Goal: Task Accomplishment & Management: Manage account settings

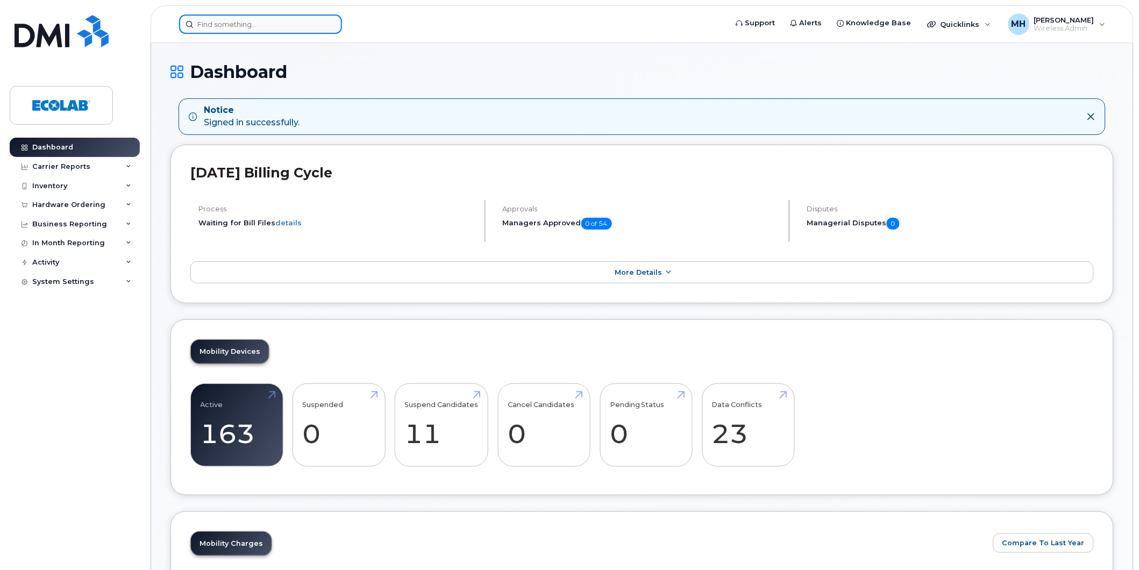
click at [239, 25] on input at bounding box center [260, 24] width 163 height 19
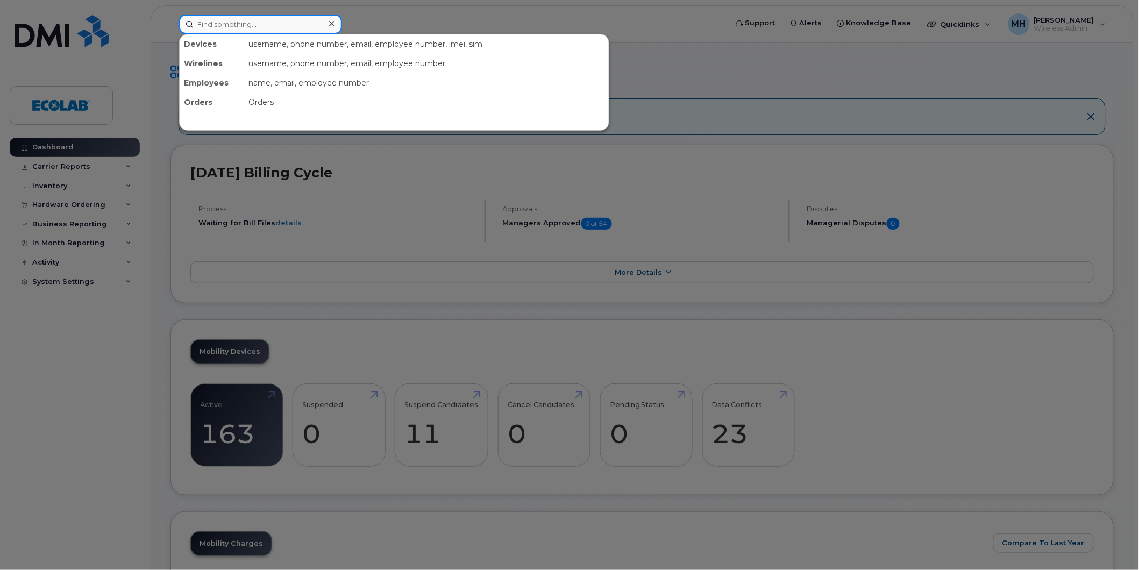
paste input "2367859349"
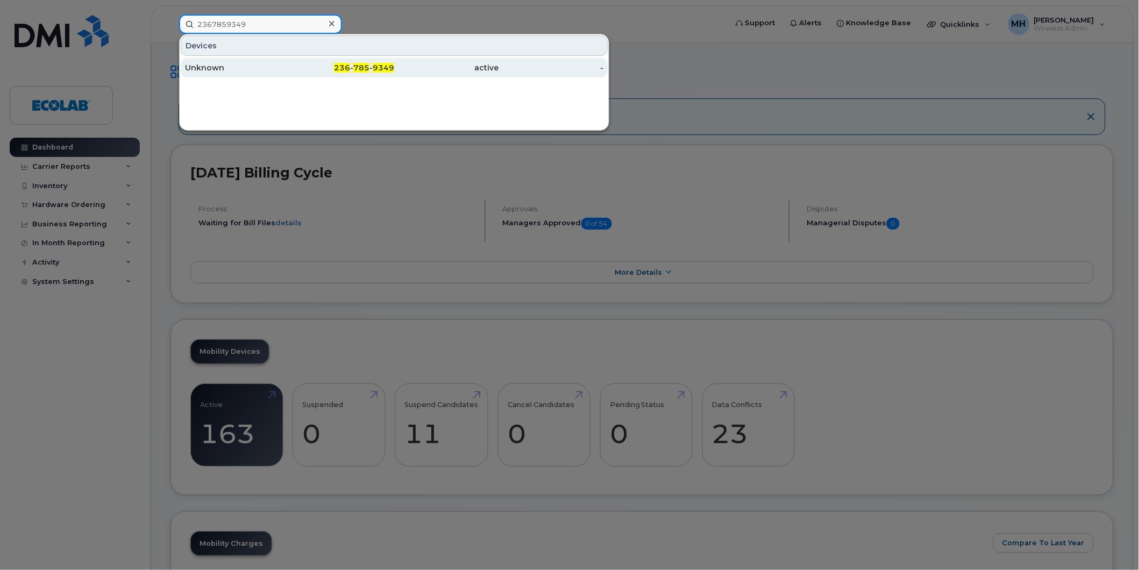
type input "2367859349"
click at [216, 71] on div "Unknown" at bounding box center [237, 67] width 105 height 11
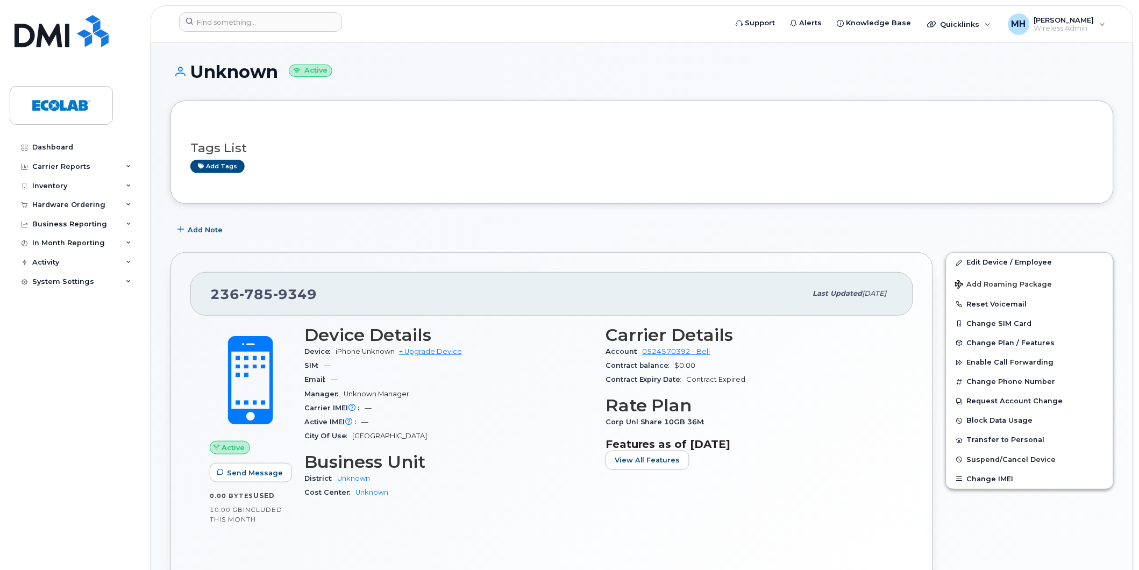
drag, startPoint x: 324, startPoint y: 300, endPoint x: 280, endPoint y: 297, distance: 43.6
click at [280, 297] on div "236 785 9349" at bounding box center [508, 293] width 596 height 23
copy span "9349"
click at [395, 63] on h1 "Unknown Active" at bounding box center [641, 71] width 943 height 19
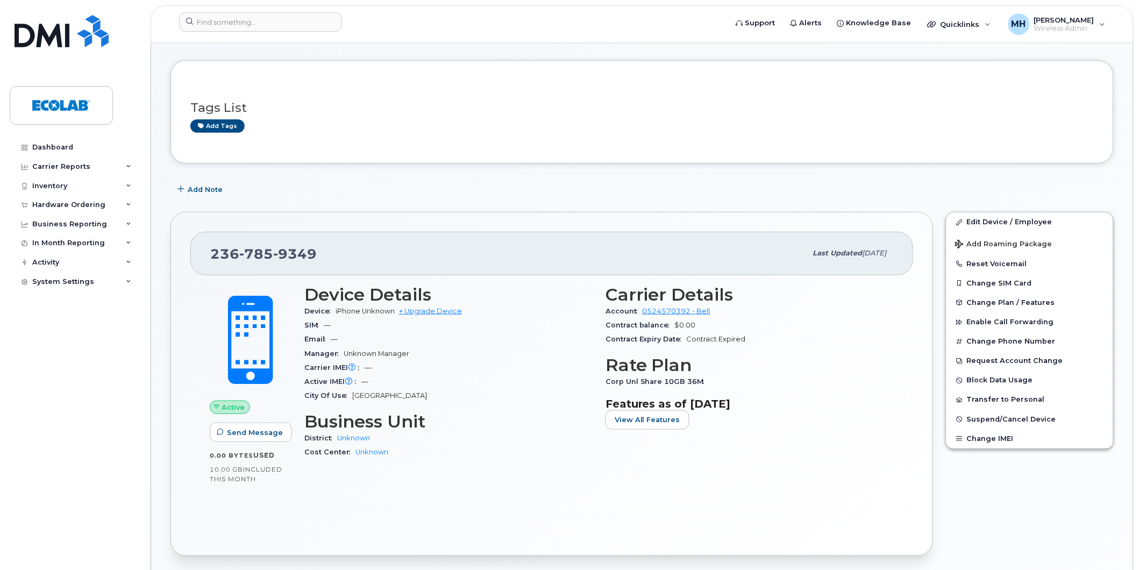
scroll to position [60, 0]
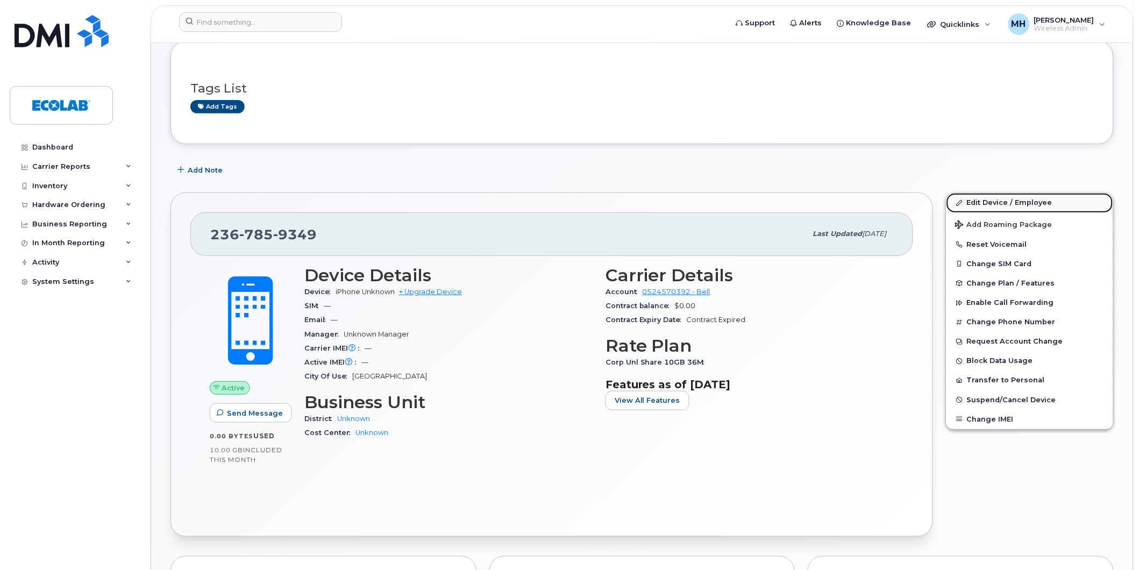
click at [976, 203] on link "Edit Device / Employee" at bounding box center [1029, 202] width 167 height 19
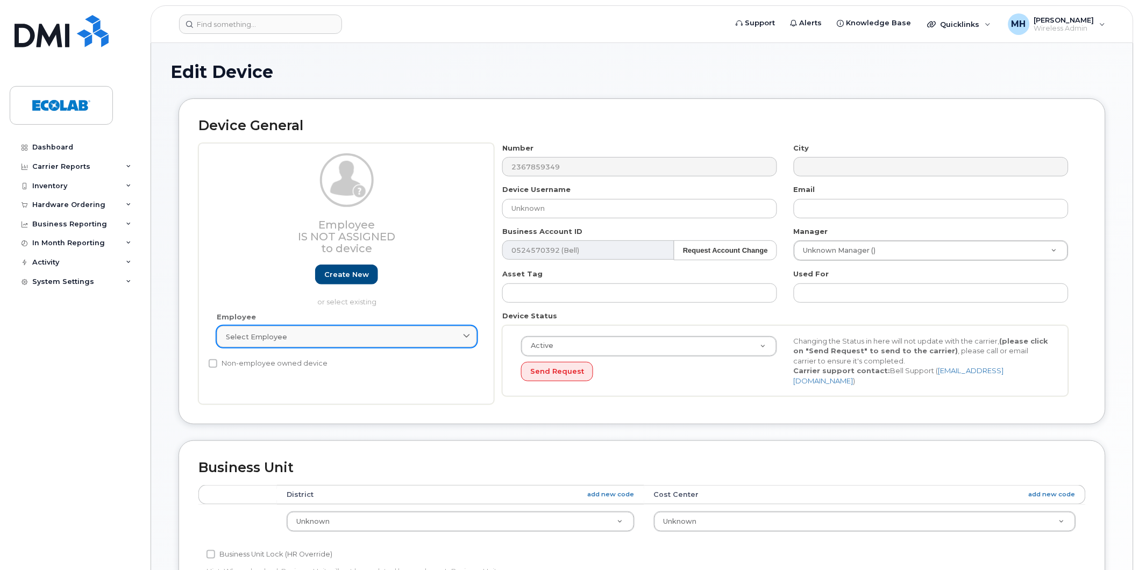
click at [273, 339] on span "Select employee" at bounding box center [256, 337] width 61 height 10
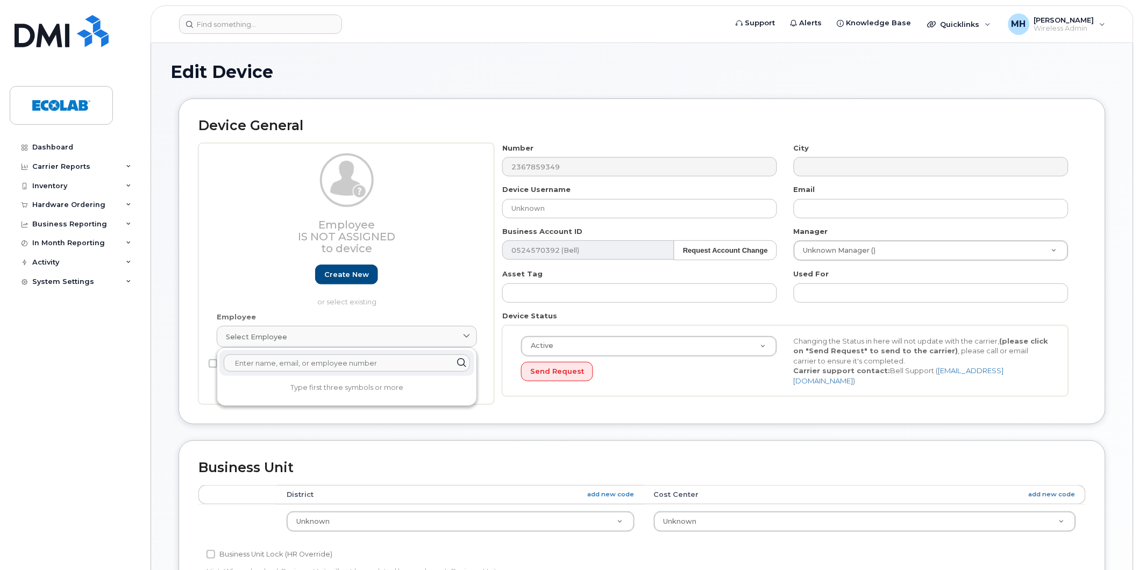
click at [270, 360] on input "text" at bounding box center [347, 362] width 246 height 17
type input "[PERSON_NAME]"
click at [411, 207] on div "Employee Is not assigned to device Create new or select existing" at bounding box center [347, 230] width 260 height 154
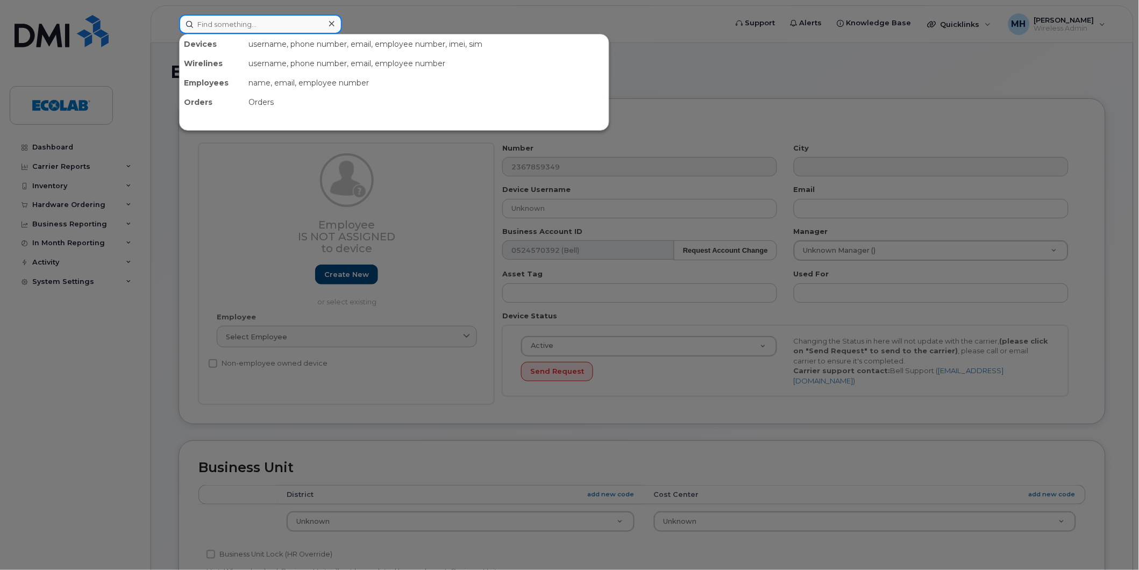
click at [230, 25] on input at bounding box center [260, 24] width 163 height 19
paste input "2367859349"
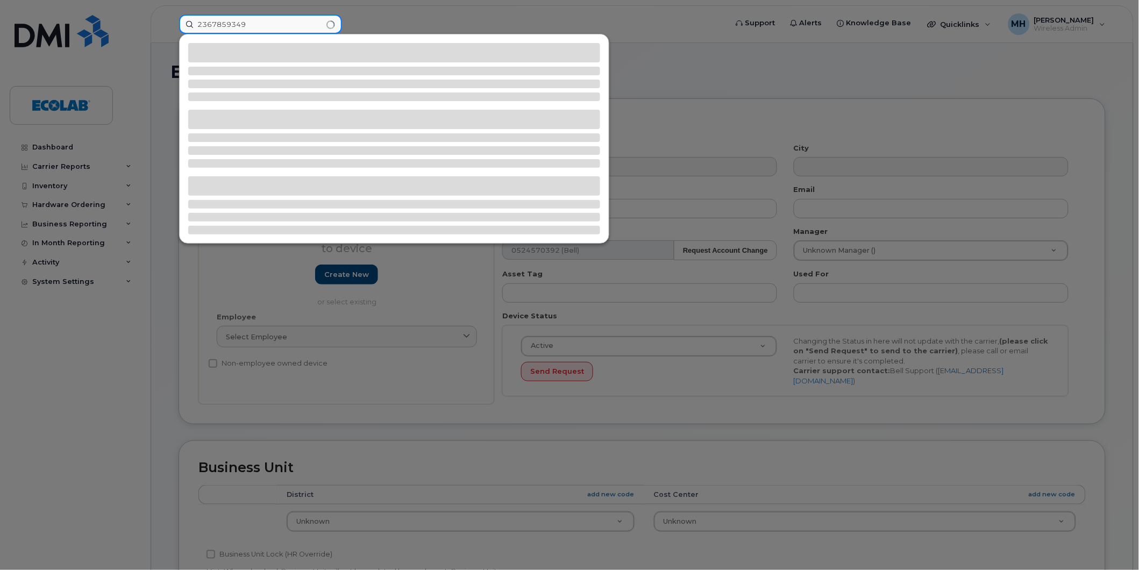
type input "2367859349"
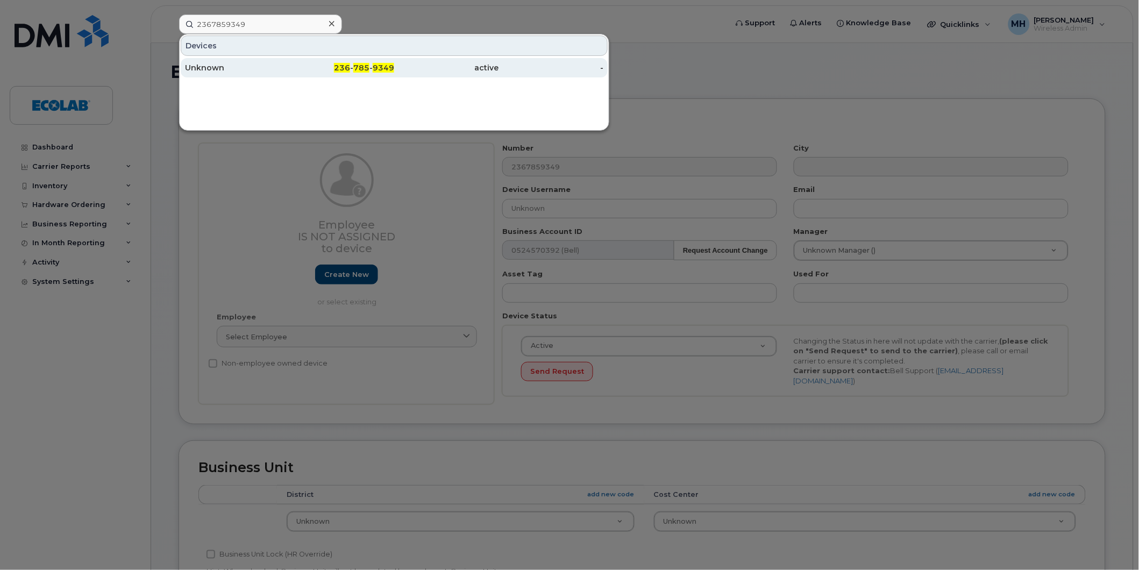
click at [217, 65] on div "Unknown" at bounding box center [237, 67] width 105 height 11
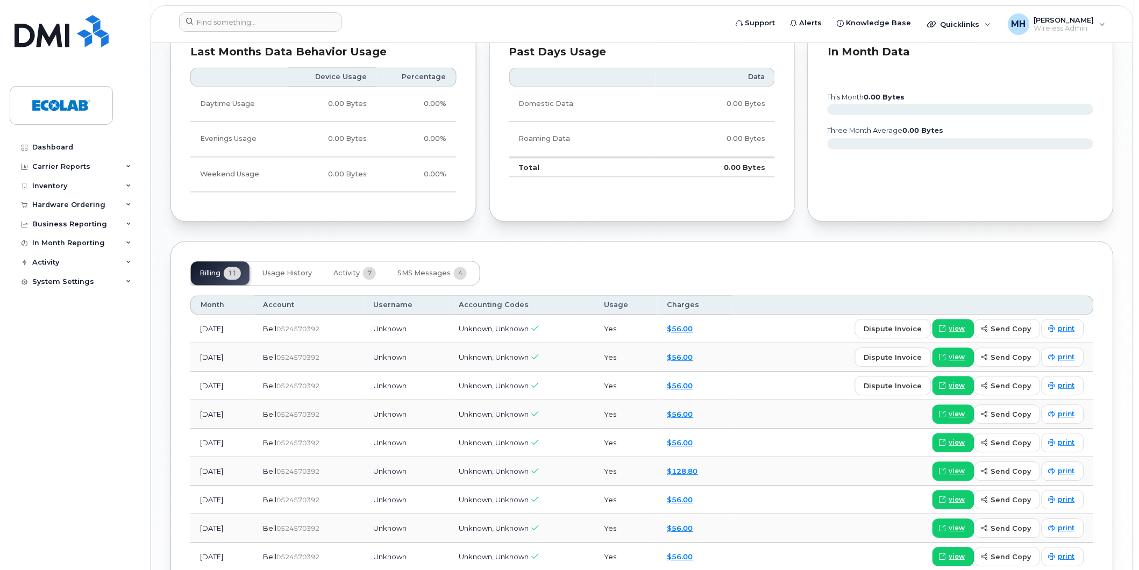
scroll to position [616, 0]
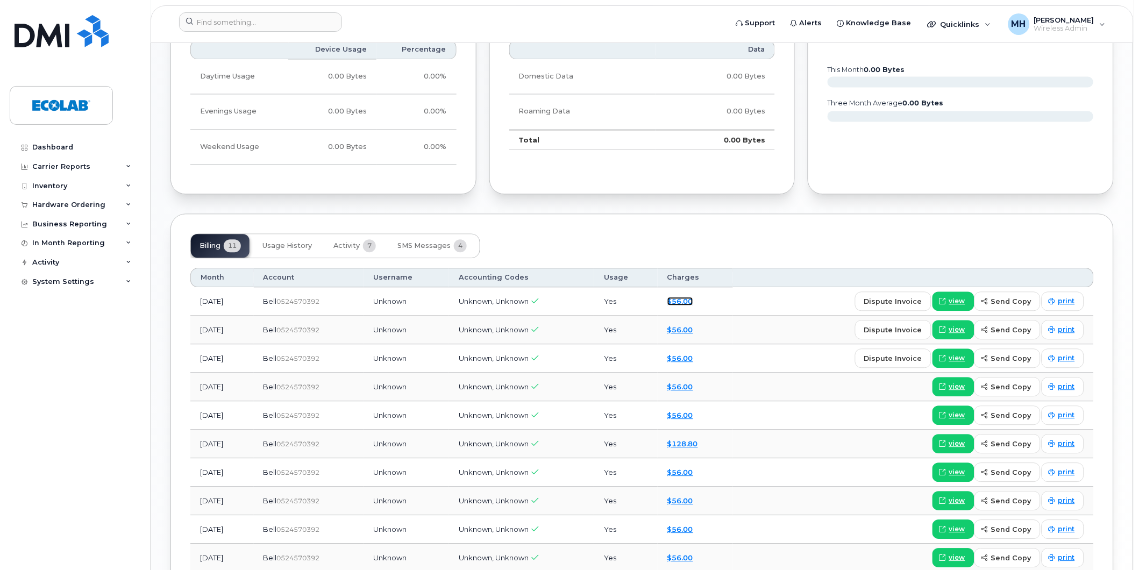
click at [693, 297] on link "$56.00" at bounding box center [680, 301] width 26 height 9
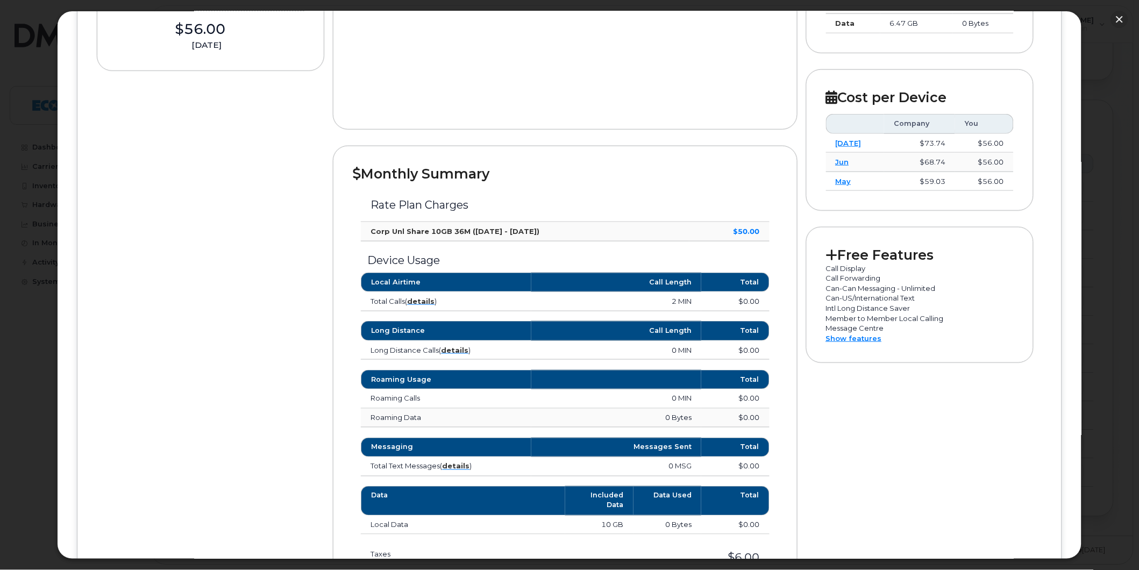
scroll to position [324, 0]
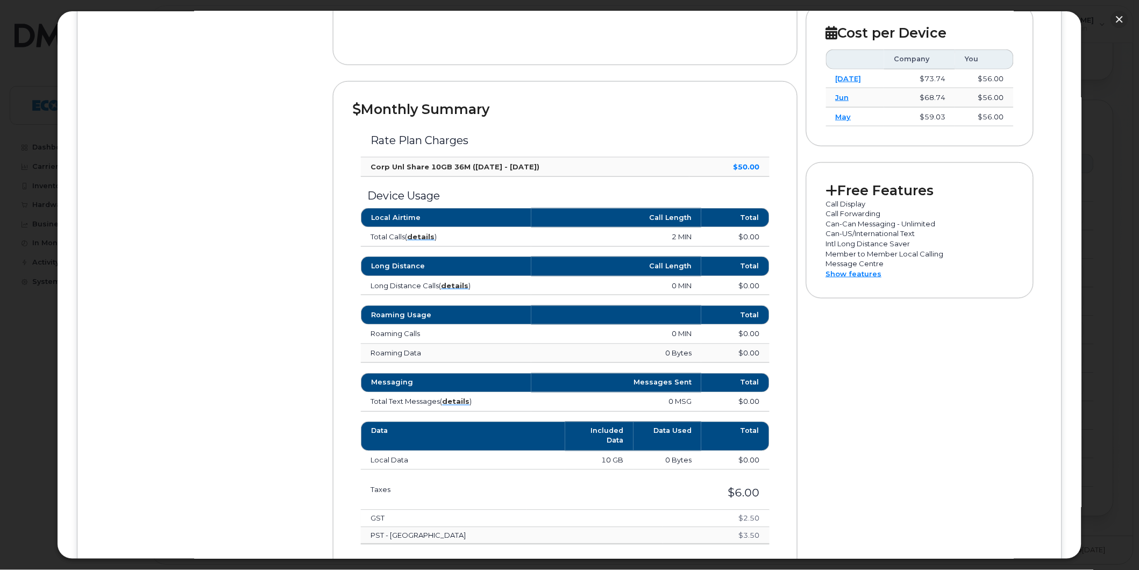
click at [230, 246] on div "Device Details Unknown 236 785 9349 Bell, iPhone Unknown Vancouver $56.00 Augus…" at bounding box center [569, 234] width 945 height 774
drag, startPoint x: 110, startPoint y: 239, endPoint x: 119, endPoint y: 244, distance: 10.3
click at [110, 239] on div "Device Details Unknown 236 785 9349 Bell, iPhone Unknown Vancouver $56.00 Augus…" at bounding box center [569, 234] width 945 height 774
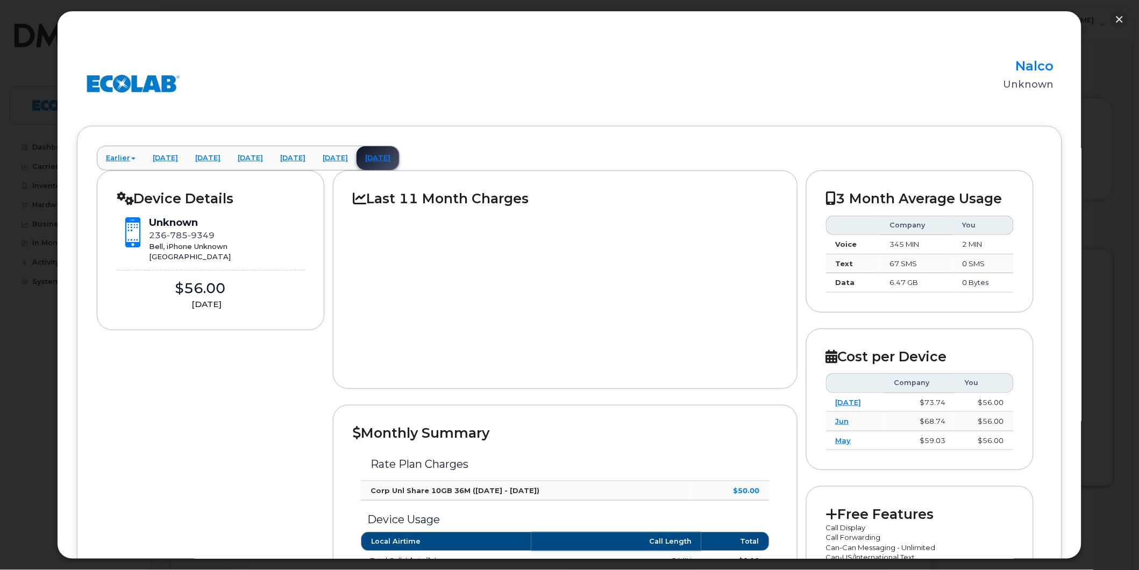
scroll to position [0, 0]
click at [1116, 19] on button "button" at bounding box center [1119, 19] width 17 height 17
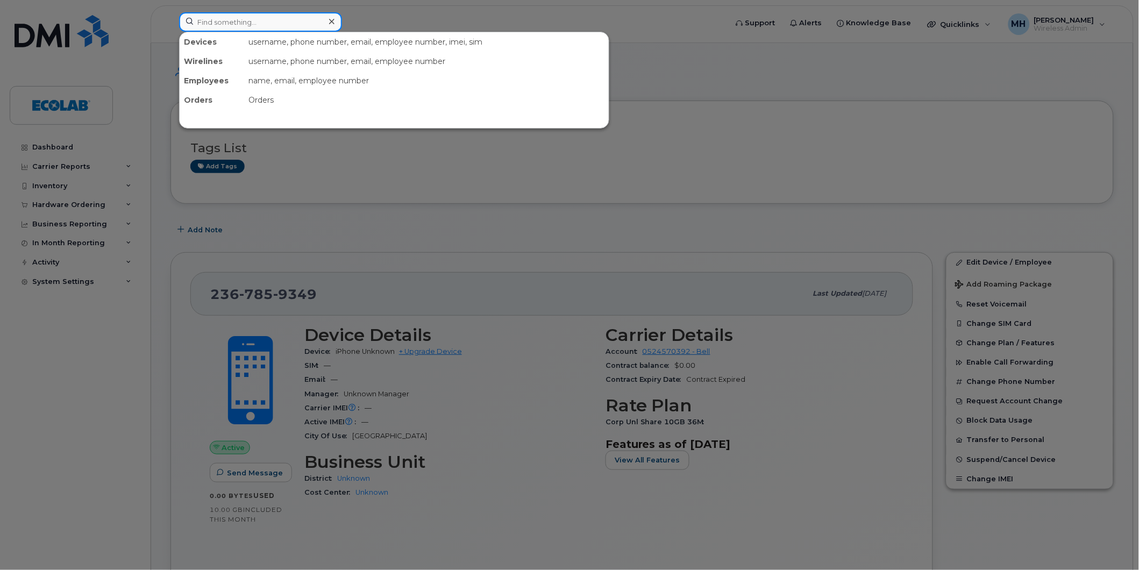
drag, startPoint x: 244, startPoint y: 13, endPoint x: 237, endPoint y: 22, distance: 11.1
click at [241, 17] on input at bounding box center [260, 21] width 163 height 19
paste input "2505564015"
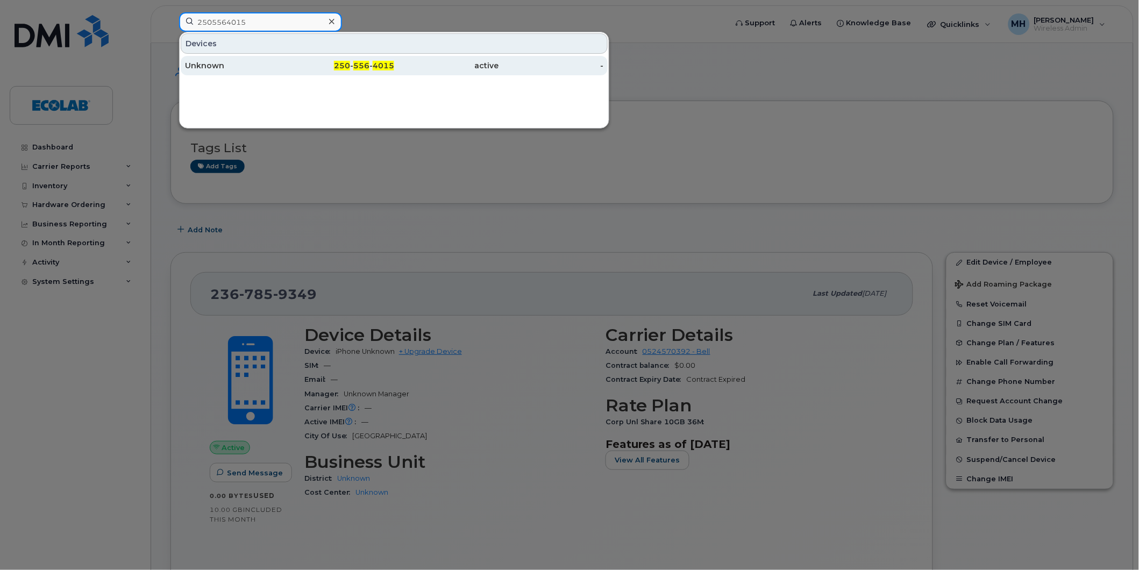
type input "2505564015"
click at [213, 62] on div "Unknown" at bounding box center [237, 65] width 105 height 11
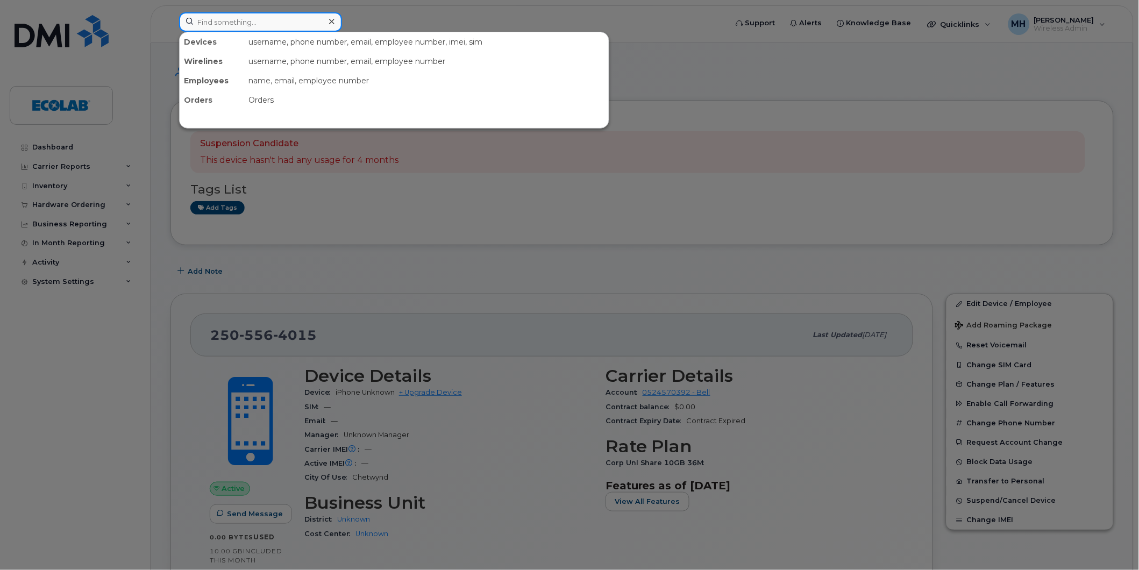
click at [246, 22] on input at bounding box center [260, 21] width 163 height 19
paste input "4034124715"
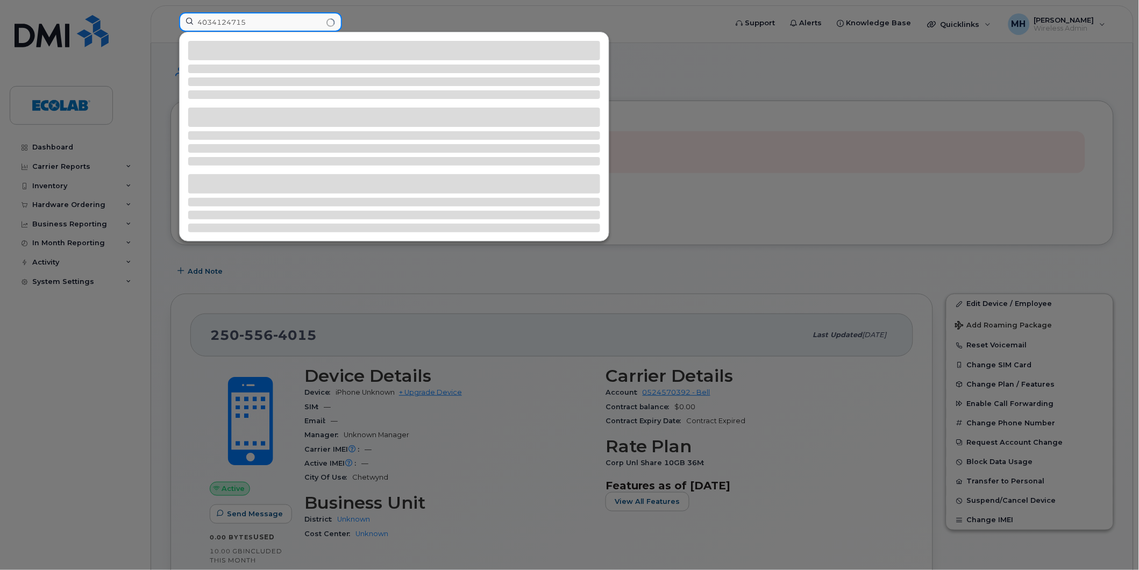
type input "4034124715"
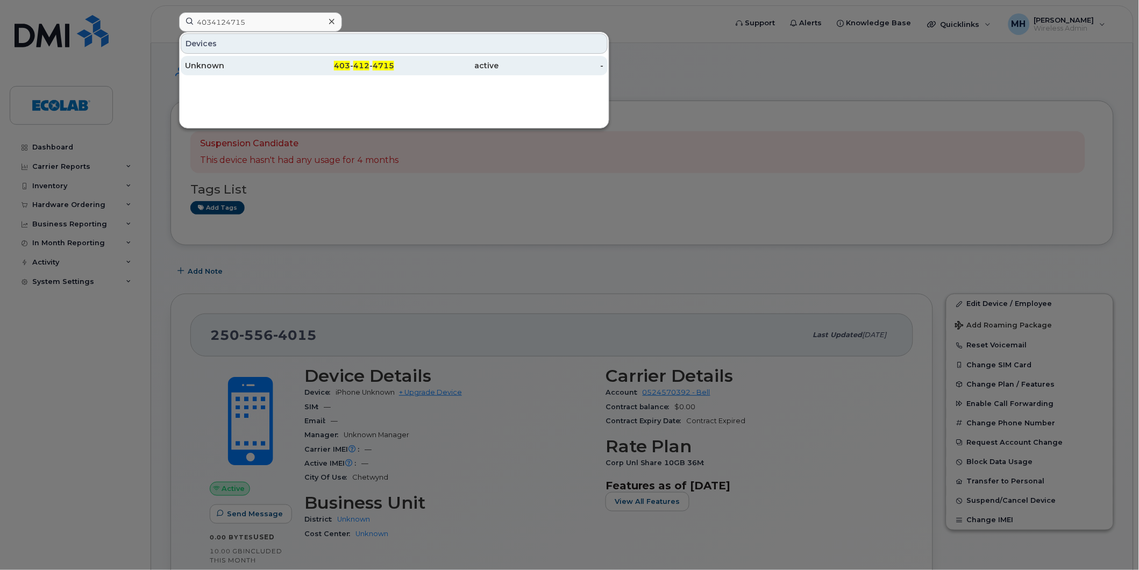
click at [202, 62] on div "Unknown" at bounding box center [237, 65] width 105 height 11
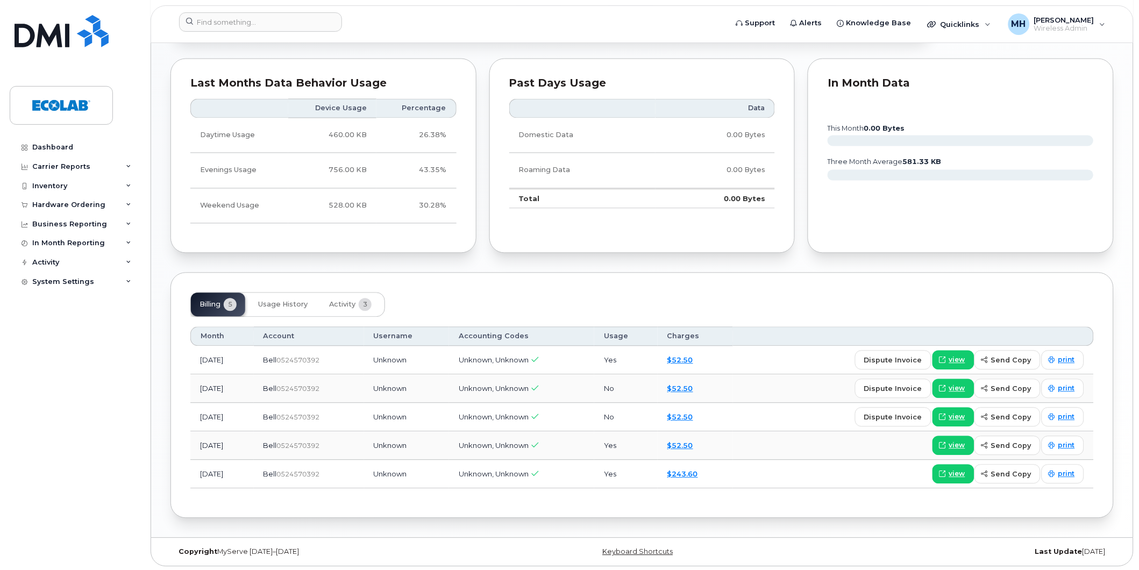
scroll to position [560, 0]
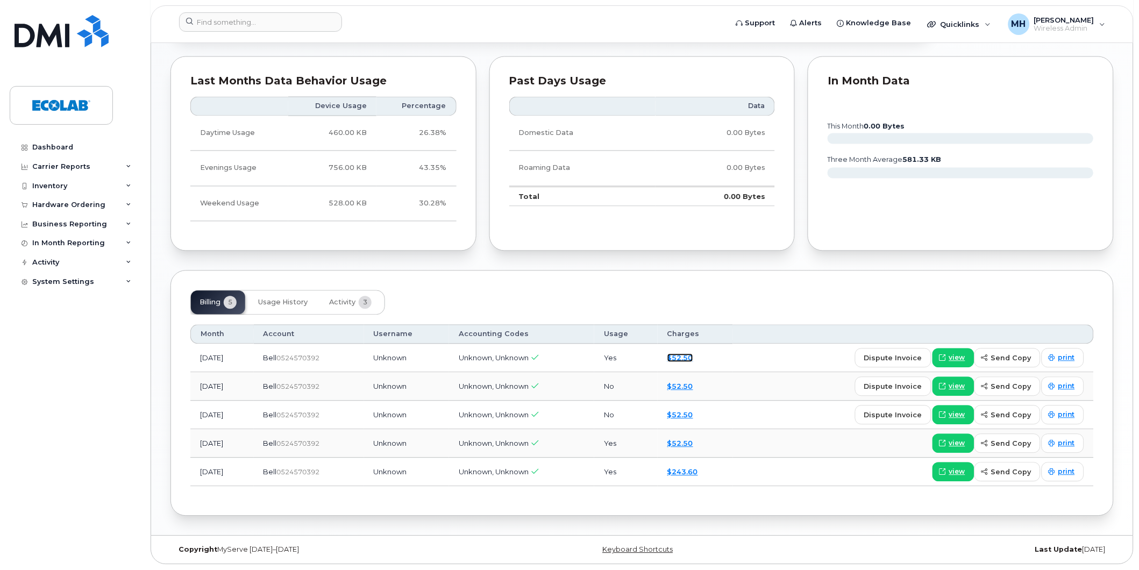
click at [693, 356] on link "$52.50" at bounding box center [680, 358] width 26 height 9
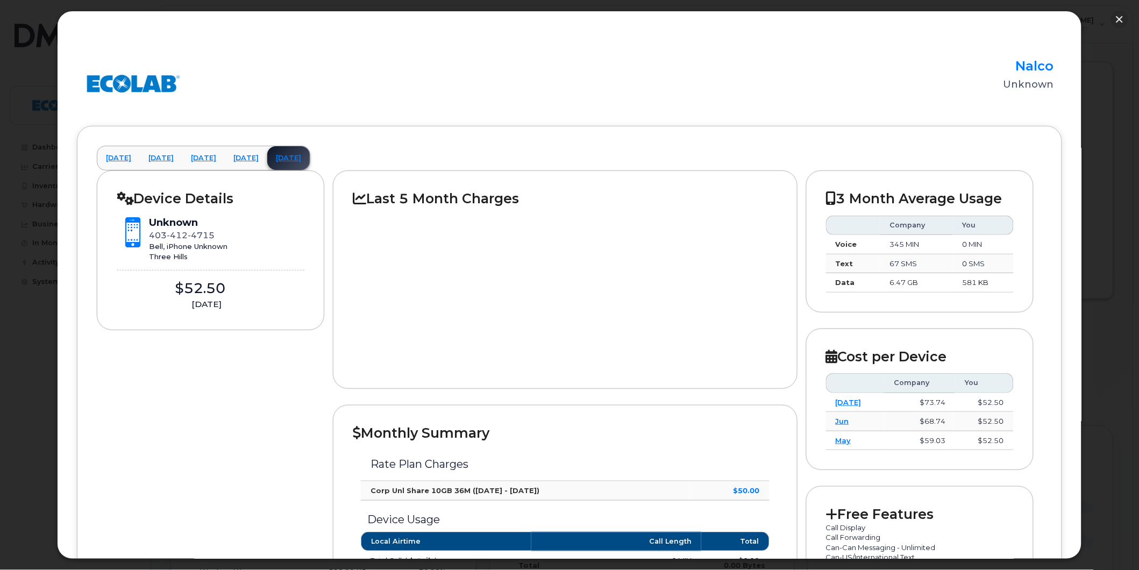
scroll to position [0, 0]
click at [1117, 17] on button "button" at bounding box center [1119, 19] width 17 height 17
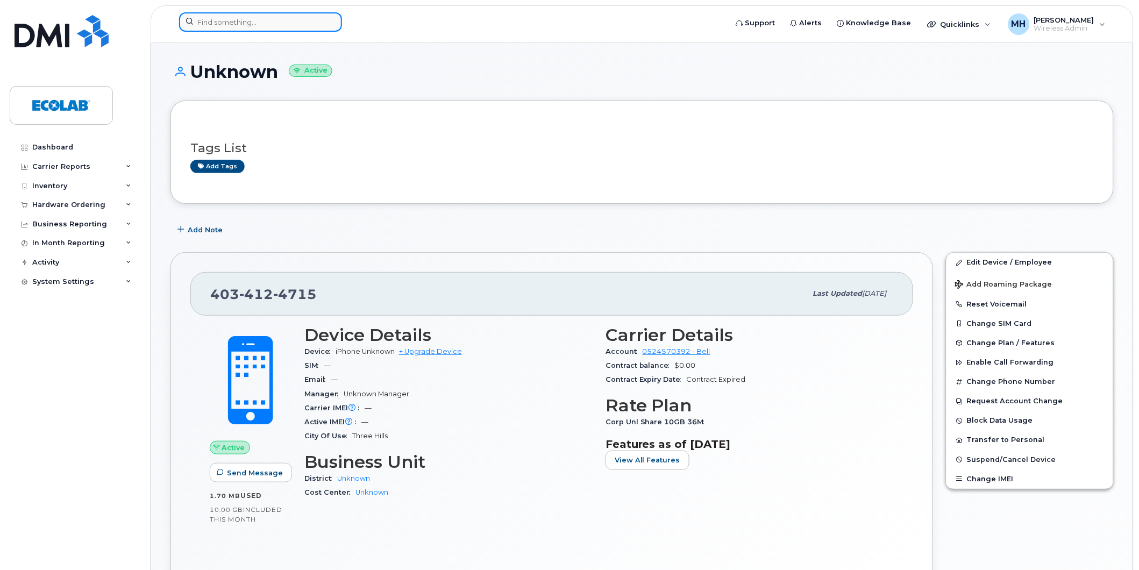
click at [233, 22] on input at bounding box center [260, 21] width 163 height 19
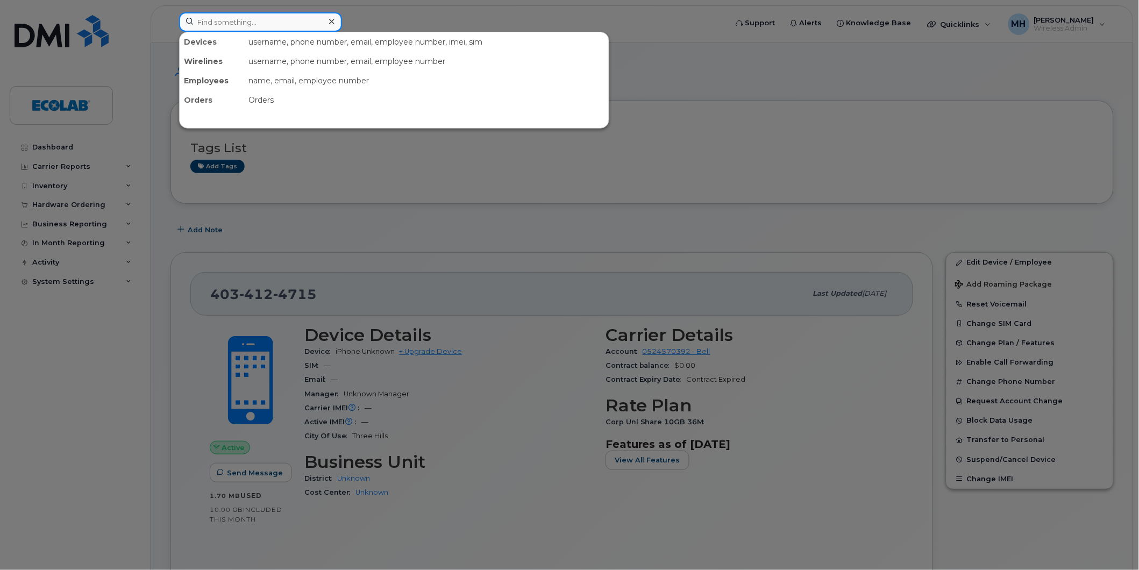
paste input "2264021355"
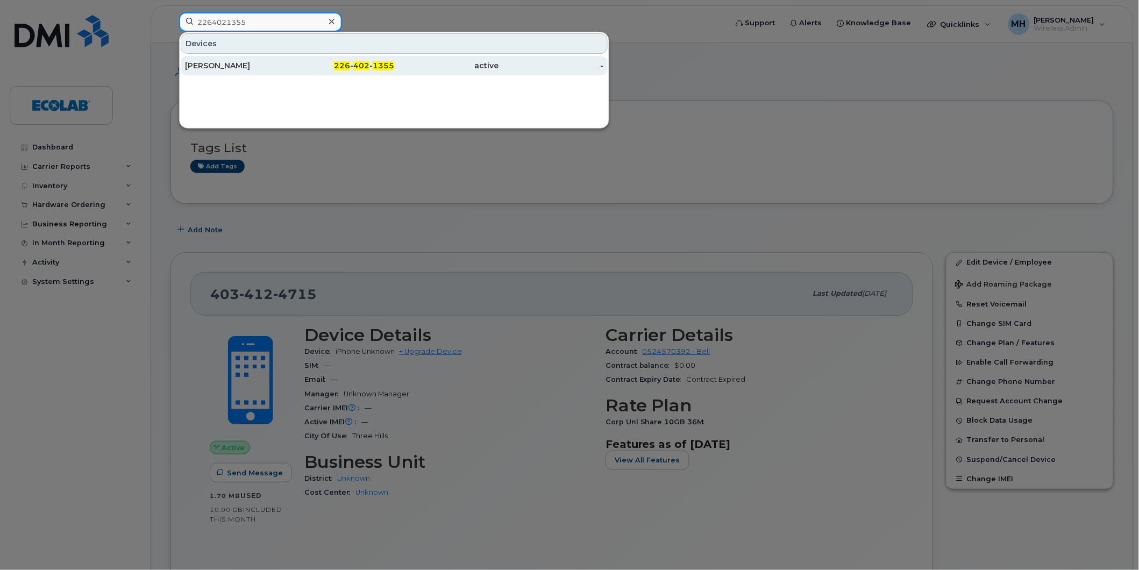
type input "2264021355"
click at [227, 65] on div "Gareth Beattie" at bounding box center [237, 65] width 105 height 11
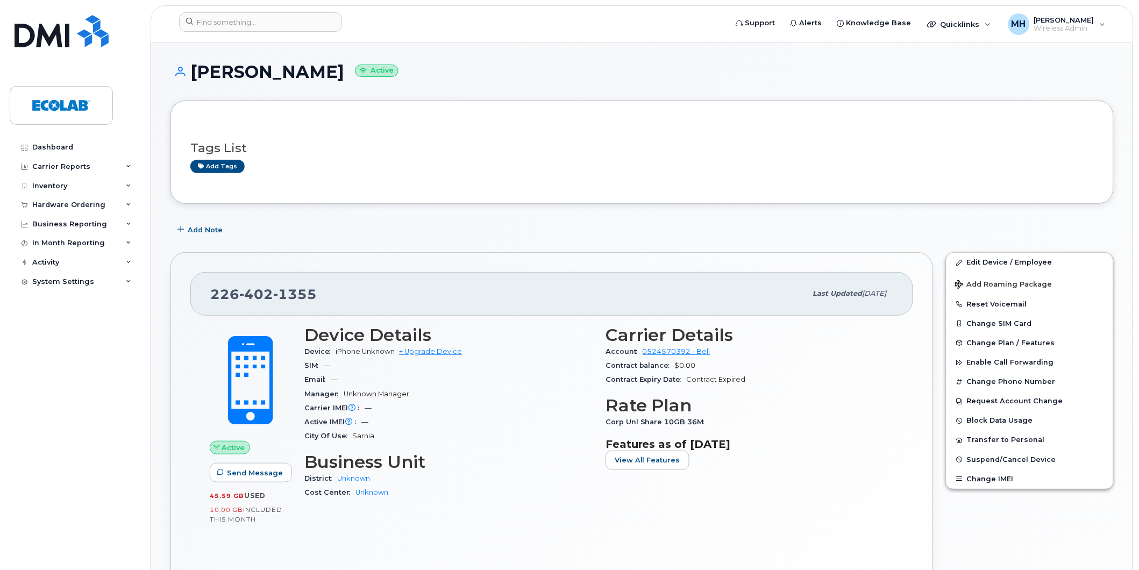
drag, startPoint x: 194, startPoint y: 70, endPoint x: 319, endPoint y: 79, distance: 125.6
click at [319, 79] on h1 "Gareth Beattie Active" at bounding box center [641, 71] width 943 height 19
copy h1 "[PERSON_NAME]"
click at [283, 218] on div "Tags List Add tags Add Note 226 402 1355 Last updated May 17, 2025 Active Send …" at bounding box center [641, 574] width 943 height 946
click at [996, 261] on link "Edit Device / Employee" at bounding box center [1029, 262] width 167 height 19
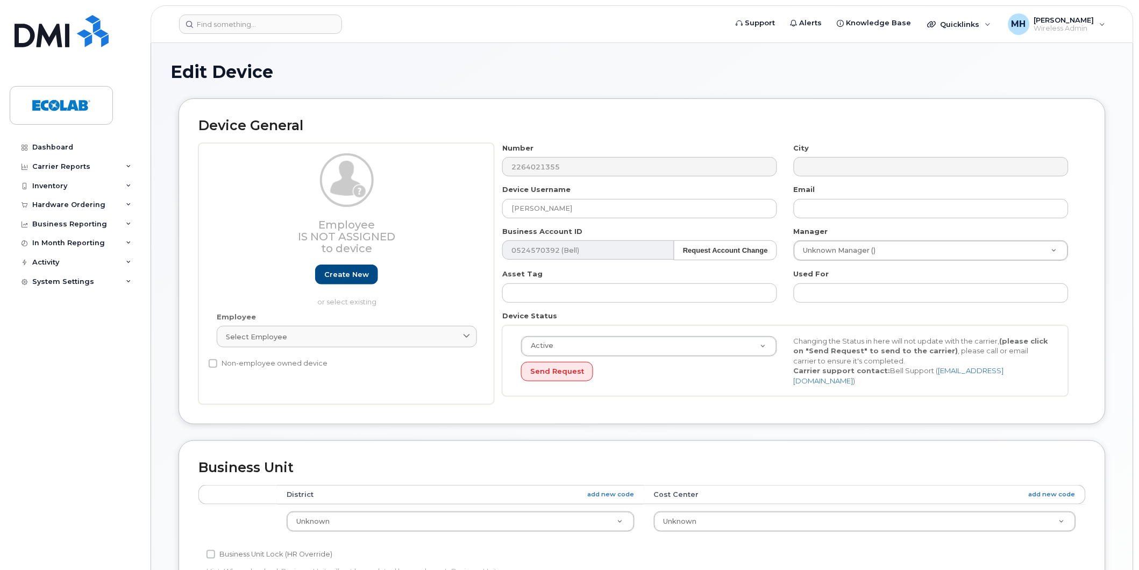
click at [258, 217] on div "Employee Is not assigned to device Create new or select existing" at bounding box center [347, 230] width 260 height 154
click at [226, 23] on input at bounding box center [260, 24] width 163 height 19
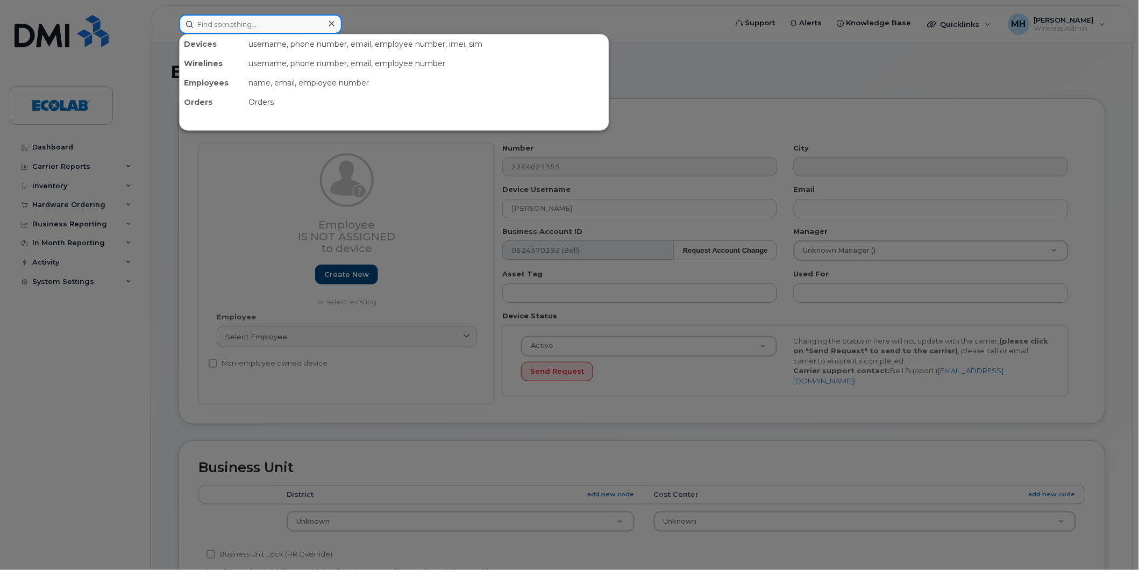
paste input "2264021355"
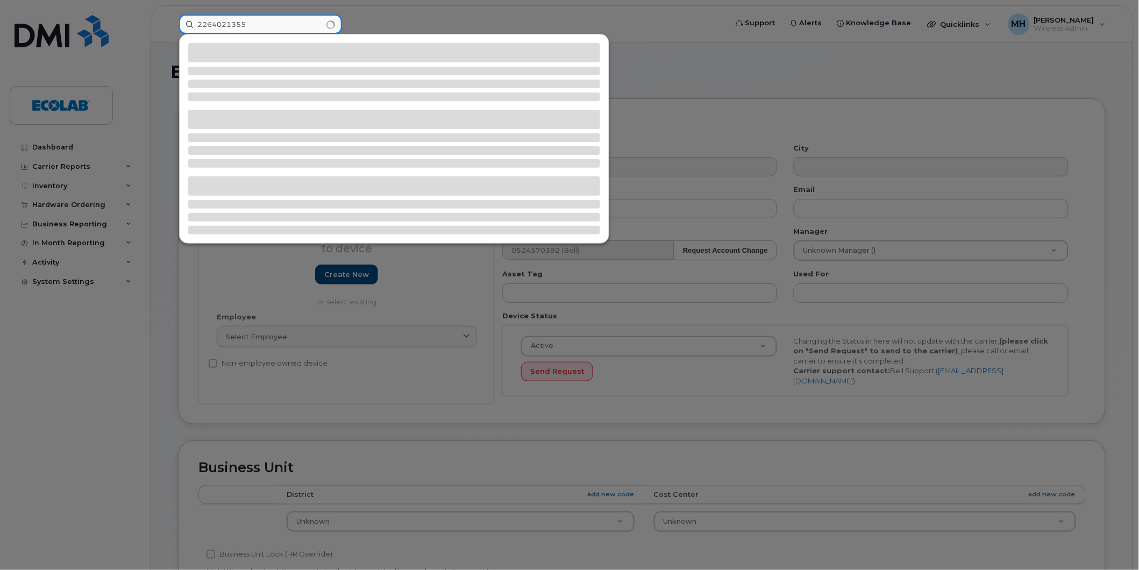
type input "2264021355"
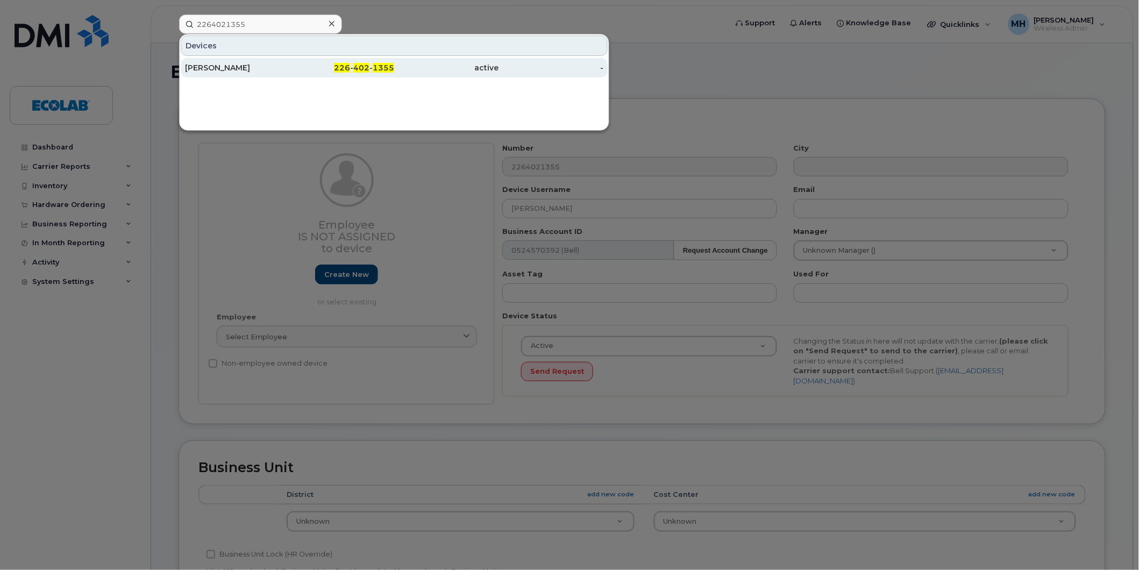
click at [219, 69] on div "[PERSON_NAME]" at bounding box center [237, 67] width 105 height 11
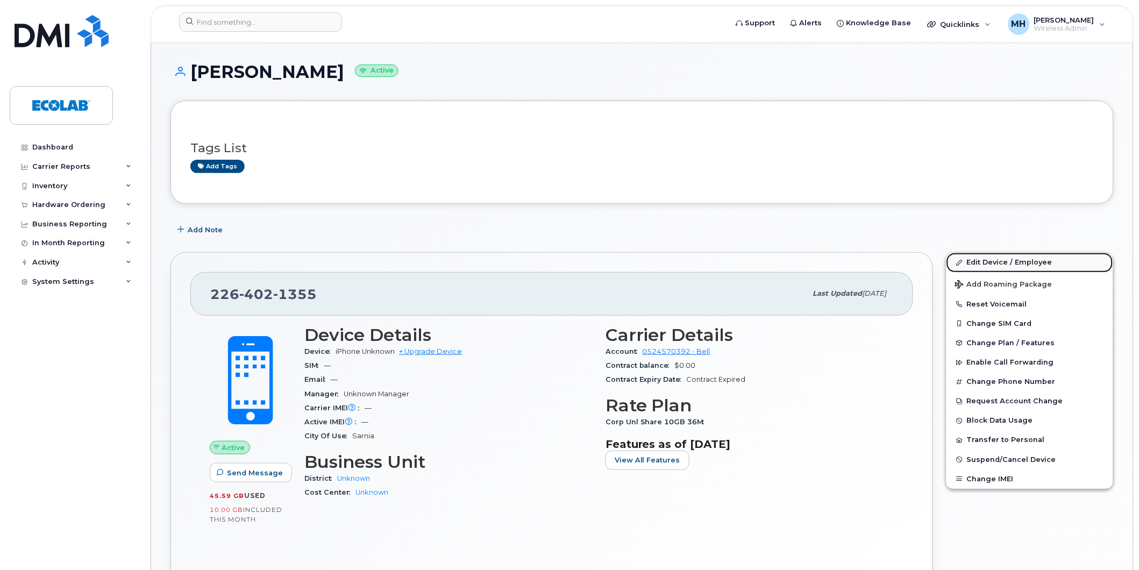
drag, startPoint x: 981, startPoint y: 255, endPoint x: 979, endPoint y: 261, distance: 5.8
click at [981, 255] on link "Edit Device / Employee" at bounding box center [1029, 262] width 167 height 19
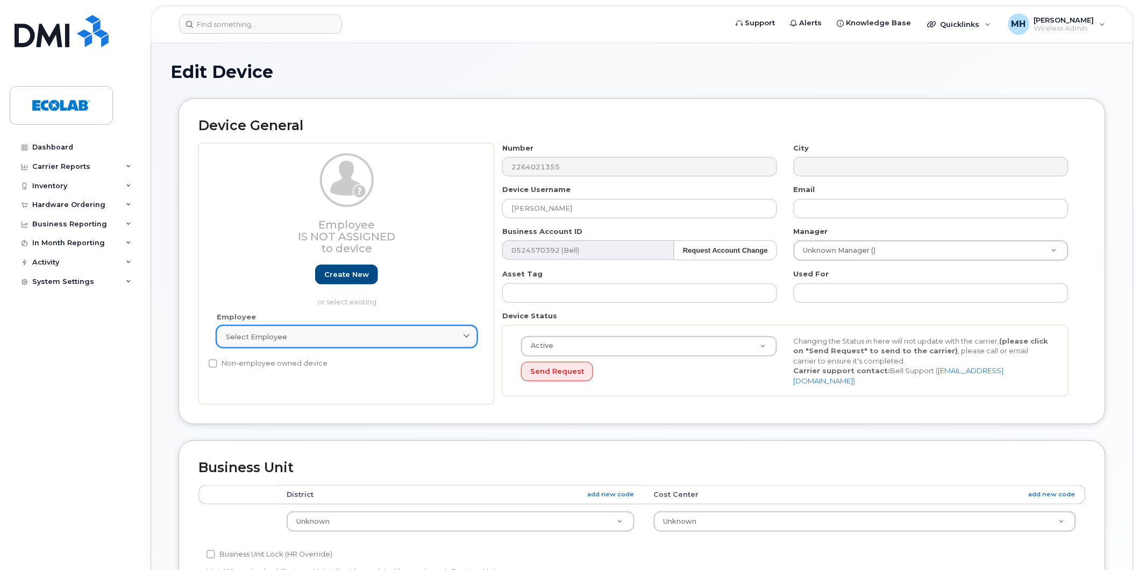
click at [262, 332] on span "Select employee" at bounding box center [256, 337] width 61 height 10
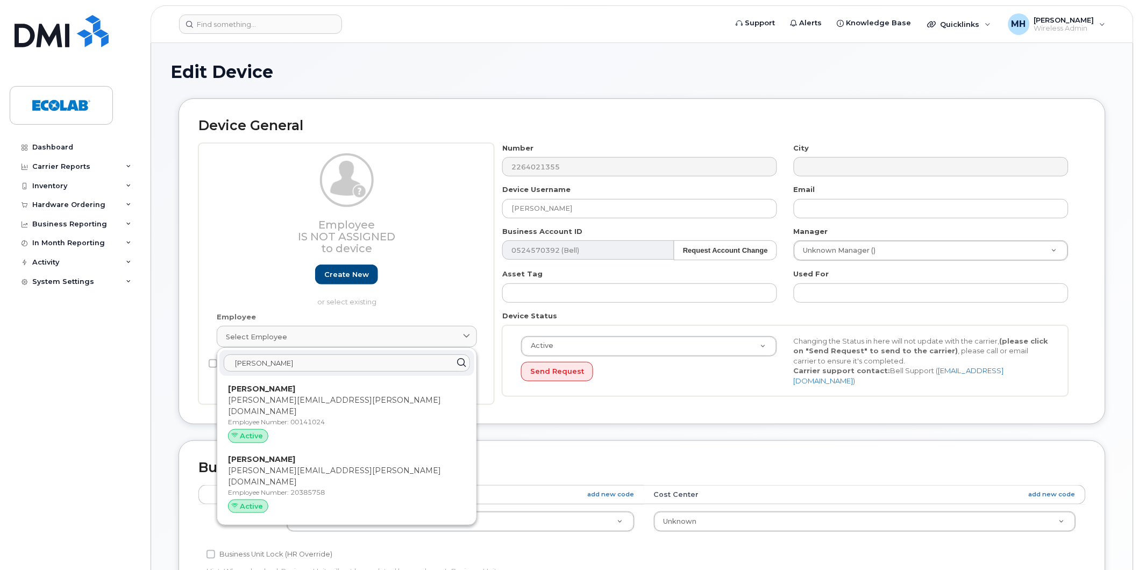
type input "Marcelo.Fernandes@ecolab.com"
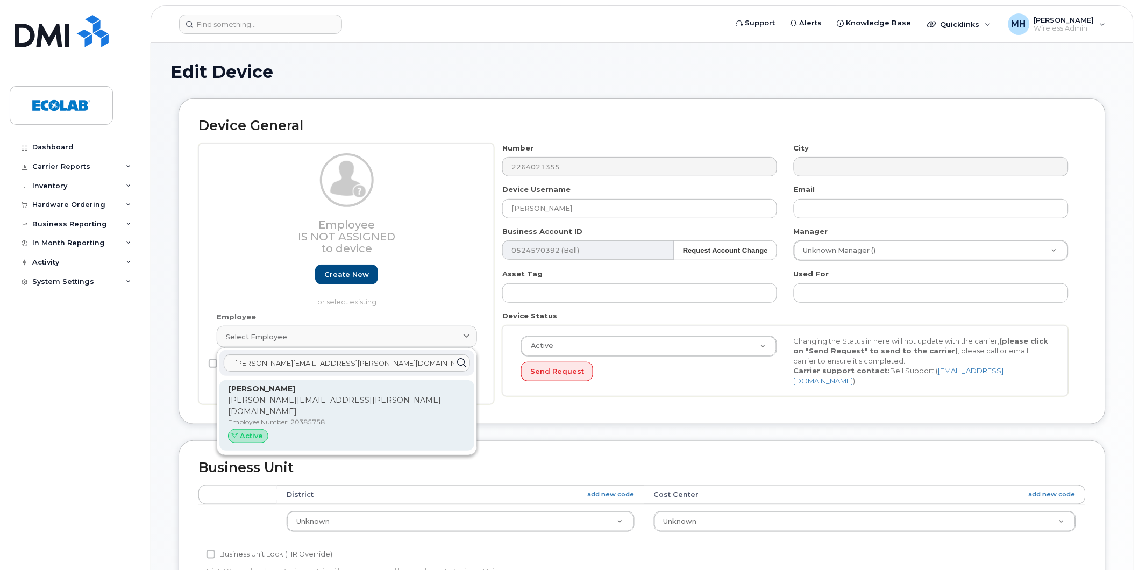
click at [369, 402] on p "Marcelo.Fernandes@ecolab.com" at bounding box center [347, 406] width 238 height 23
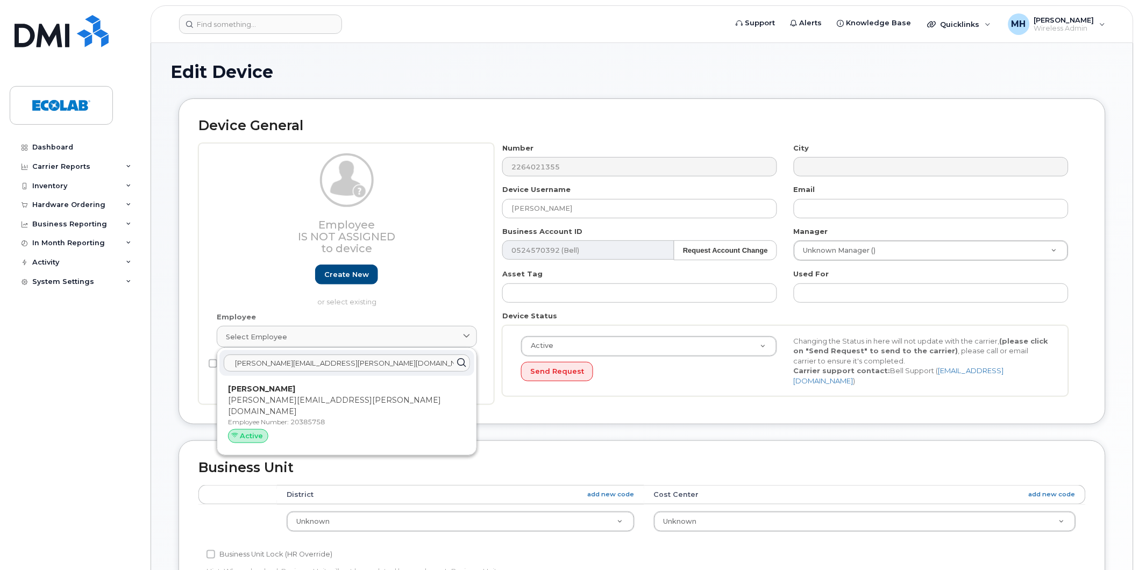
type input "20385758"
type input "[PERSON_NAME]"
type input "[PERSON_NAME][EMAIL_ADDRESS][PERSON_NAME][DOMAIN_NAME]"
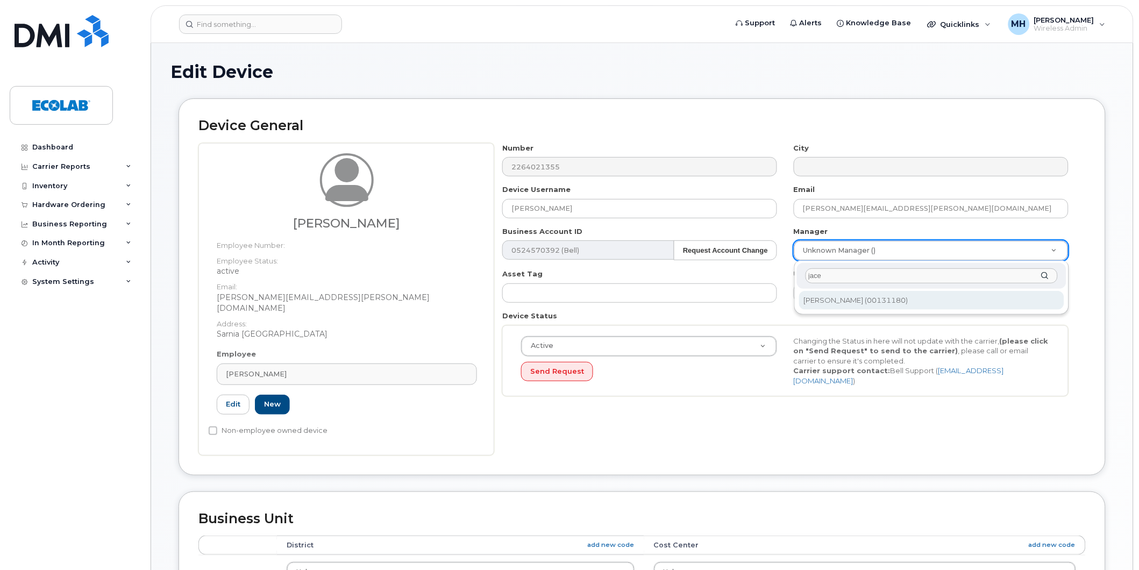
type input "jace"
type input "861016"
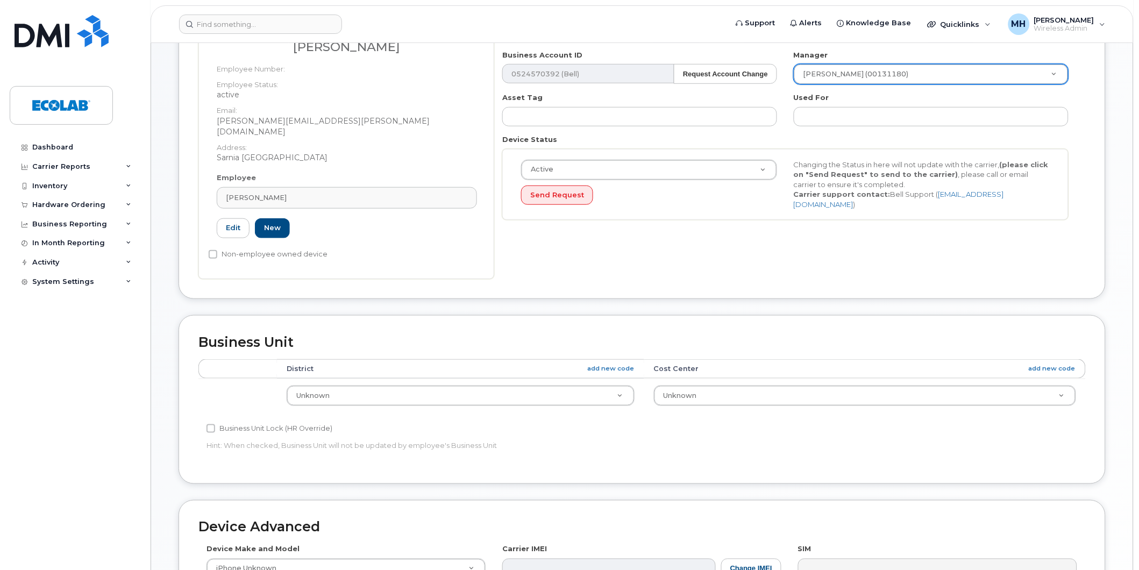
scroll to position [239, 0]
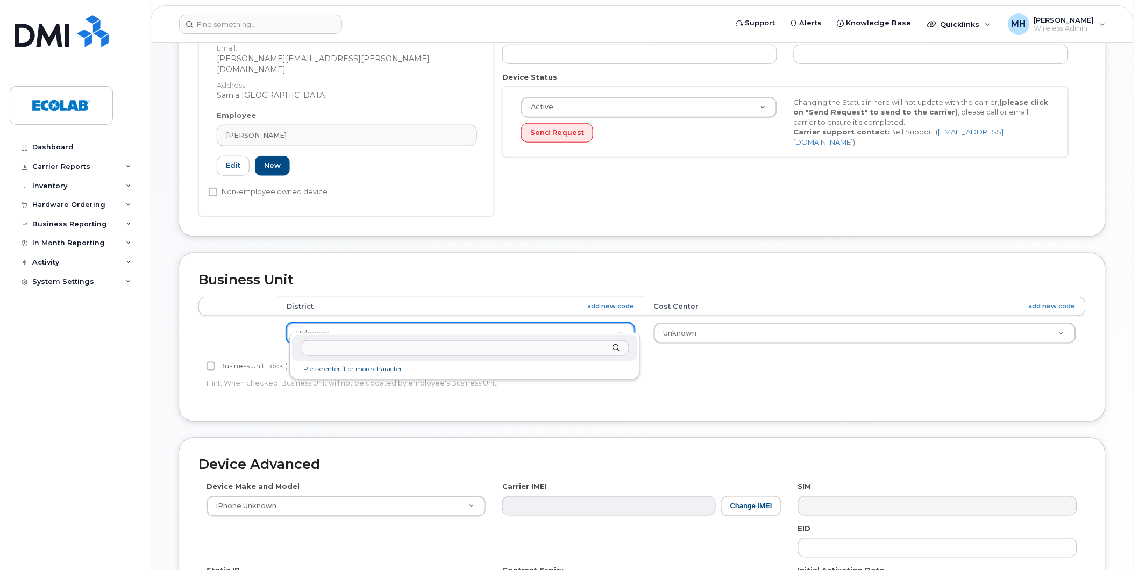
type input "51028 DS District 119 NSAP"
click at [375, 347] on input "51028 DS District 119 NSAP" at bounding box center [465, 348] width 329 height 16
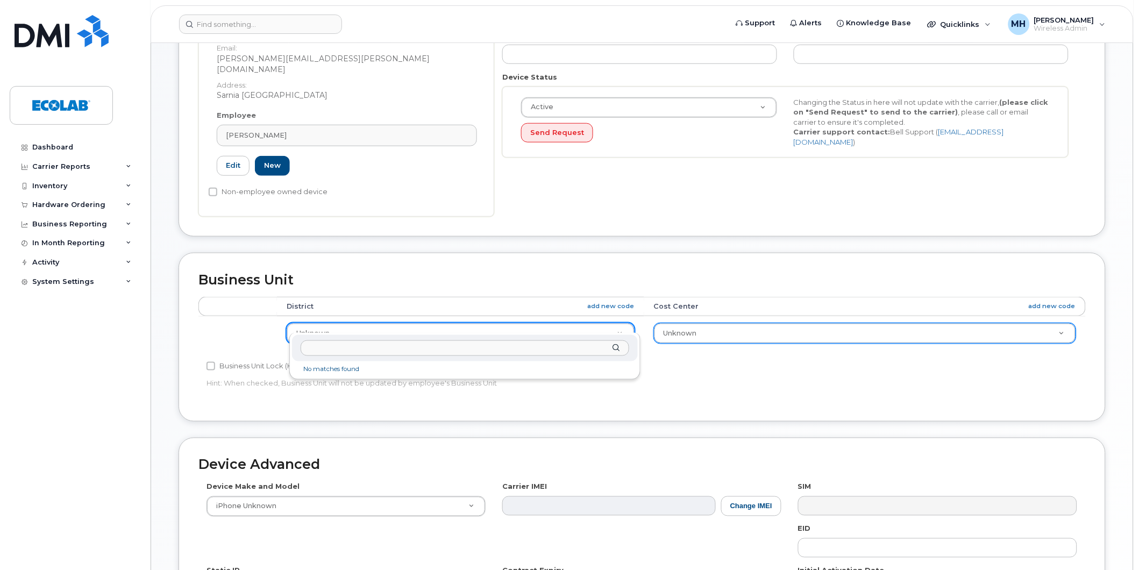
drag, startPoint x: 700, startPoint y: 323, endPoint x: 706, endPoint y: 323, distance: 5.9
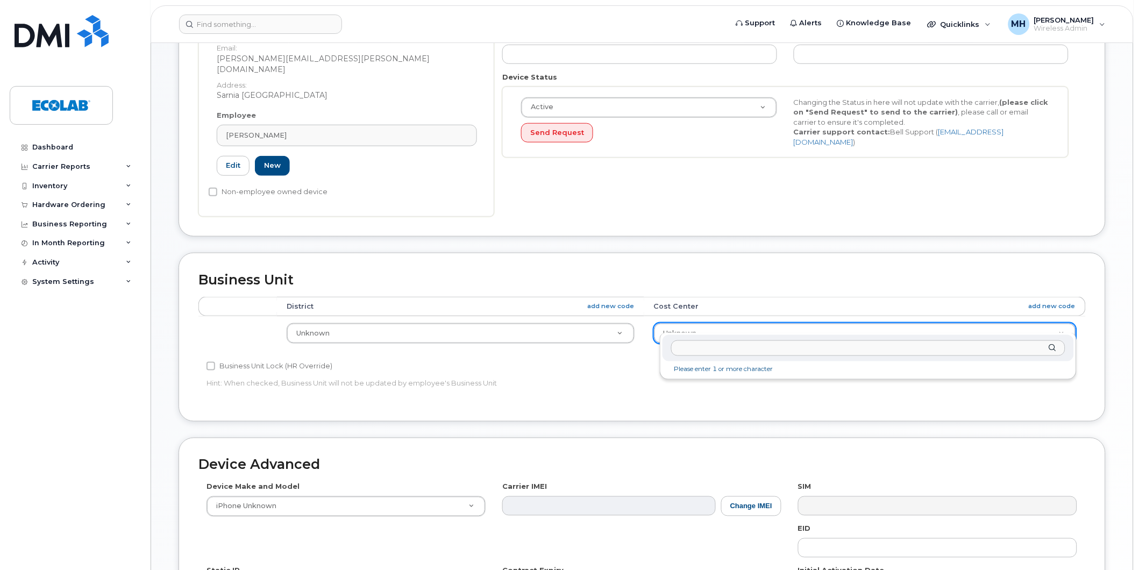
type input "51028 DS District 119 NSAP"
click at [784, 347] on input "51028 DS District 119 NSAP" at bounding box center [868, 348] width 394 height 16
type input "51028"
type input "34947"
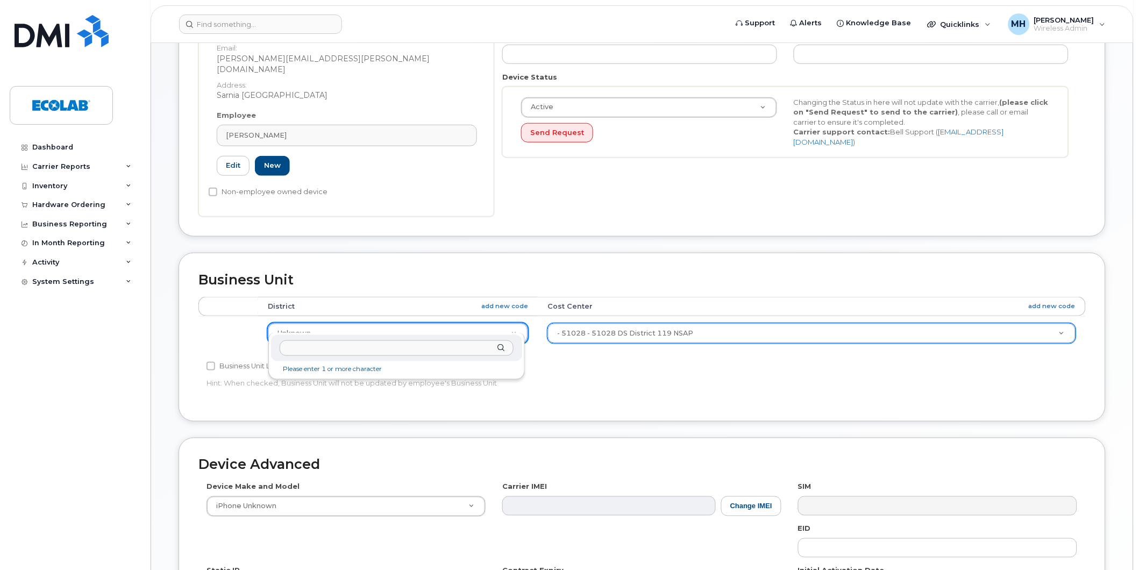
click at [329, 348] on input "text" at bounding box center [397, 348] width 234 height 16
type input "5"
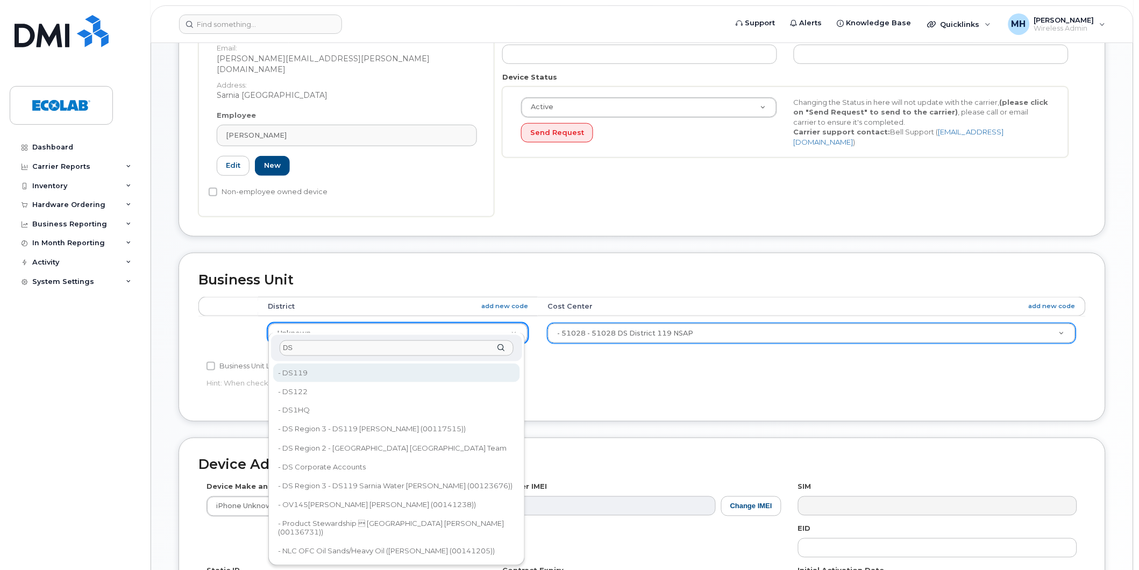
type input "DS"
type input "34914"
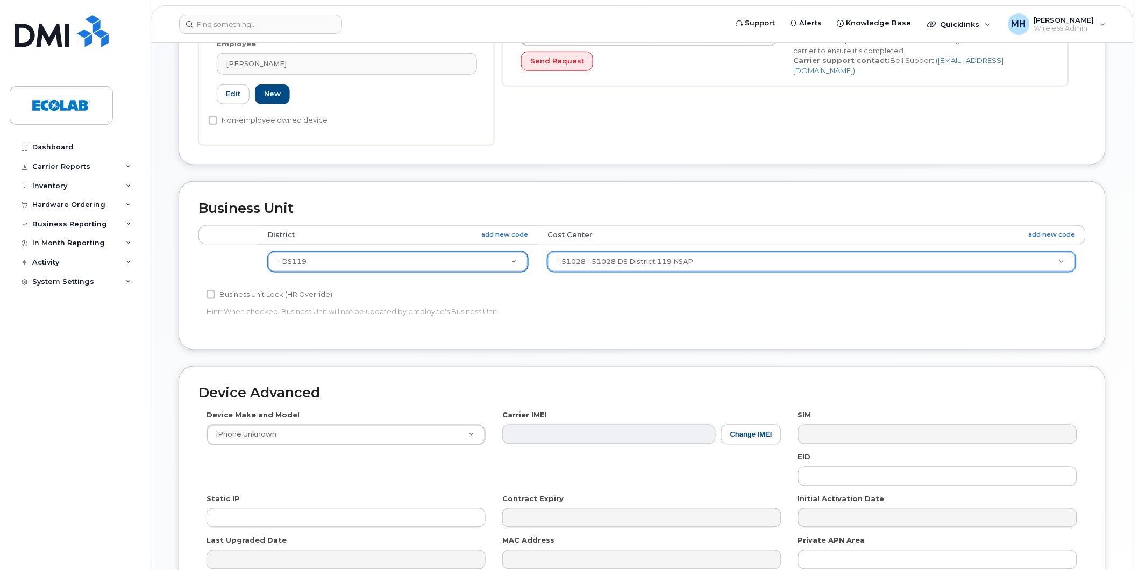
scroll to position [417, 0]
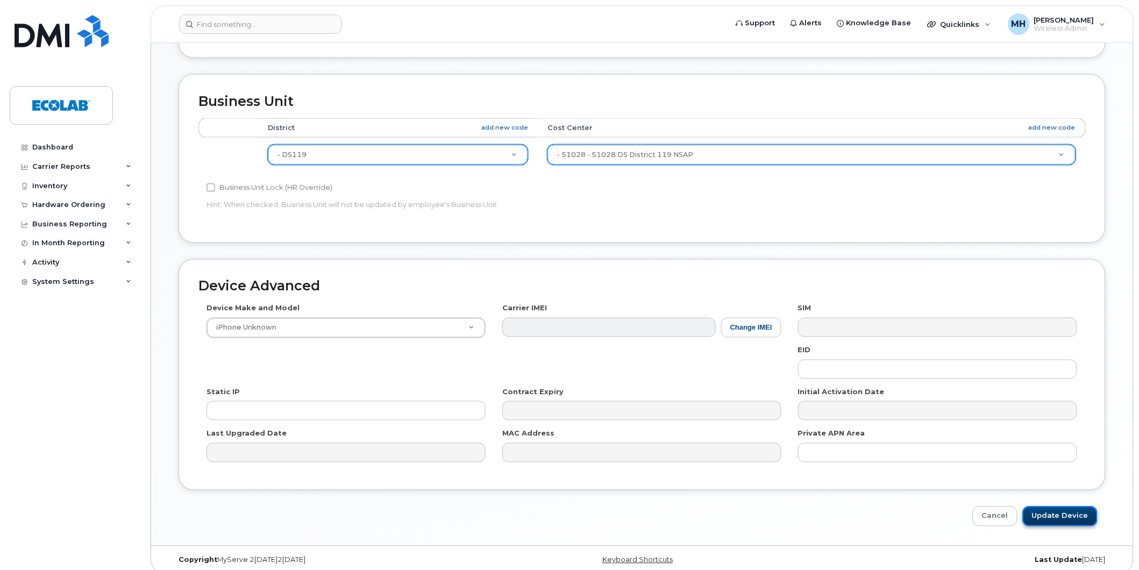
click at [1050, 507] on input "Update Device" at bounding box center [1060, 517] width 75 height 20
type input "Saving..."
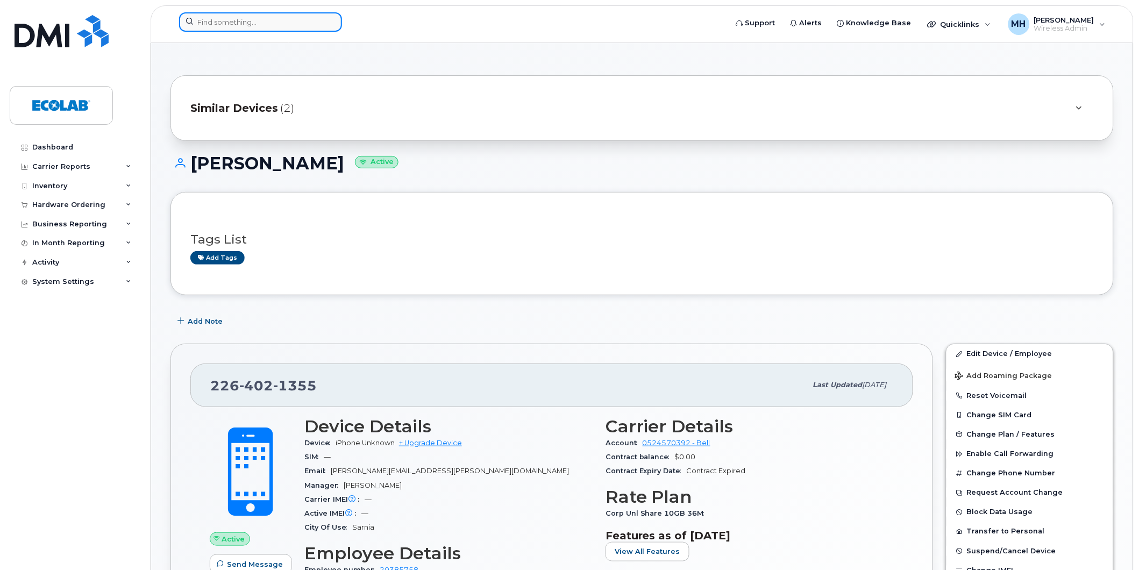
click at [224, 20] on input at bounding box center [260, 21] width 163 height 19
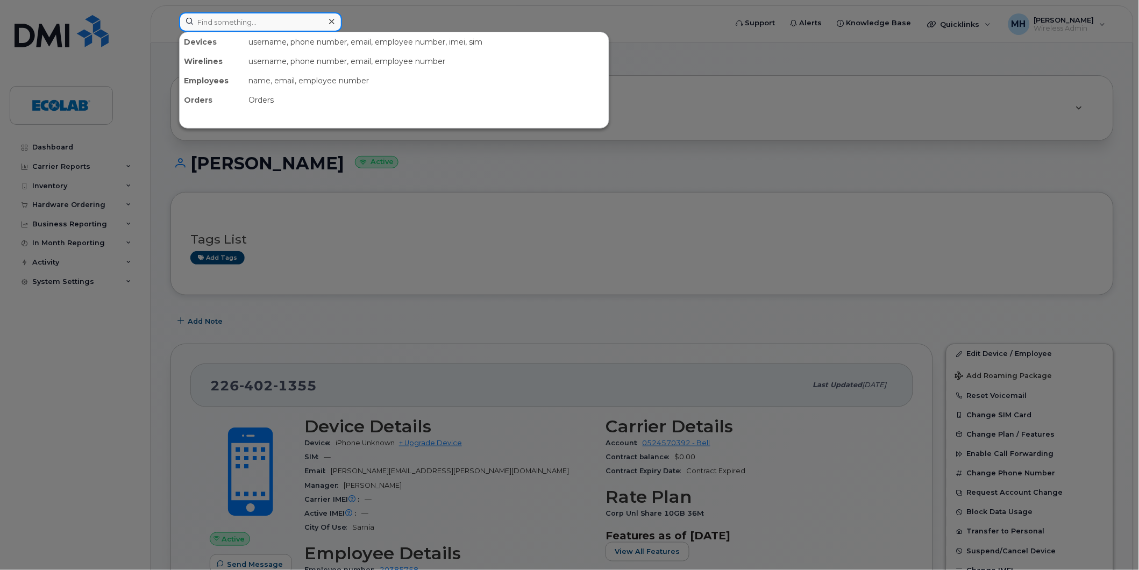
paste input "2264021355"
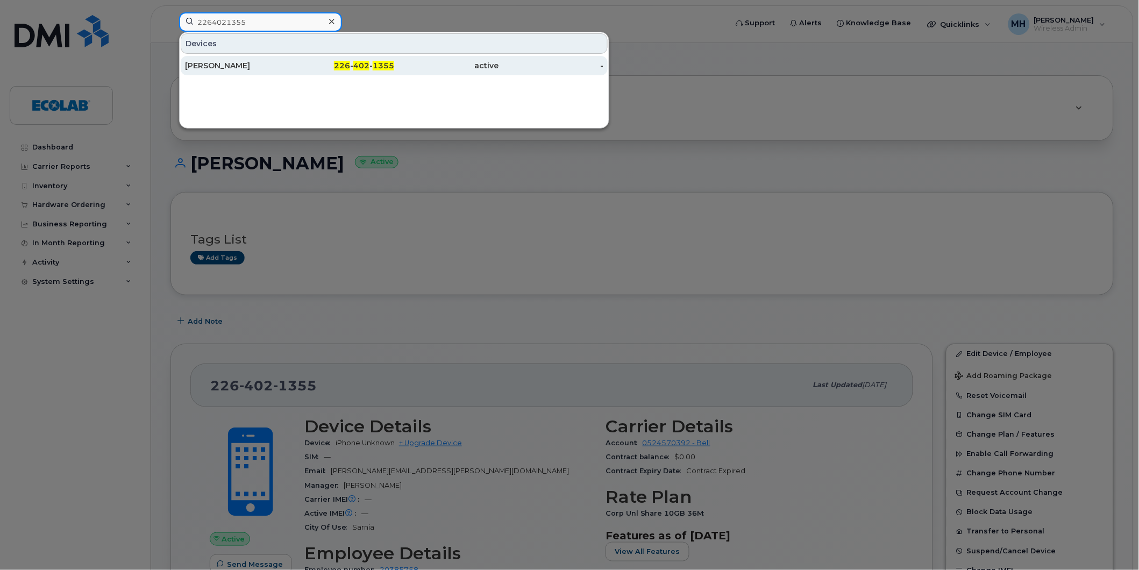
type input "2264021355"
click at [247, 66] on div "Marcelo Fernandes" at bounding box center [237, 65] width 105 height 11
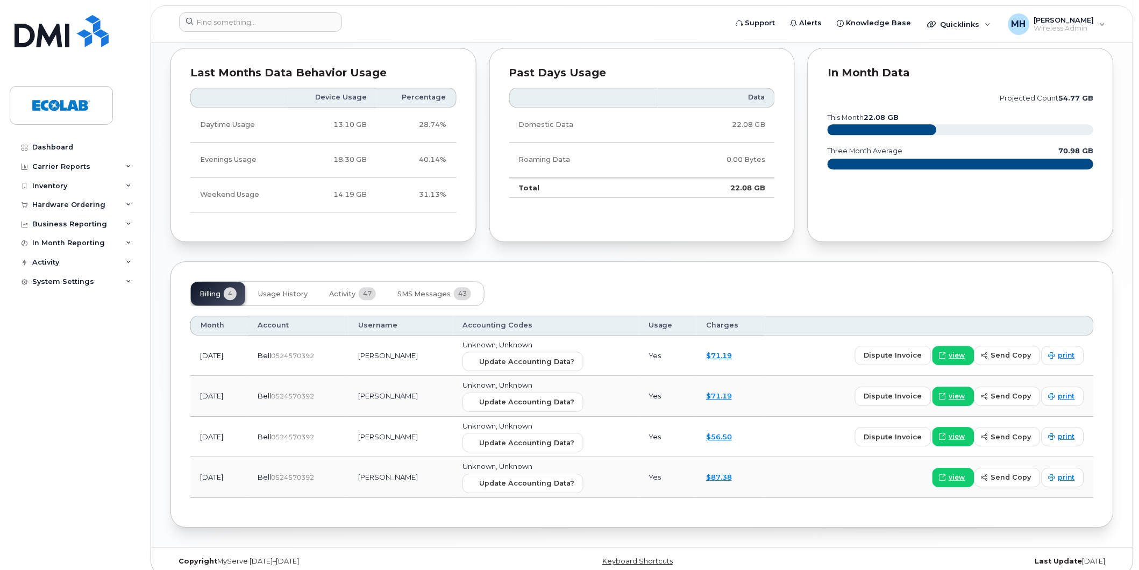
scroll to position [760, 0]
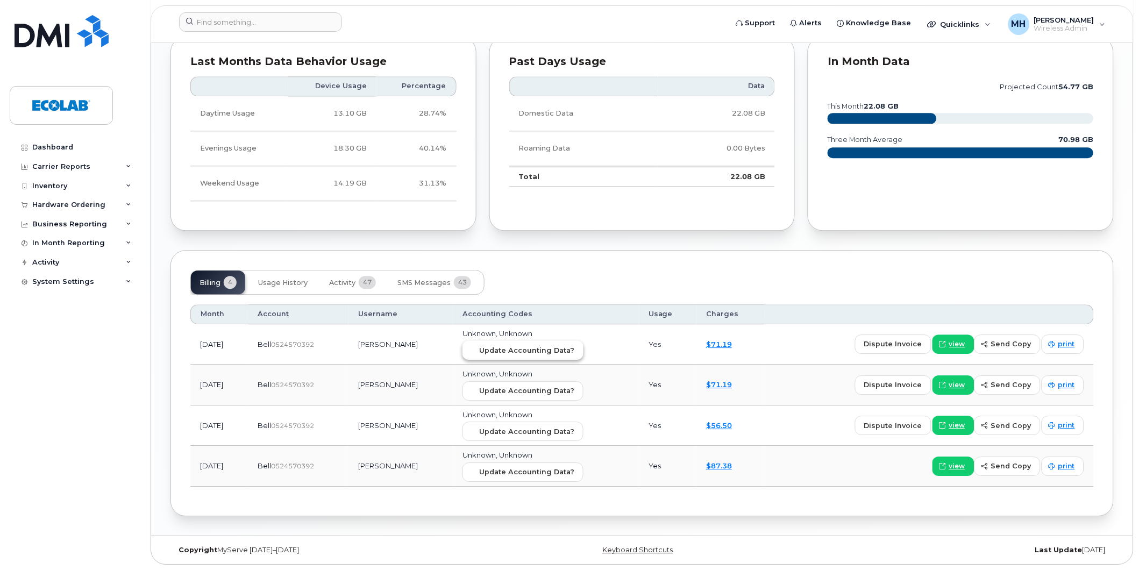
click at [533, 345] on span "Update Accounting Data?" at bounding box center [526, 350] width 95 height 10
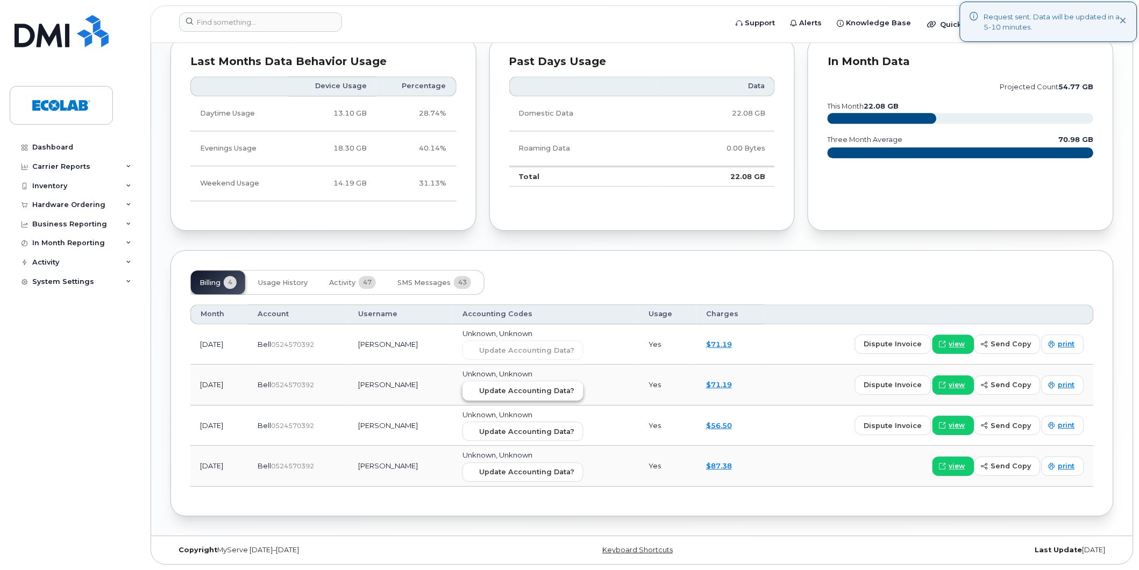
click at [530, 387] on span "Update Accounting Data?" at bounding box center [526, 391] width 95 height 10
click at [538, 426] on span "Update Accounting Data?" at bounding box center [526, 431] width 95 height 10
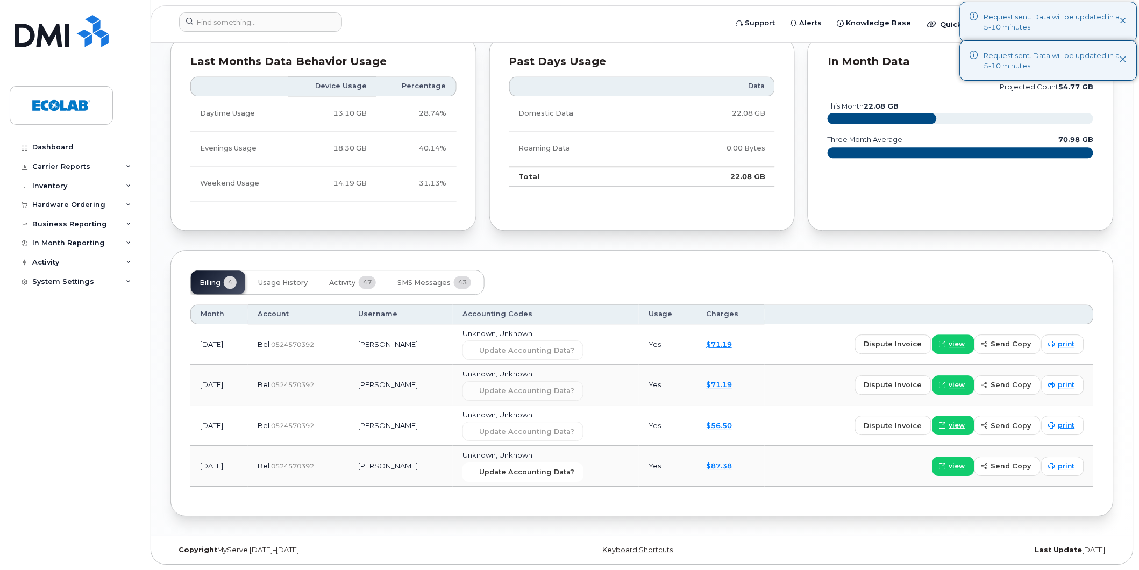
drag, startPoint x: 529, startPoint y: 471, endPoint x: 628, endPoint y: 73, distance: 410.0
click at [530, 471] on span "Update Accounting Data?" at bounding box center [526, 472] width 95 height 10
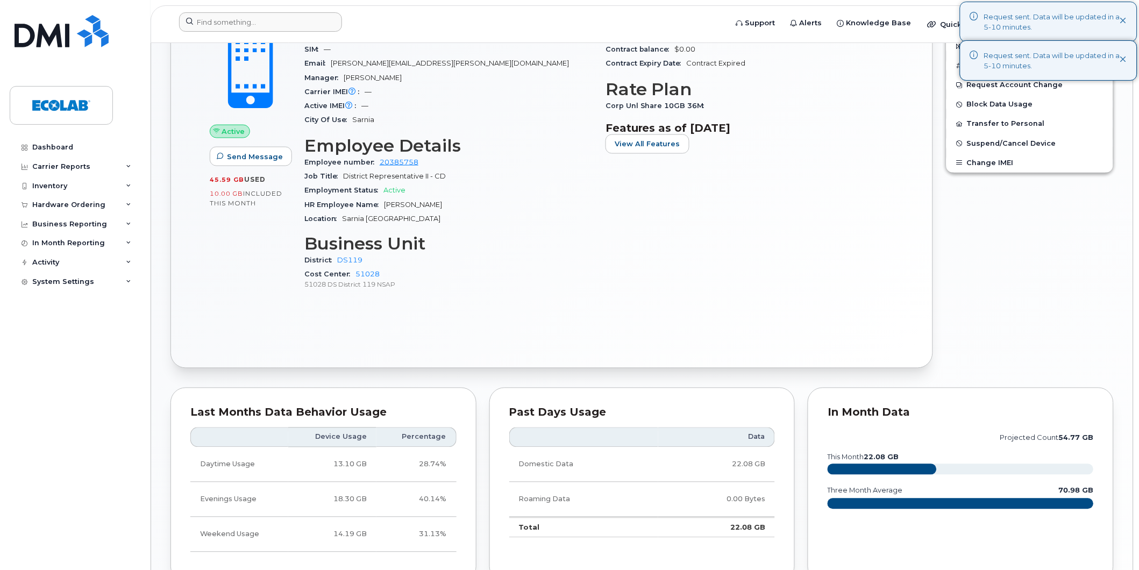
scroll to position [401, 0]
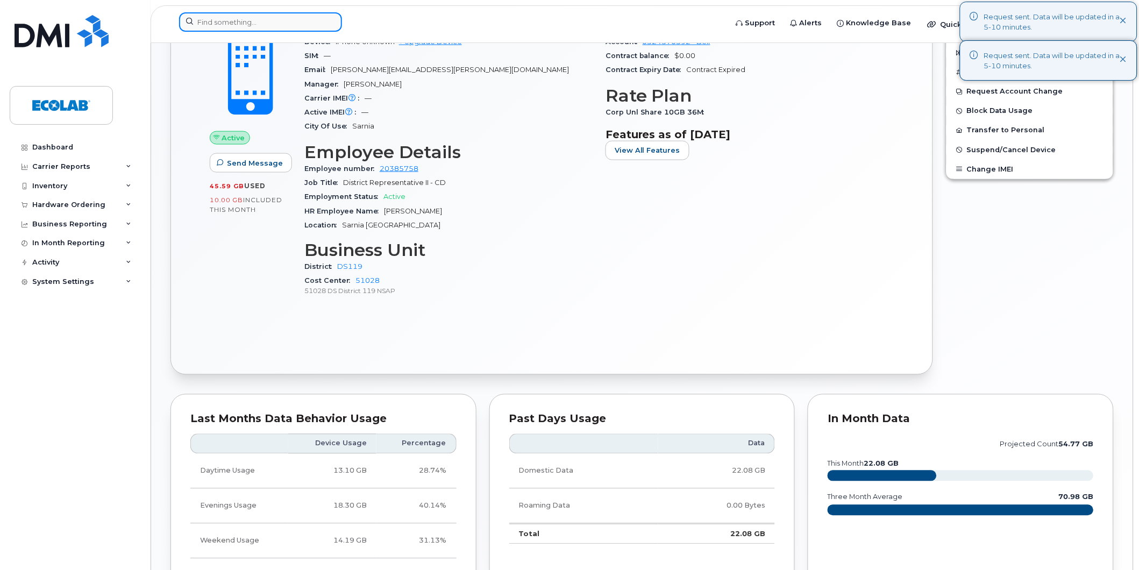
click at [223, 27] on input at bounding box center [260, 21] width 163 height 19
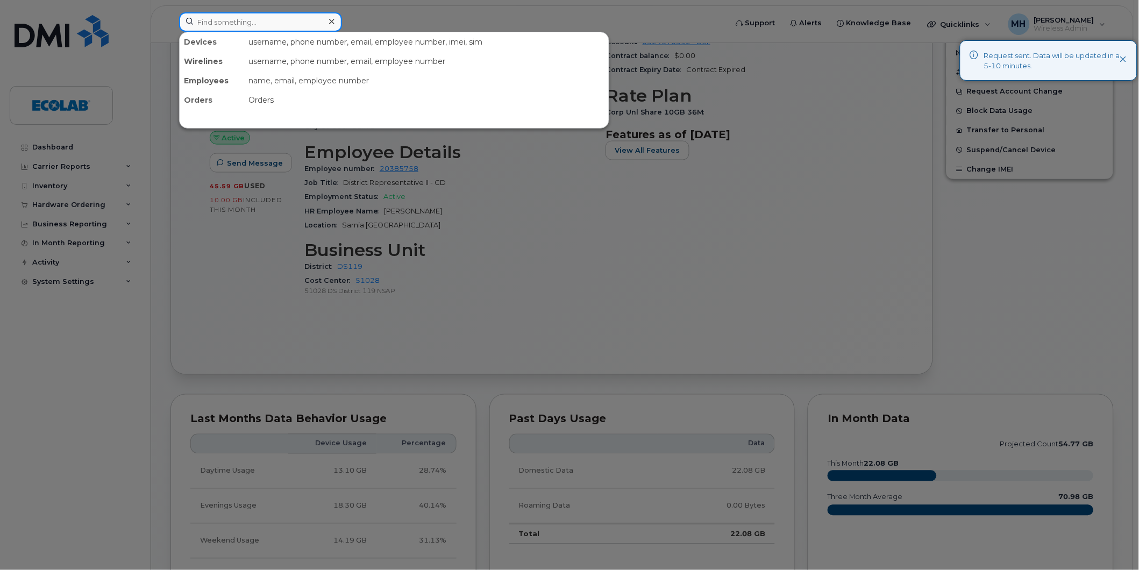
paste input "2264021355"
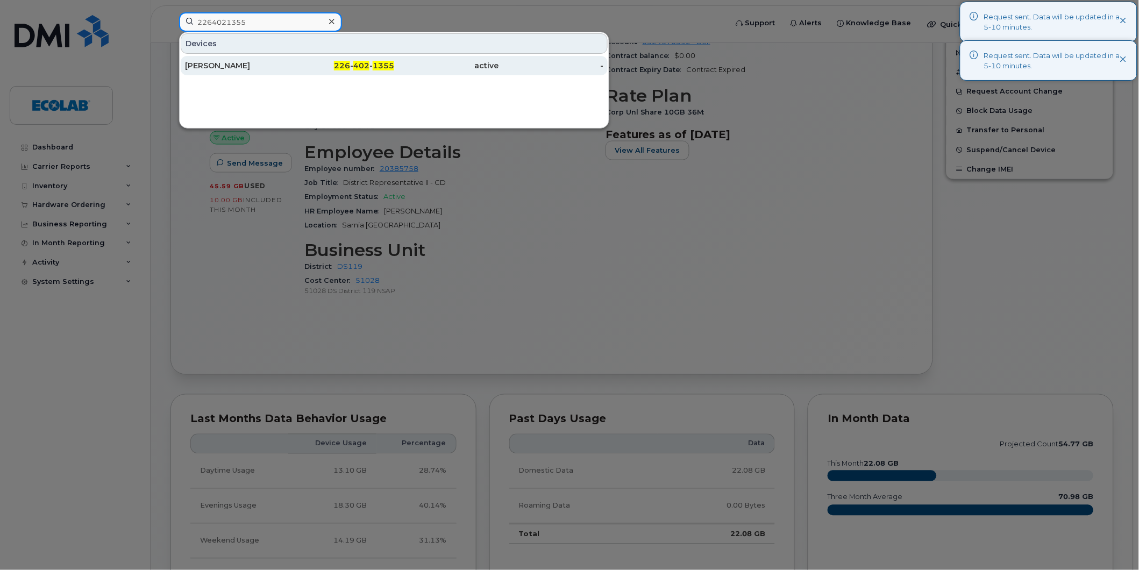
type input "2264021355"
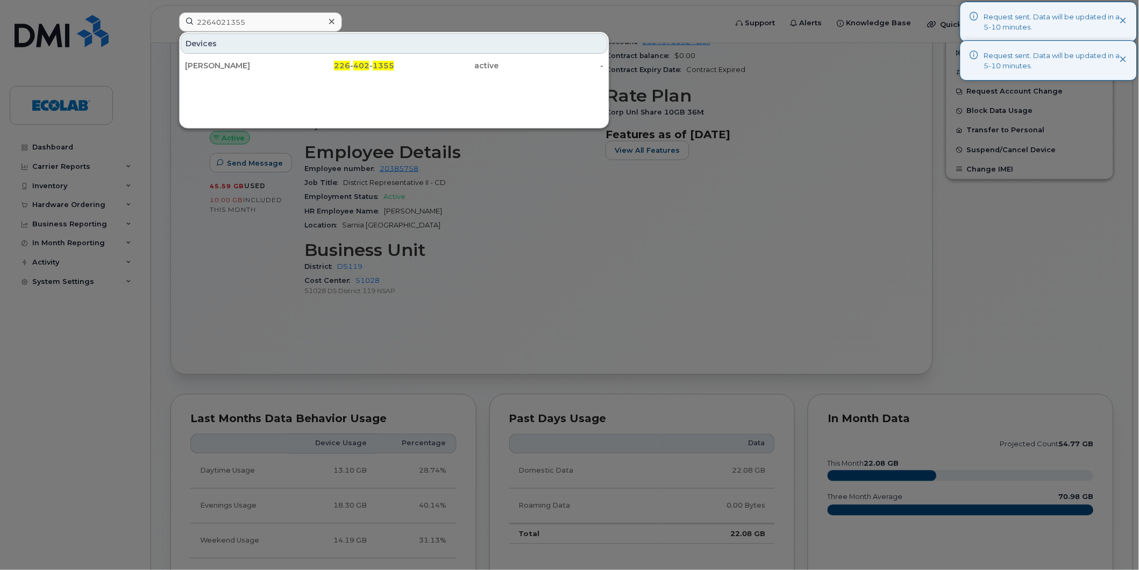
drag, startPoint x: 225, startPoint y: 61, endPoint x: 407, endPoint y: 118, distance: 190.5
click at [225, 62] on div "[PERSON_NAME]" at bounding box center [237, 65] width 105 height 11
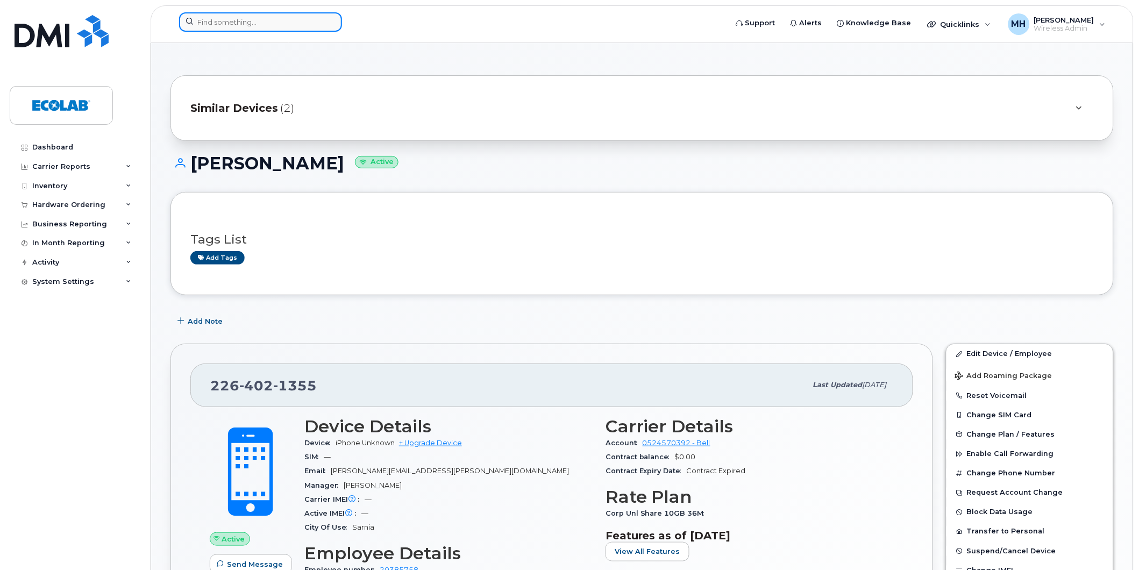
click at [250, 26] on input at bounding box center [260, 21] width 163 height 19
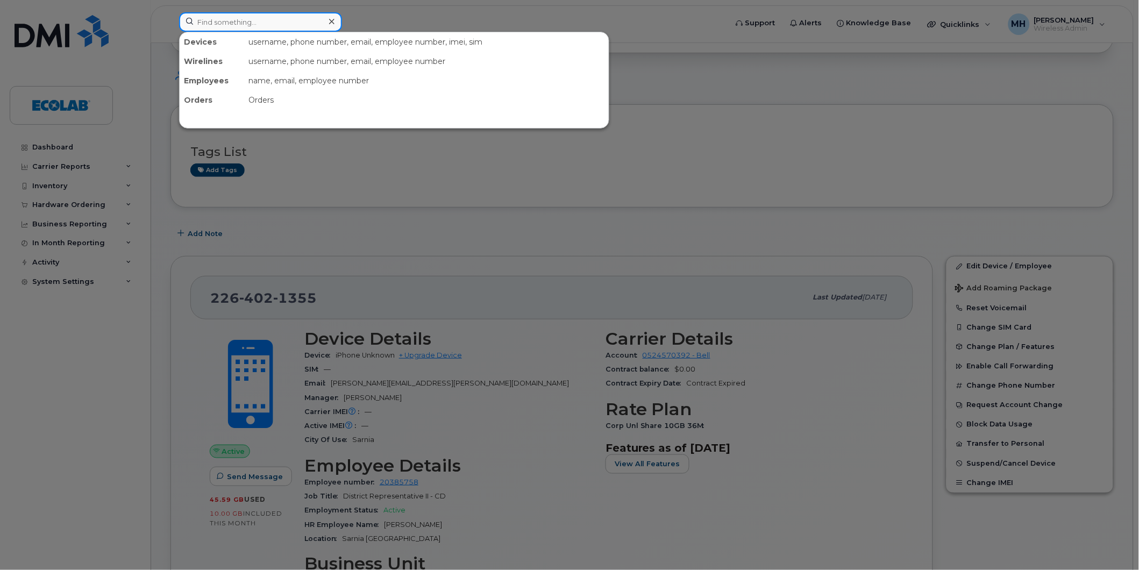
scroll to position [119, 0]
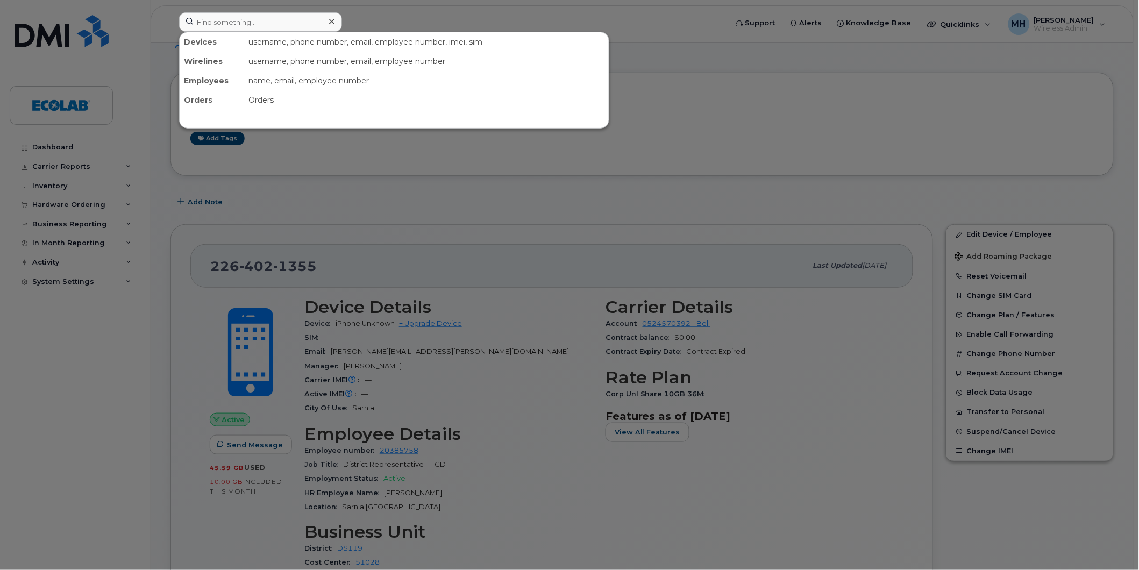
click at [504, 266] on div at bounding box center [569, 285] width 1139 height 570
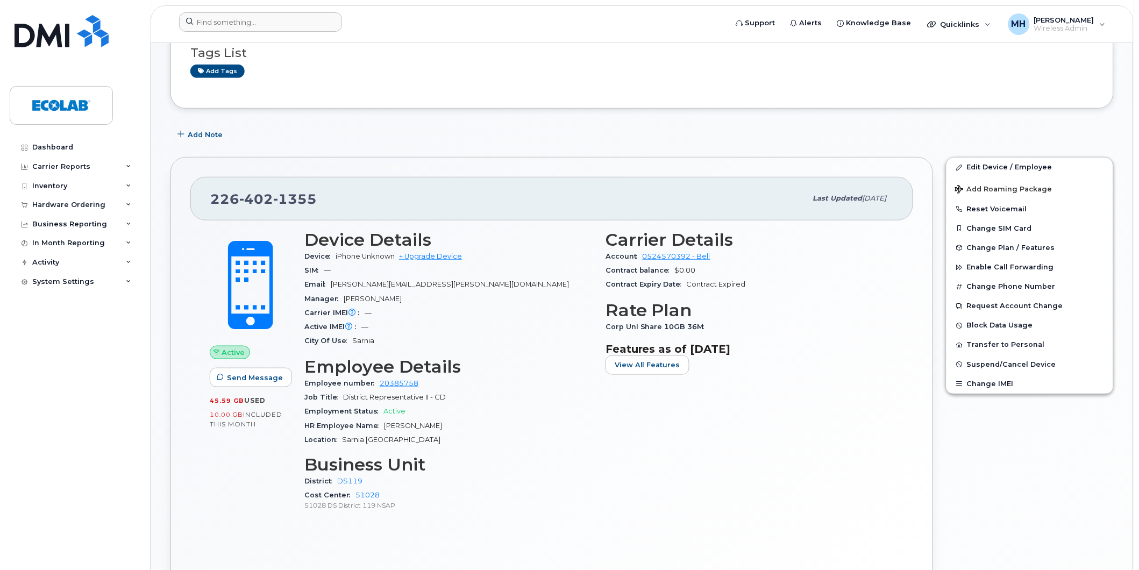
scroll to position [173, 0]
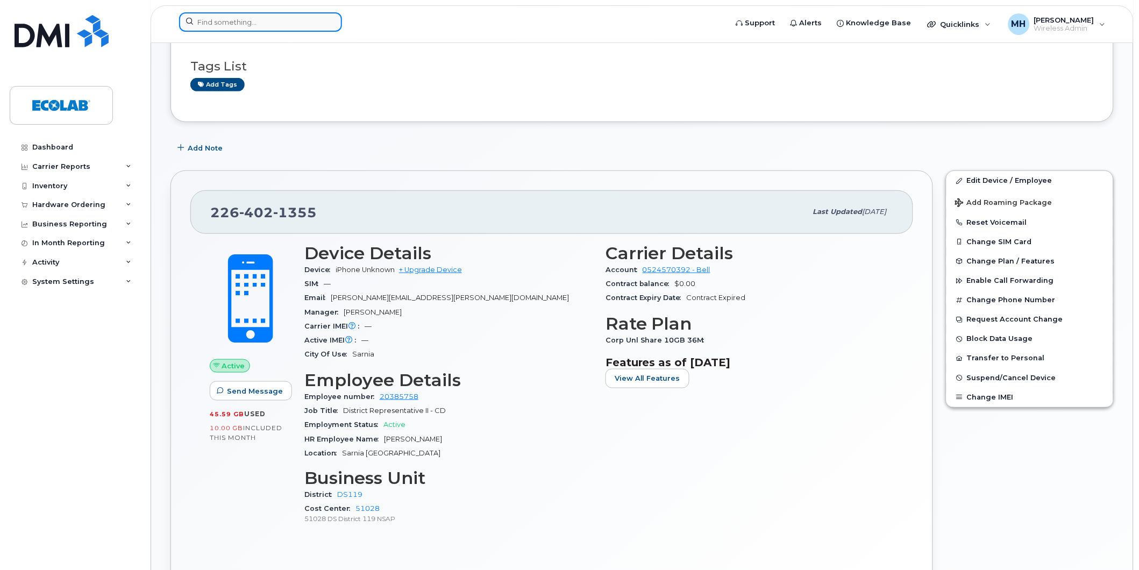
click at [265, 24] on input at bounding box center [260, 21] width 163 height 19
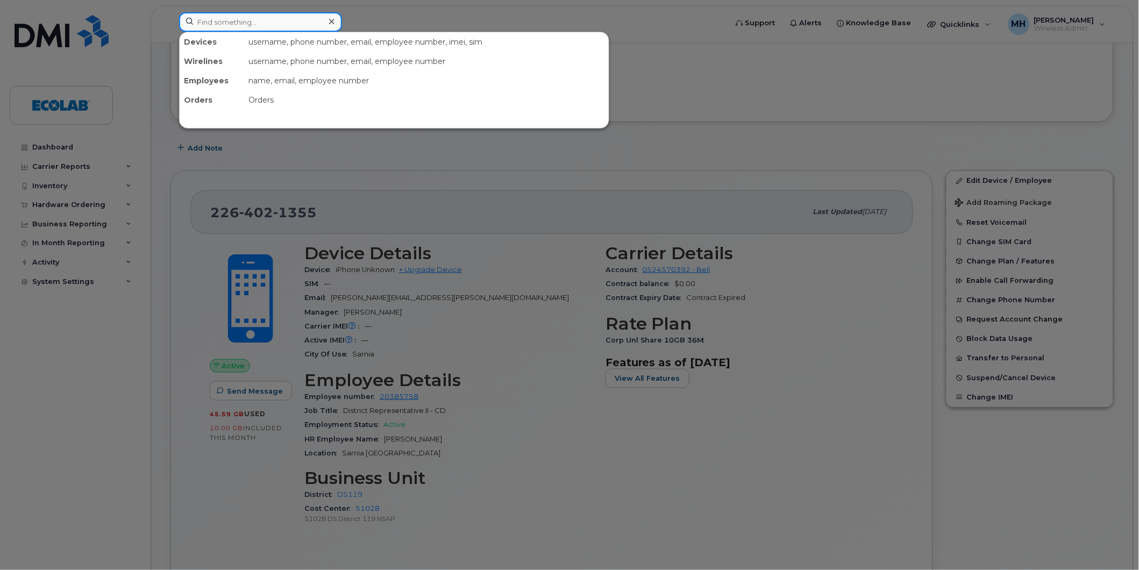
paste input "9056380202"
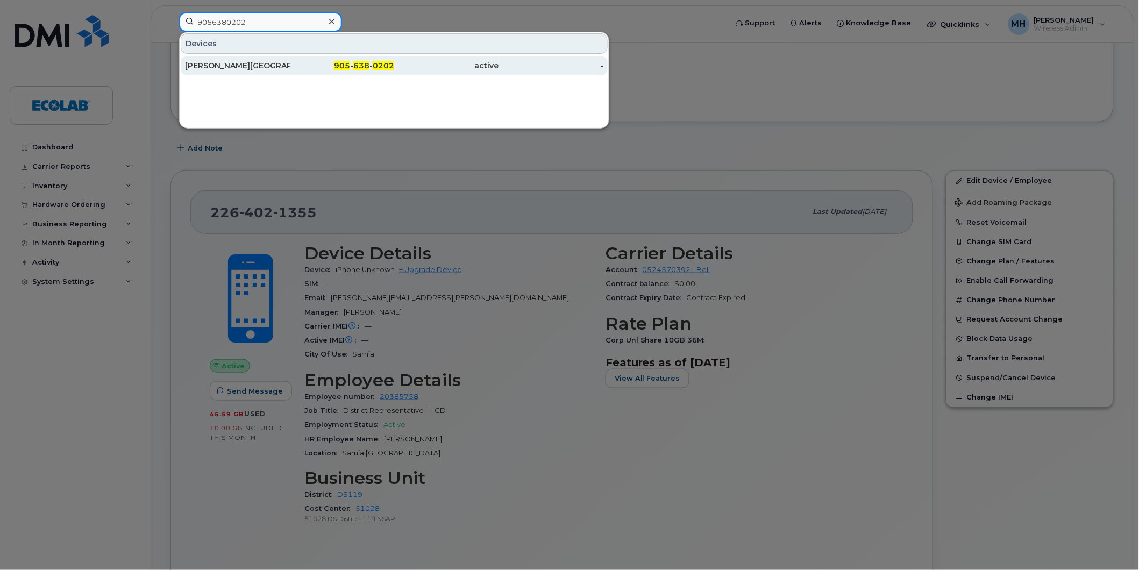
type input "9056380202"
click at [226, 66] on div "[PERSON_NAME][GEOGRAPHIC_DATA]" at bounding box center [237, 65] width 105 height 11
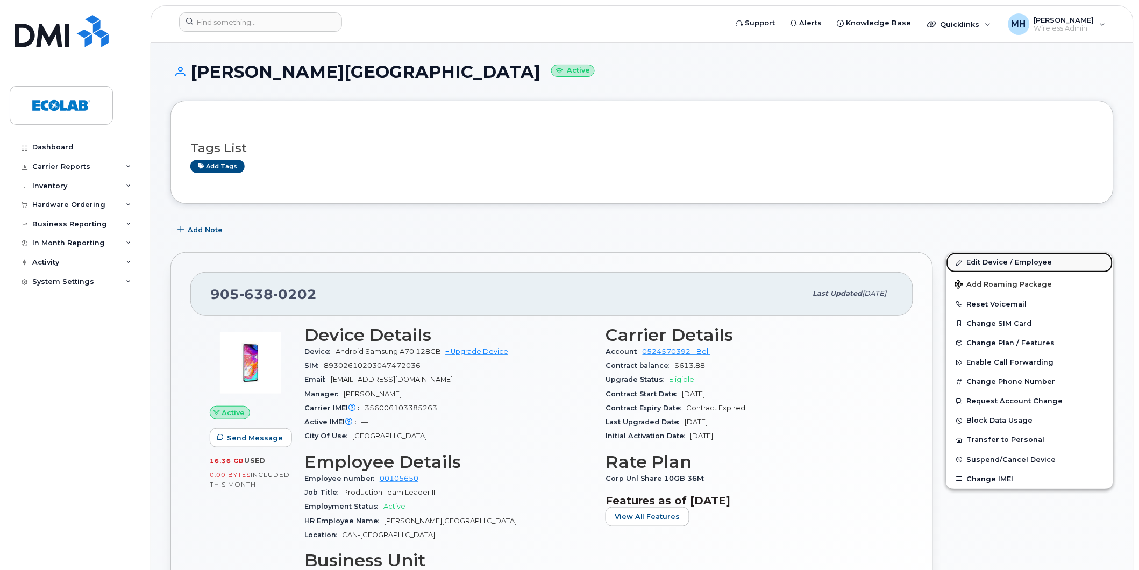
click at [1004, 254] on link "Edit Device / Employee" at bounding box center [1029, 262] width 167 height 19
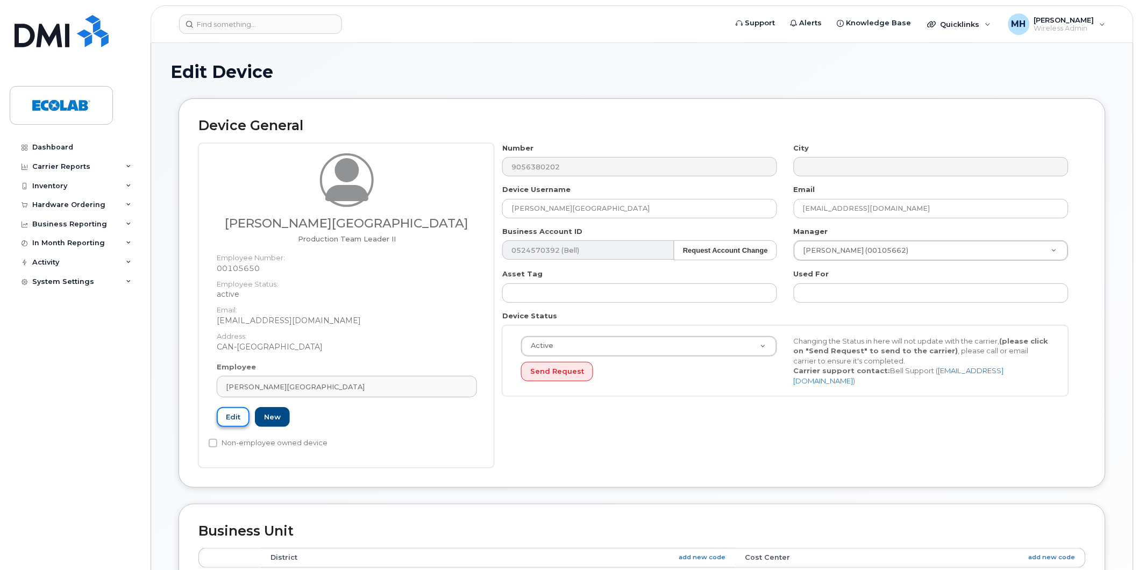
click at [234, 417] on link "Edit" at bounding box center [233, 417] width 33 height 20
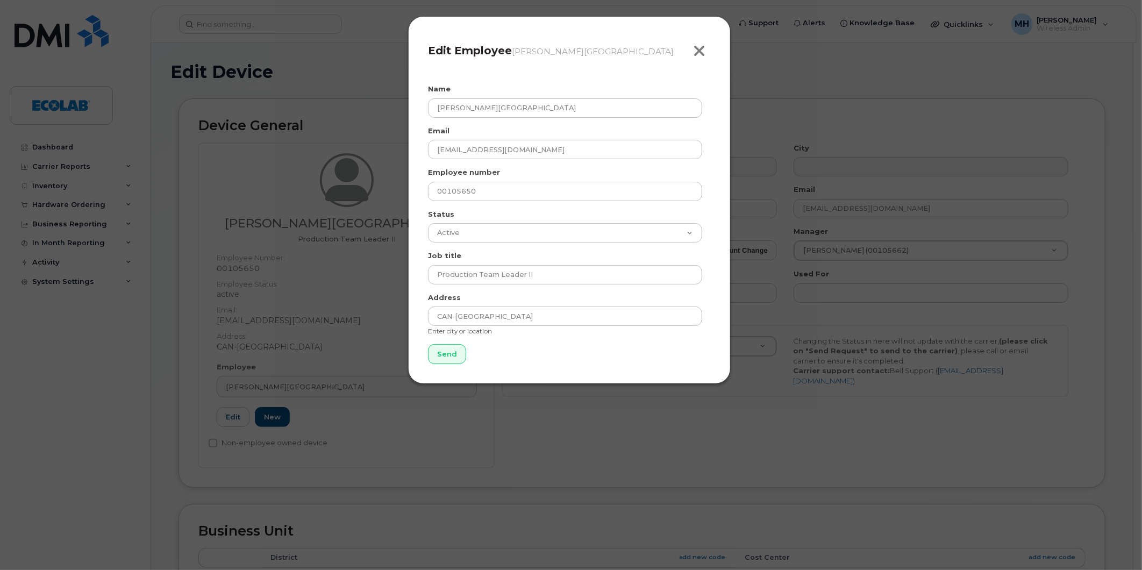
click at [702, 51] on icon "button" at bounding box center [699, 51] width 12 height 16
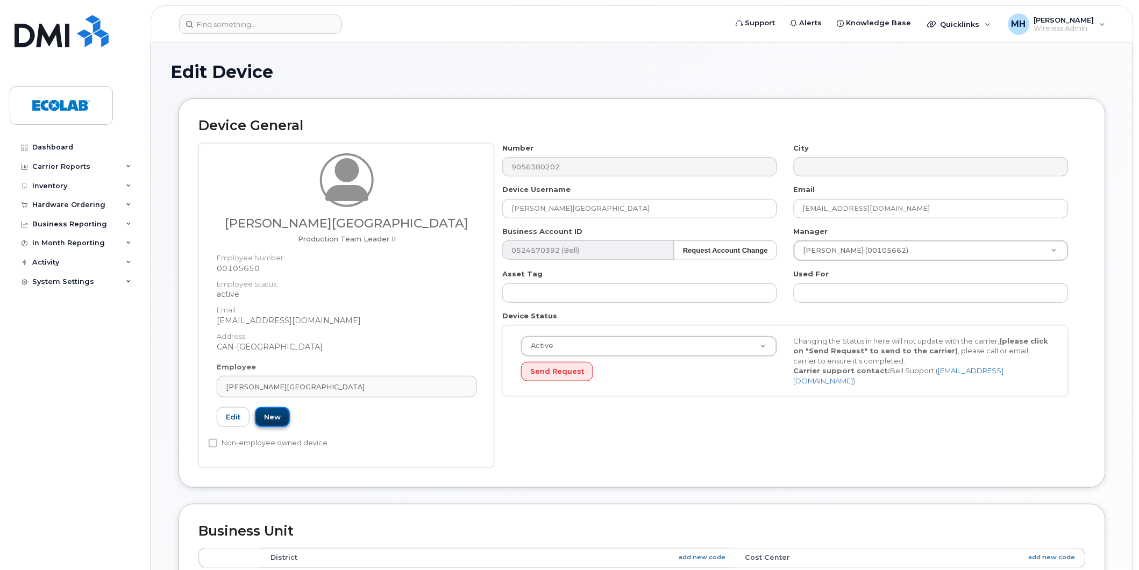
click at [272, 418] on link "New" at bounding box center [272, 417] width 35 height 20
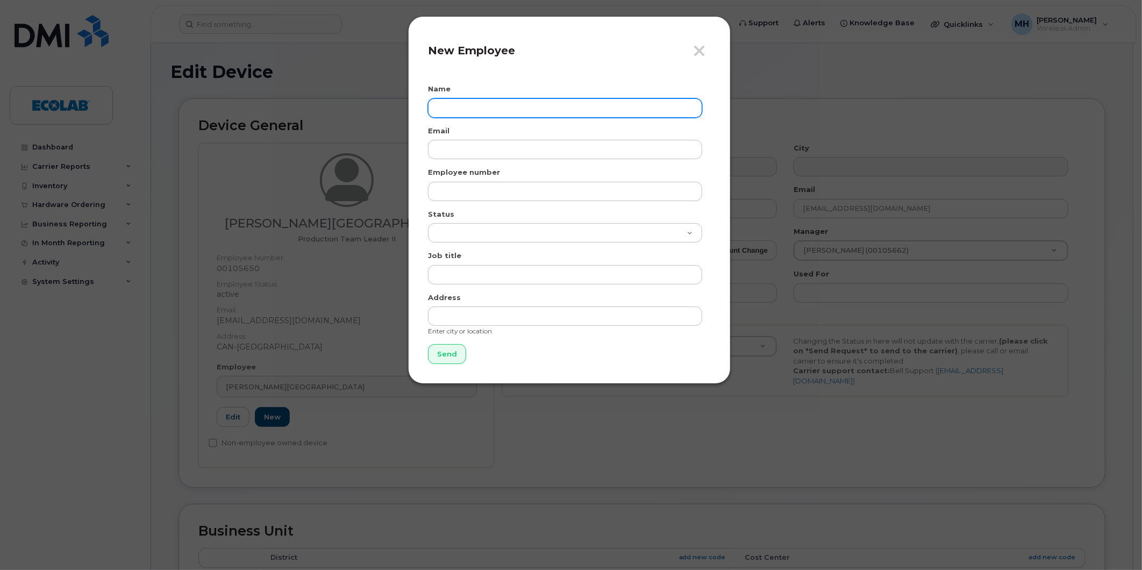
click at [448, 108] on input "text" at bounding box center [565, 107] width 274 height 19
click at [692, 55] on h4 "New Employee" at bounding box center [569, 50] width 283 height 13
click at [701, 54] on icon "button" at bounding box center [699, 51] width 12 height 16
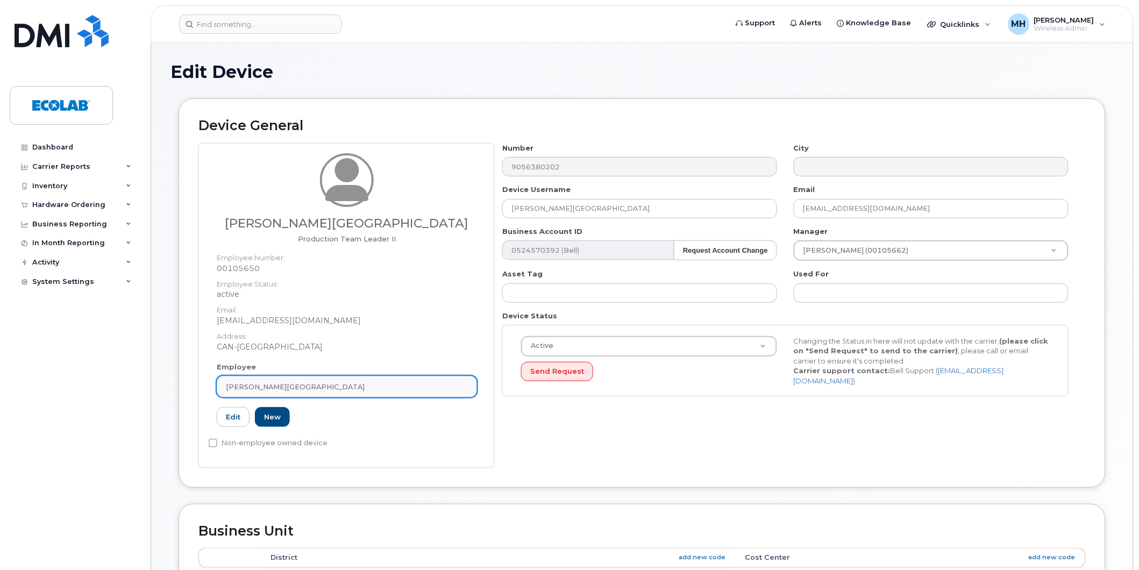
click at [276, 386] on div "Norman Park" at bounding box center [347, 387] width 242 height 10
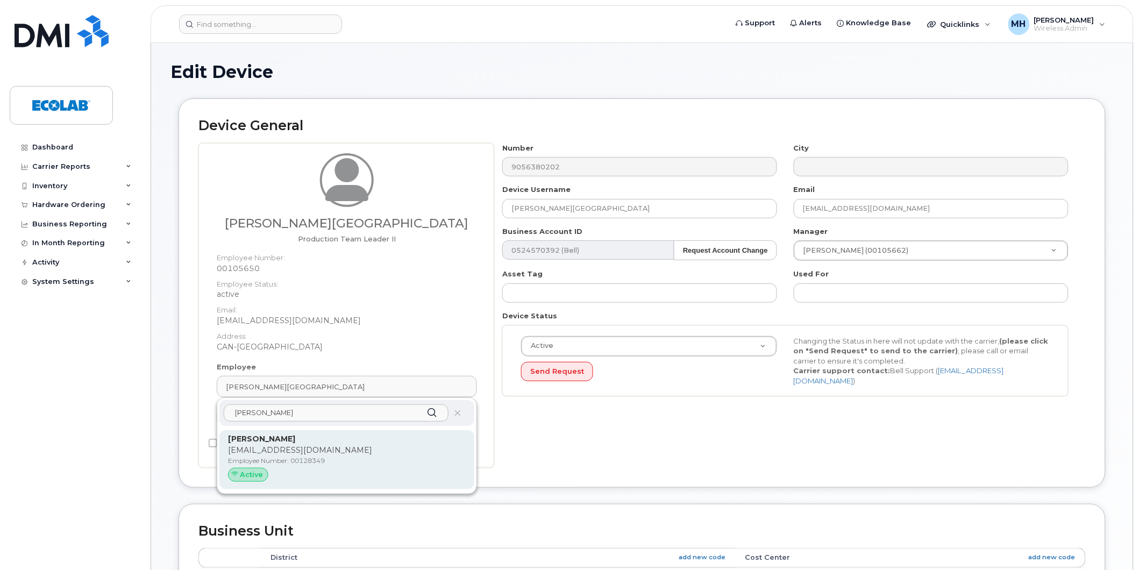
type input "trevor wh"
click at [282, 454] on p "twhittaker@ecolab.com" at bounding box center [347, 450] width 238 height 11
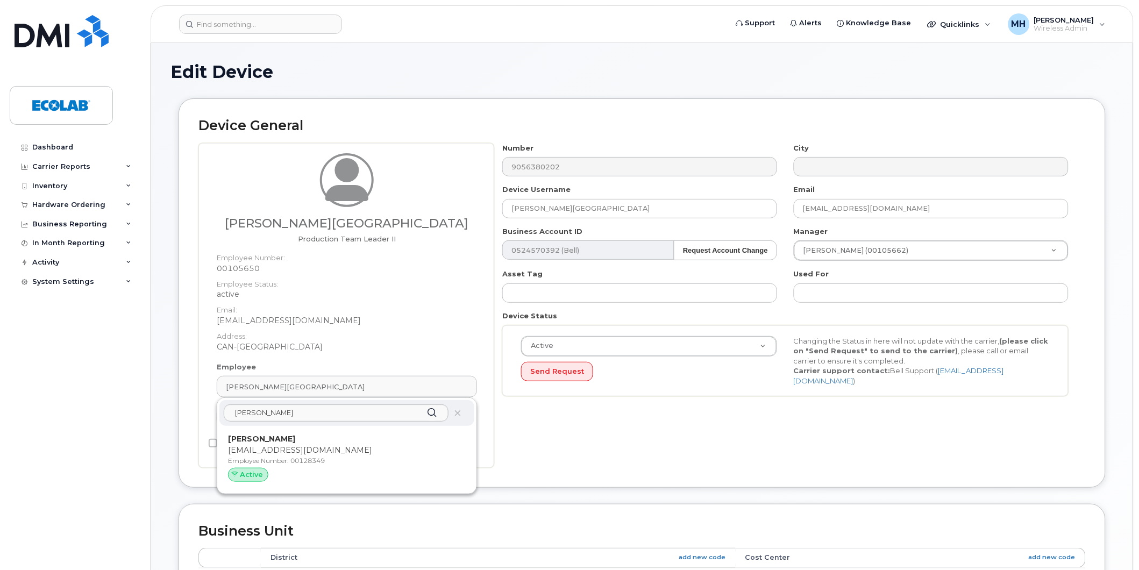
type input "Trevor Whittaker"
type input "twhittaker@ecolab.com"
type input "90914"
type input "90929"
type input "00128349"
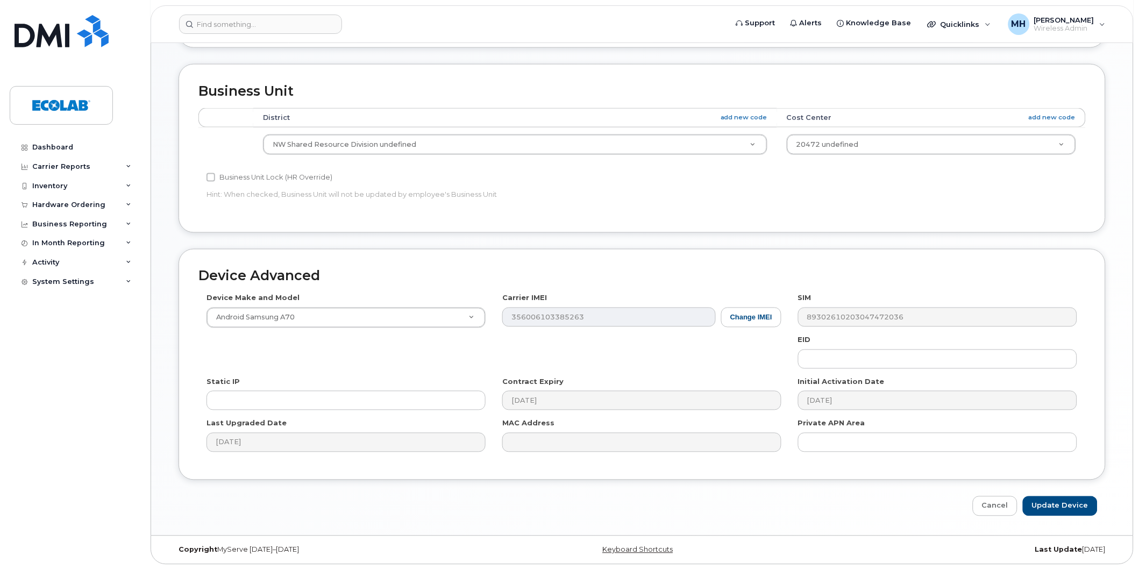
scroll to position [407, 0]
click at [1054, 501] on input "Update Device" at bounding box center [1060, 506] width 75 height 20
type input "Saving..."
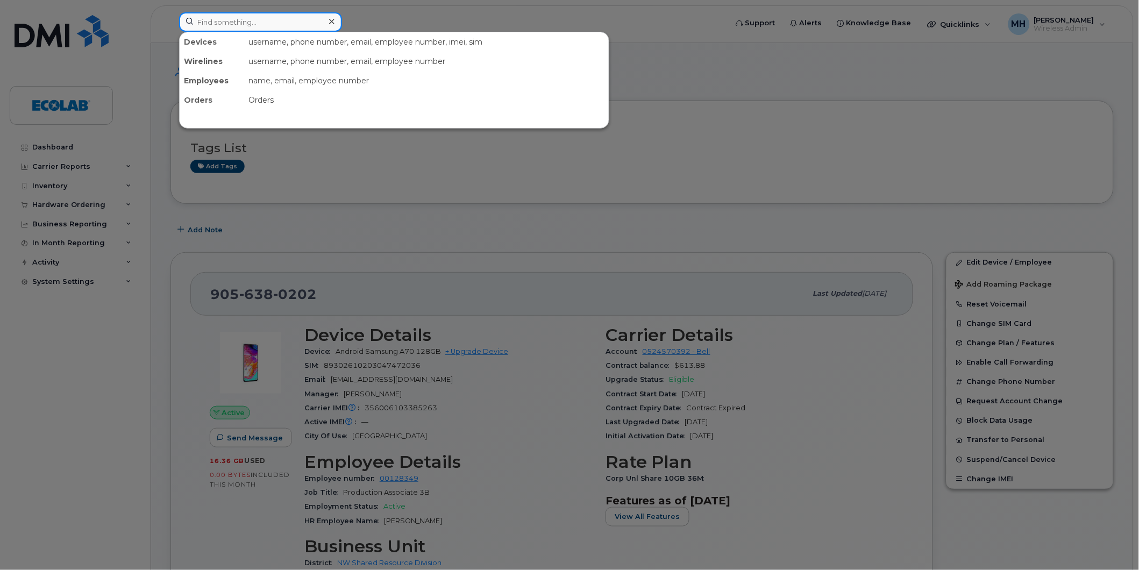
click at [212, 22] on input at bounding box center [260, 21] width 163 height 19
paste input "9054644401"
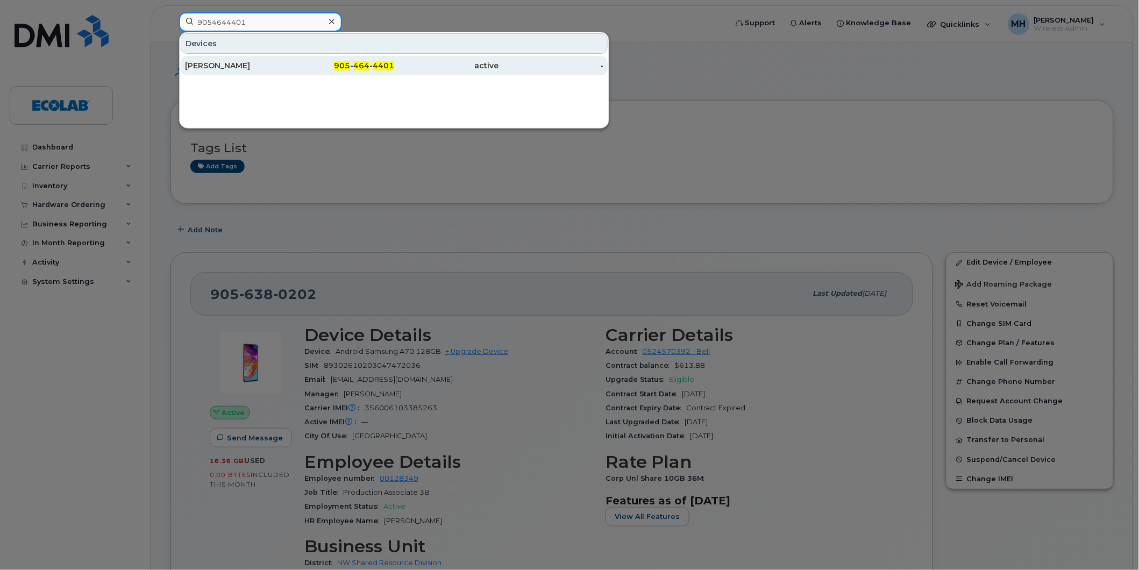
type input "9054644401"
click at [216, 66] on div "[PERSON_NAME]" at bounding box center [237, 65] width 105 height 11
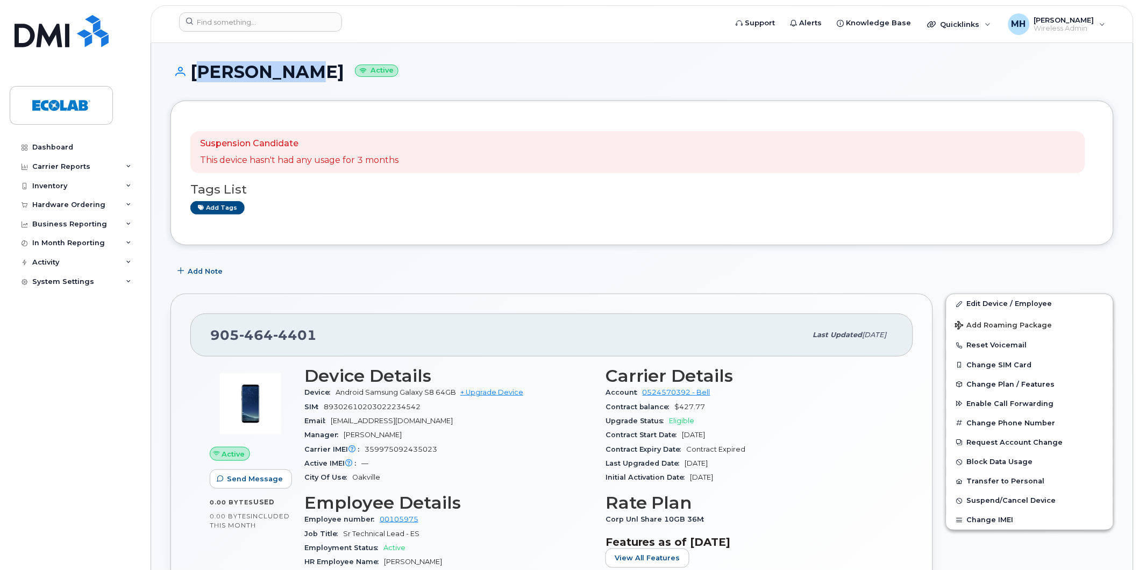
drag, startPoint x: 193, startPoint y: 68, endPoint x: 282, endPoint y: 82, distance: 90.9
click at [282, 82] on div "[PERSON_NAME] Active" at bounding box center [641, 81] width 943 height 38
copy h1 "Ron Parise"
click at [216, 26] on input at bounding box center [260, 21] width 163 height 19
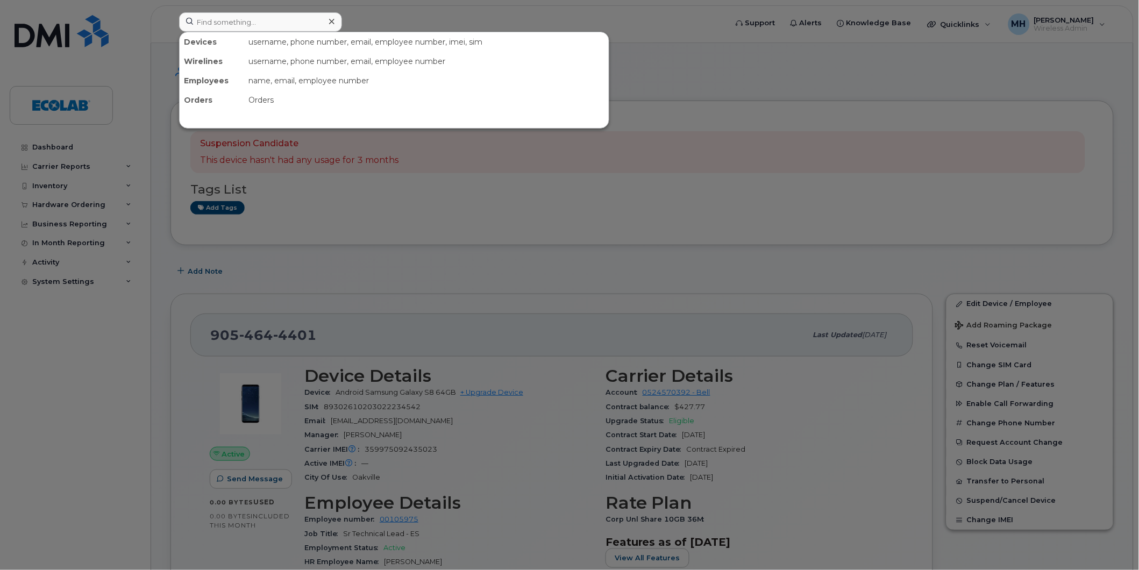
click at [321, 280] on div at bounding box center [569, 285] width 1139 height 570
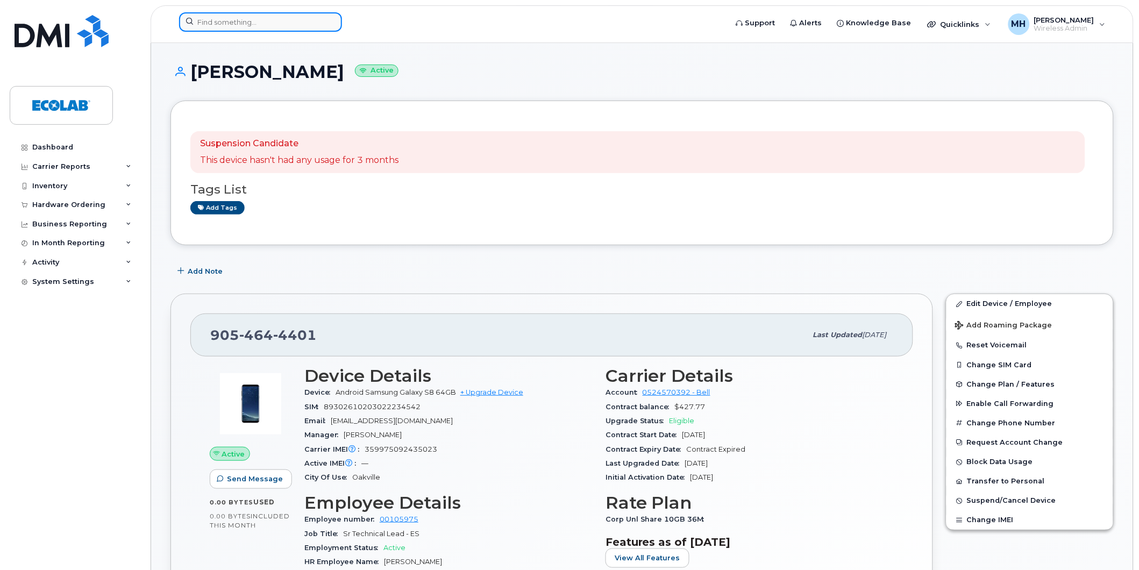
click at [227, 25] on input at bounding box center [260, 21] width 163 height 19
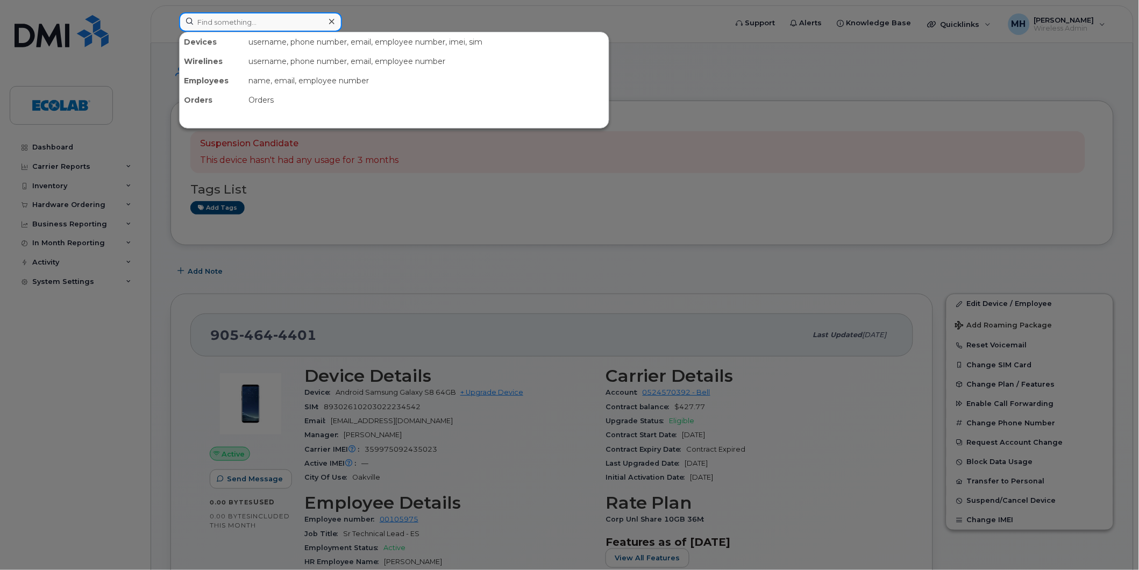
paste input "9057199801"
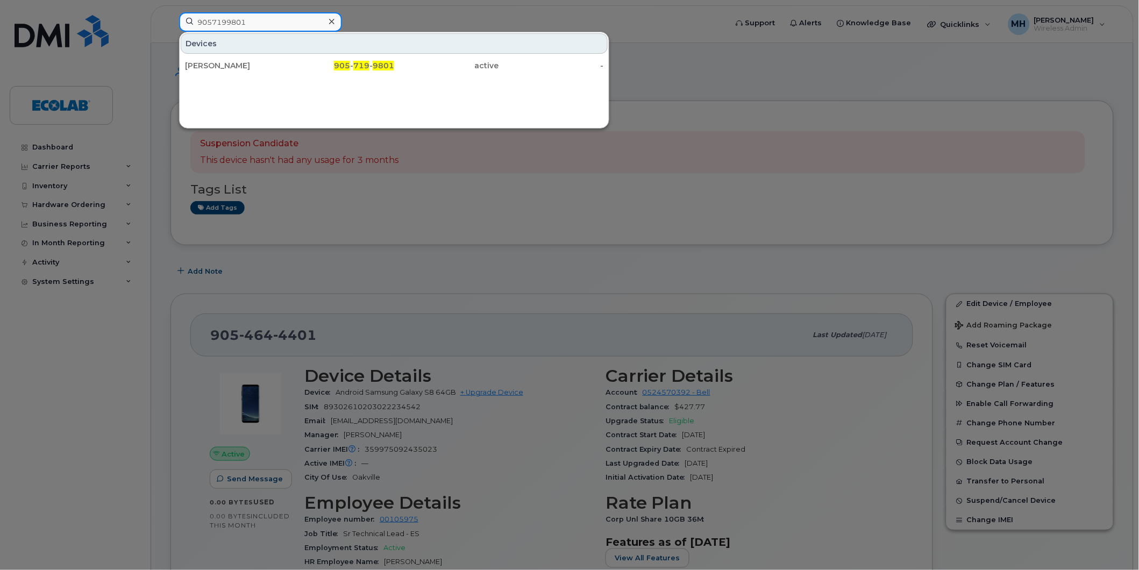
type input "9057199801"
click at [259, 25] on input "9057199801" at bounding box center [260, 21] width 163 height 19
drag, startPoint x: 256, startPoint y: 13, endPoint x: 189, endPoint y: 24, distance: 67.5
click at [189, 24] on input "9057199801" at bounding box center [260, 21] width 163 height 19
click at [565, 253] on div at bounding box center [569, 285] width 1139 height 570
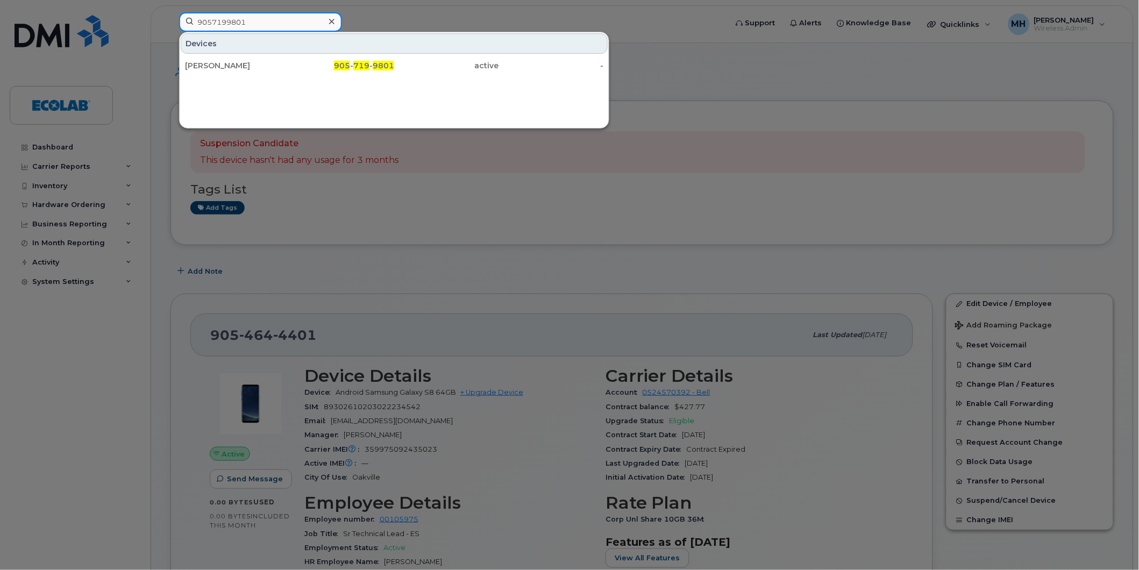
click at [262, 23] on input "9057199801" at bounding box center [260, 21] width 163 height 19
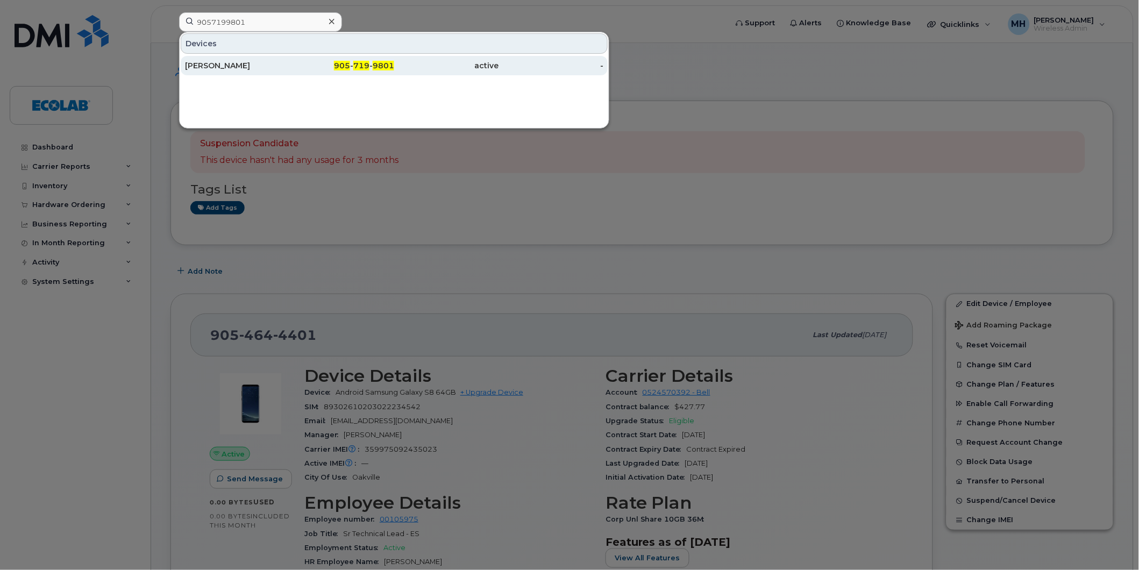
drag, startPoint x: 227, startPoint y: 66, endPoint x: 235, endPoint y: 73, distance: 10.7
click at [227, 66] on div "Charles Lines" at bounding box center [237, 65] width 105 height 11
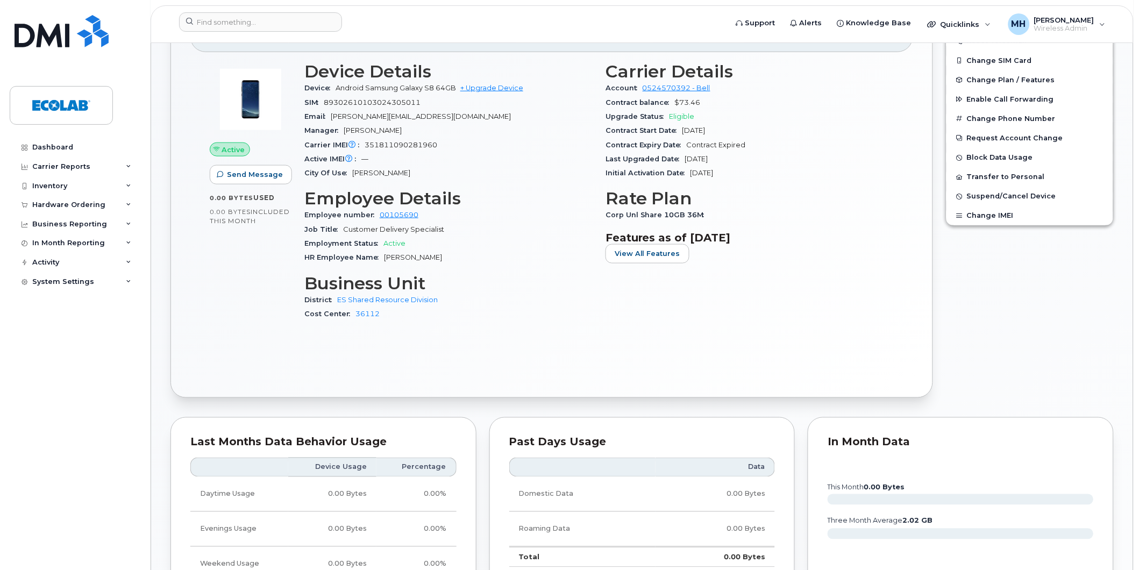
scroll to position [239, 0]
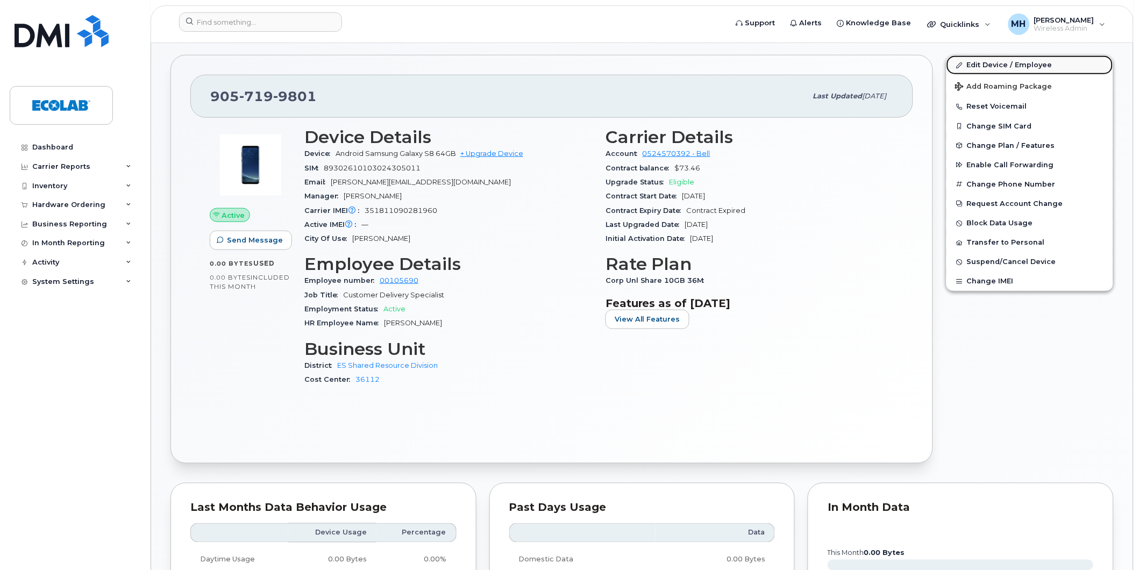
click at [993, 62] on link "Edit Device / Employee" at bounding box center [1029, 64] width 167 height 19
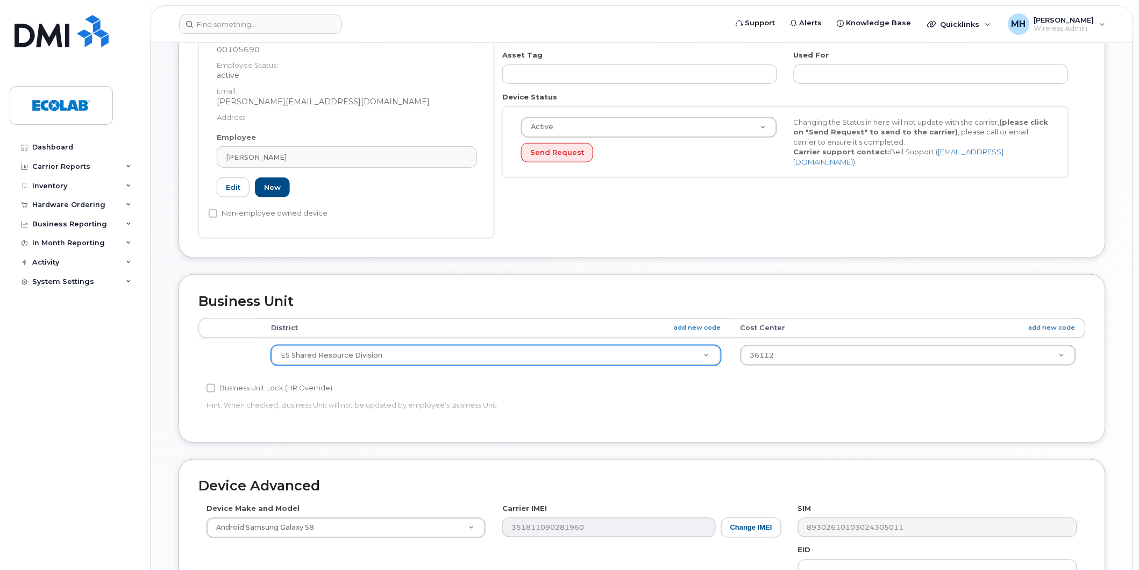
scroll to position [239, 0]
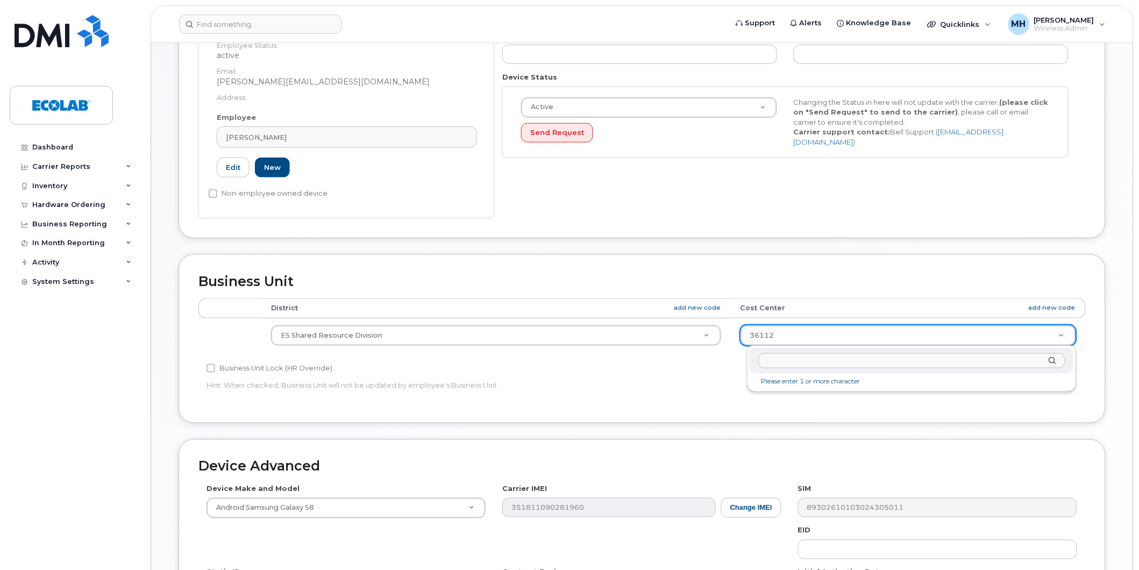
drag, startPoint x: 793, startPoint y: 332, endPoint x: 733, endPoint y: 343, distance: 60.6
drag, startPoint x: 797, startPoint y: 332, endPoint x: 754, endPoint y: 332, distance: 43.0
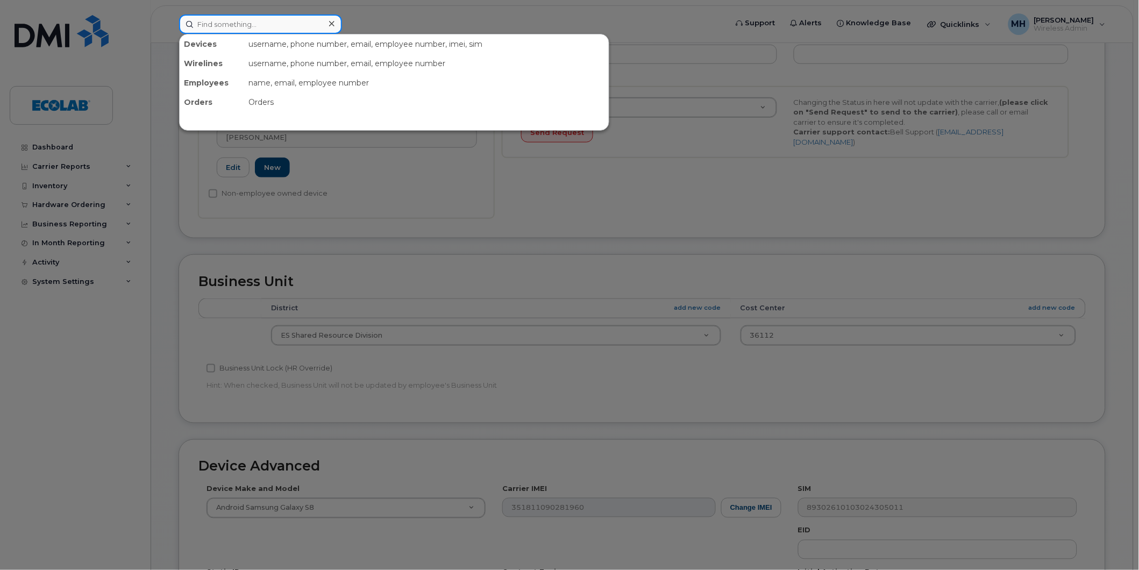
click at [217, 26] on input at bounding box center [260, 24] width 163 height 19
paste input "5063498614"
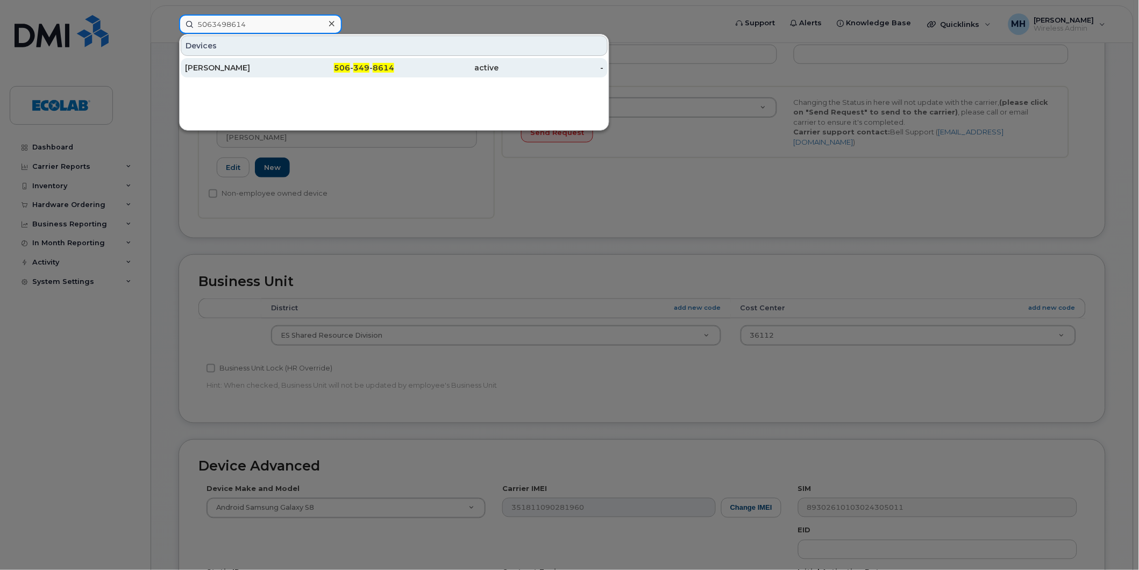
type input "5063498614"
click at [203, 67] on div "[PERSON_NAME]" at bounding box center [237, 67] width 105 height 11
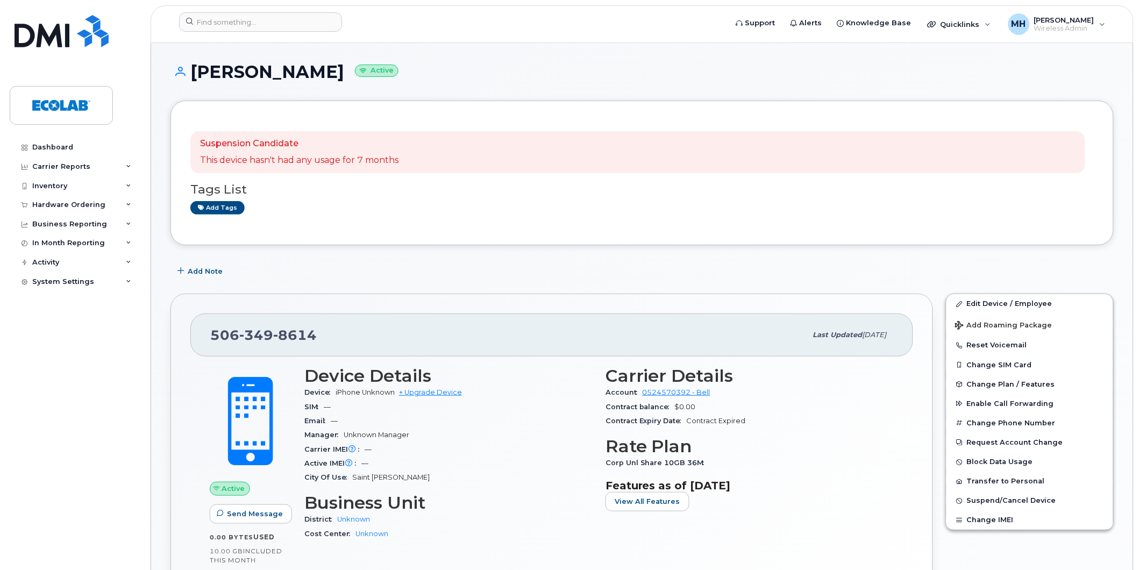
click at [324, 261] on div "Add Note" at bounding box center [641, 270] width 943 height 19
drag, startPoint x: 314, startPoint y: 337, endPoint x: 206, endPoint y: 351, distance: 108.4
click at [206, 351] on div "506 349 8614 Last updated Feb 21, 2025" at bounding box center [551, 334] width 723 height 43
copy span "506 349 8614"
click at [132, 523] on div "Dashboard Carrier Reports Monthly Billing Data Daily Data Pooling Data Behavior…" at bounding box center [76, 346] width 133 height 416
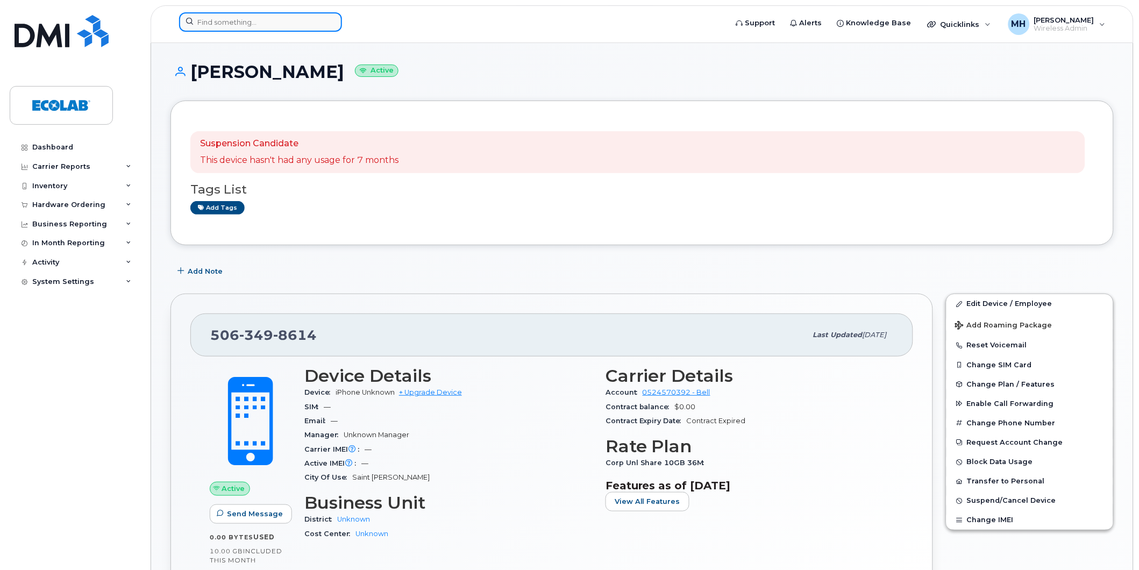
click at [253, 25] on input at bounding box center [260, 21] width 163 height 19
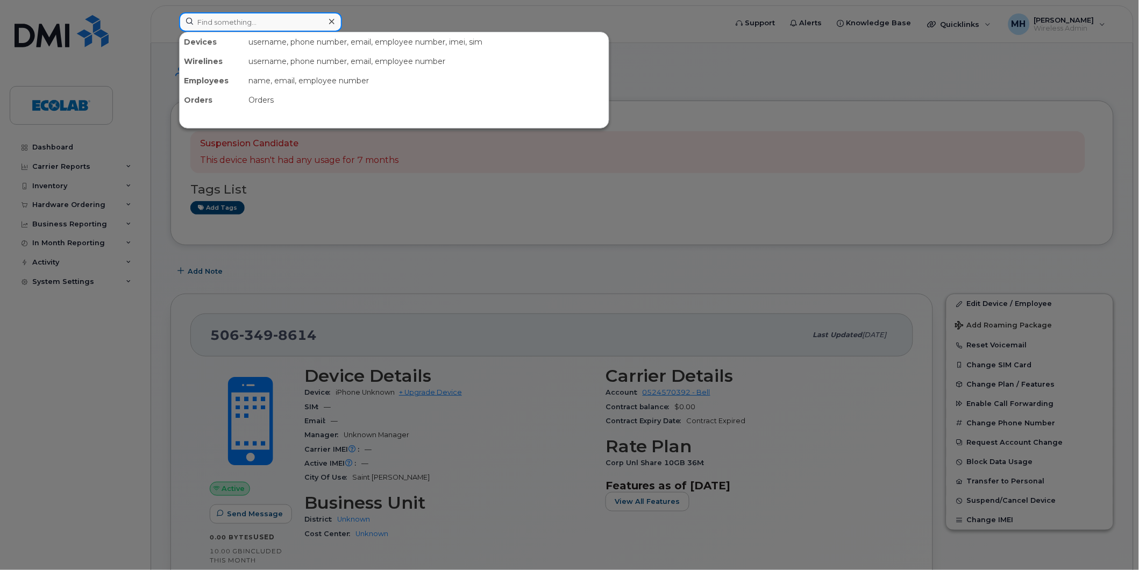
paste input "8196901170"
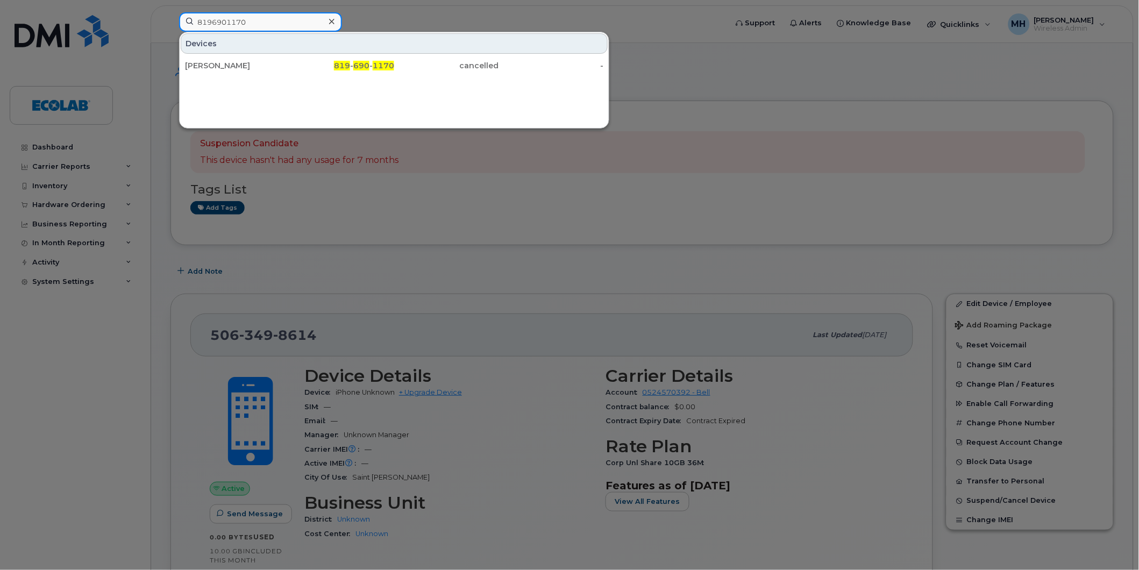
type input "8196901170"
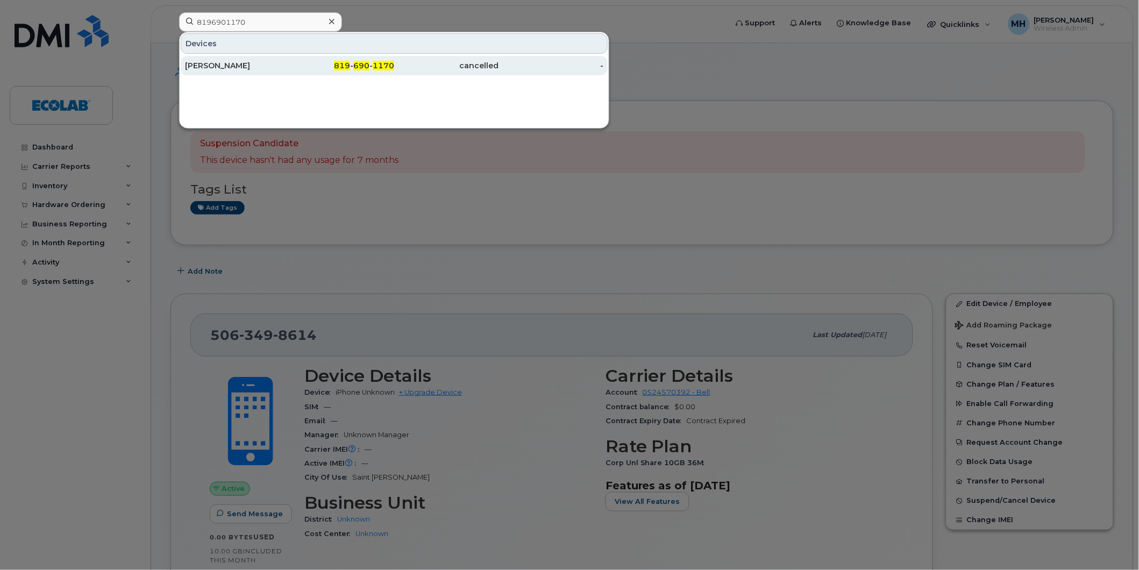
click at [223, 63] on div "Denis Berthiaume" at bounding box center [237, 65] width 105 height 11
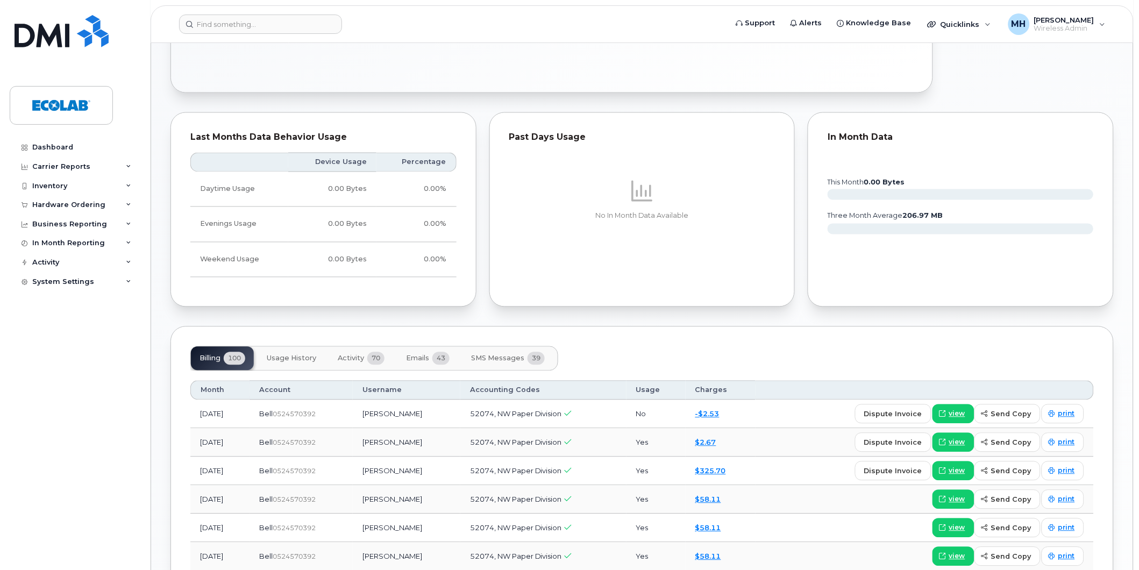
scroll to position [657, 0]
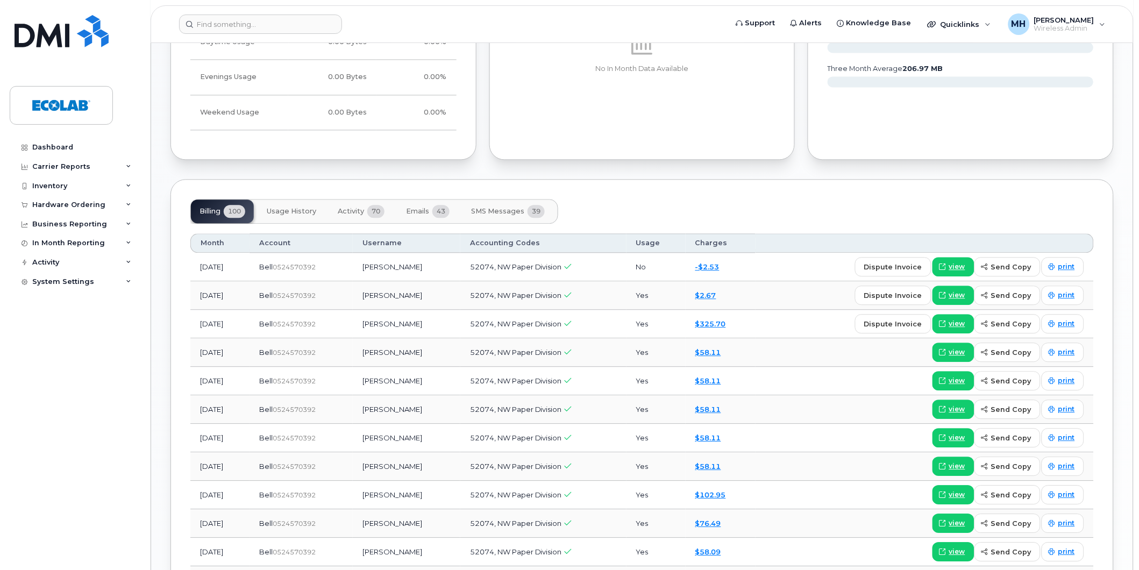
drag, startPoint x: 452, startPoint y: 324, endPoint x: 381, endPoint y: 329, distance: 71.7
click at [381, 329] on td "[PERSON_NAME]" at bounding box center [407, 324] width 108 height 28
copy td "[PERSON_NAME]"
click at [721, 325] on link "$325.70" at bounding box center [710, 323] width 31 height 9
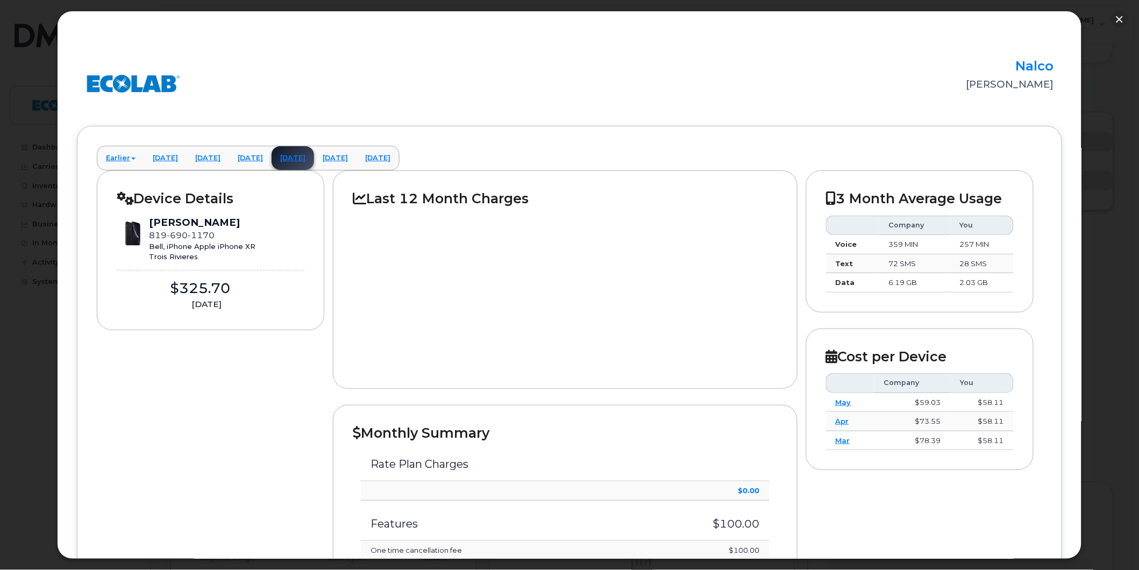
scroll to position [0, 0]
click at [1121, 19] on button "button" at bounding box center [1119, 19] width 17 height 17
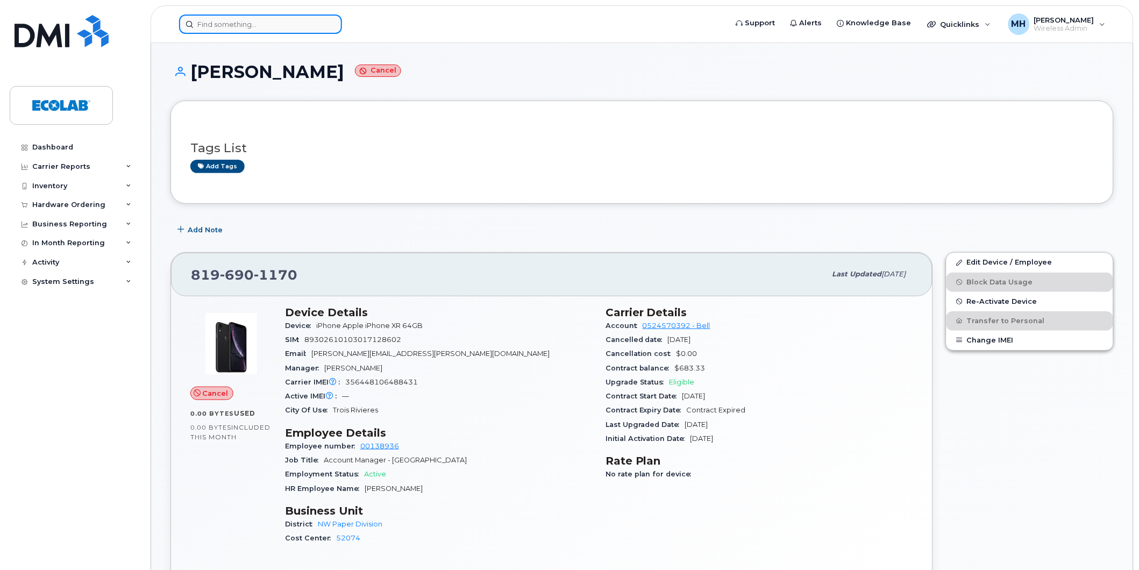
click at [224, 27] on input at bounding box center [260, 24] width 163 height 19
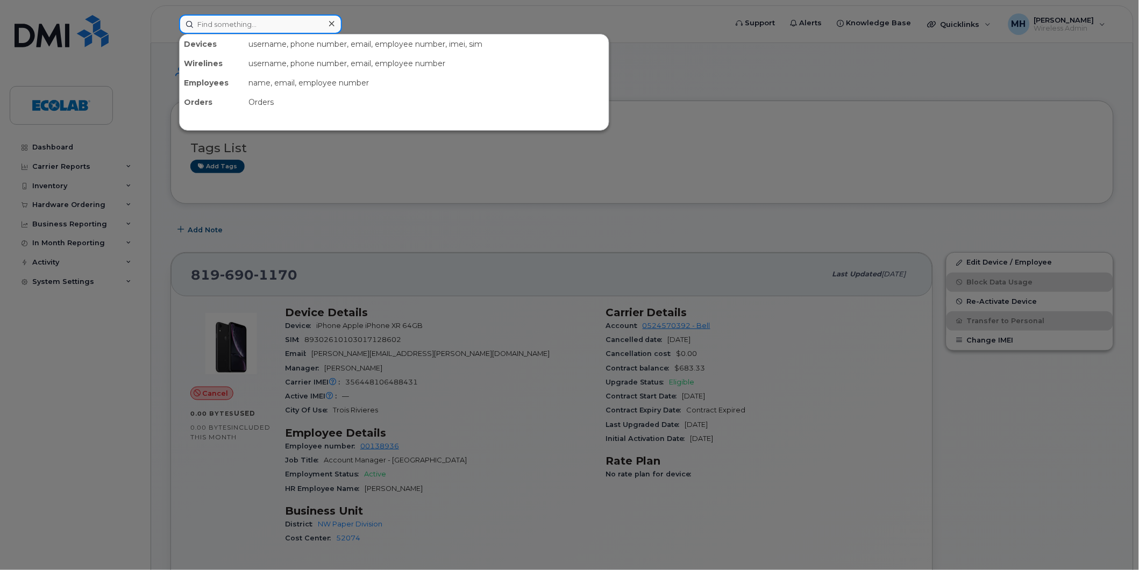
paste input "4169852414"
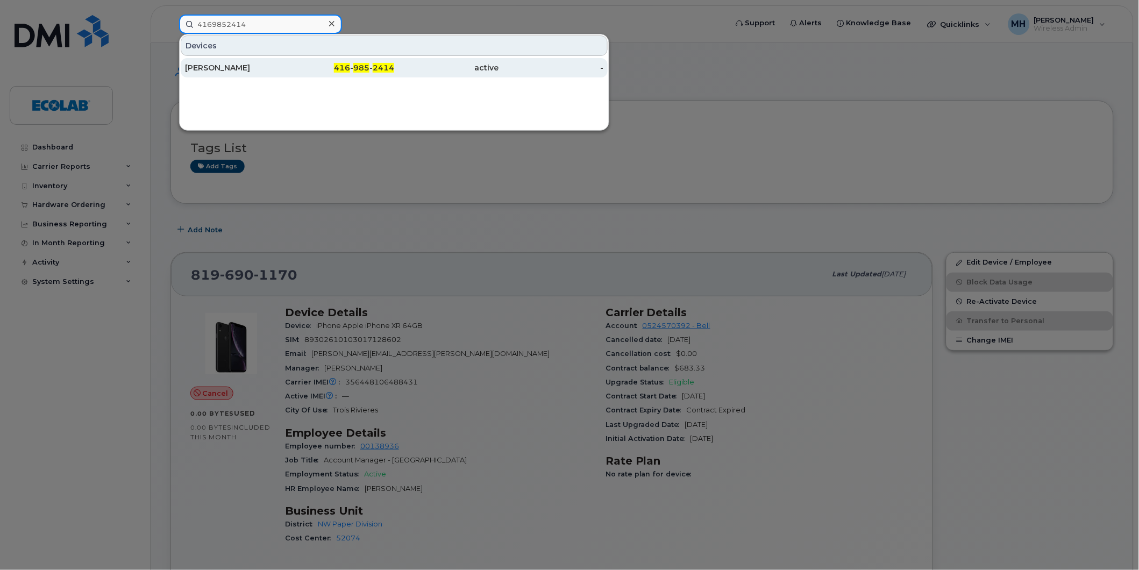
type input "4169852414"
click at [214, 67] on div "Sam Snapp" at bounding box center [237, 67] width 105 height 11
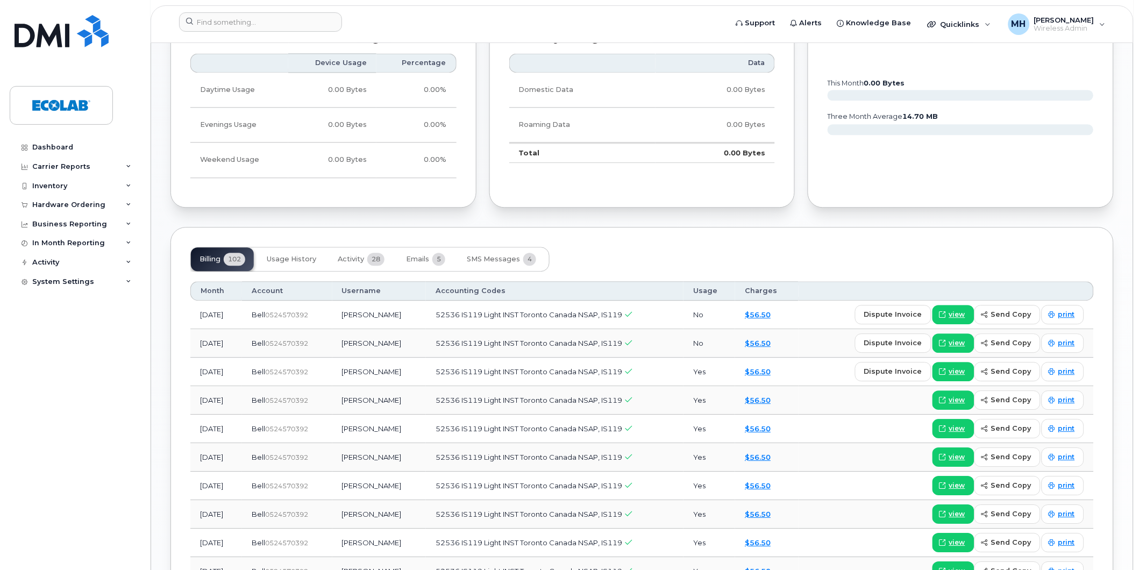
scroll to position [717, 0]
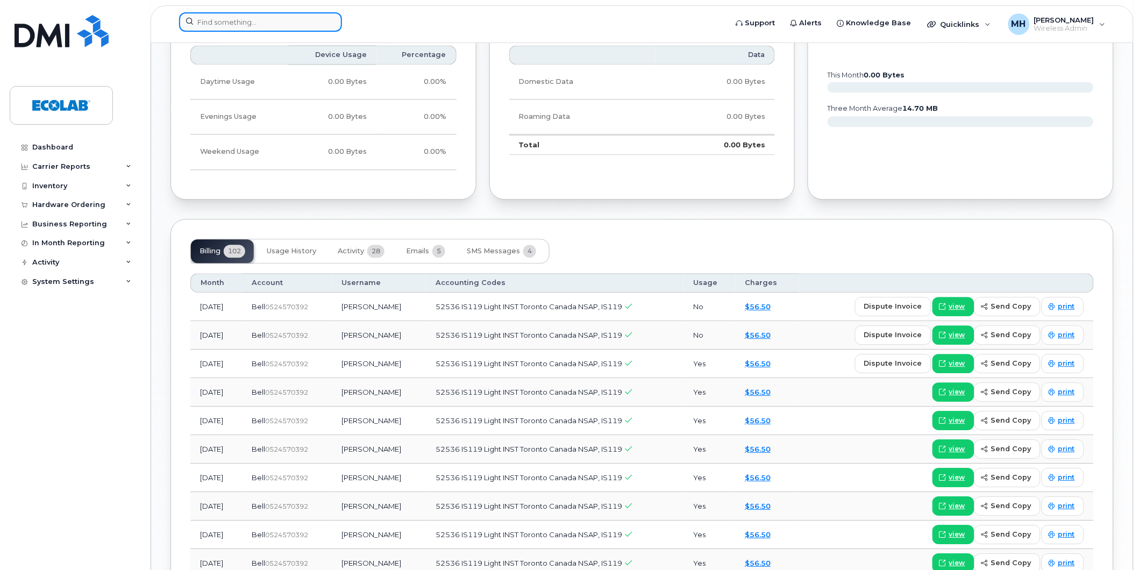
click at [278, 27] on input at bounding box center [260, 21] width 163 height 19
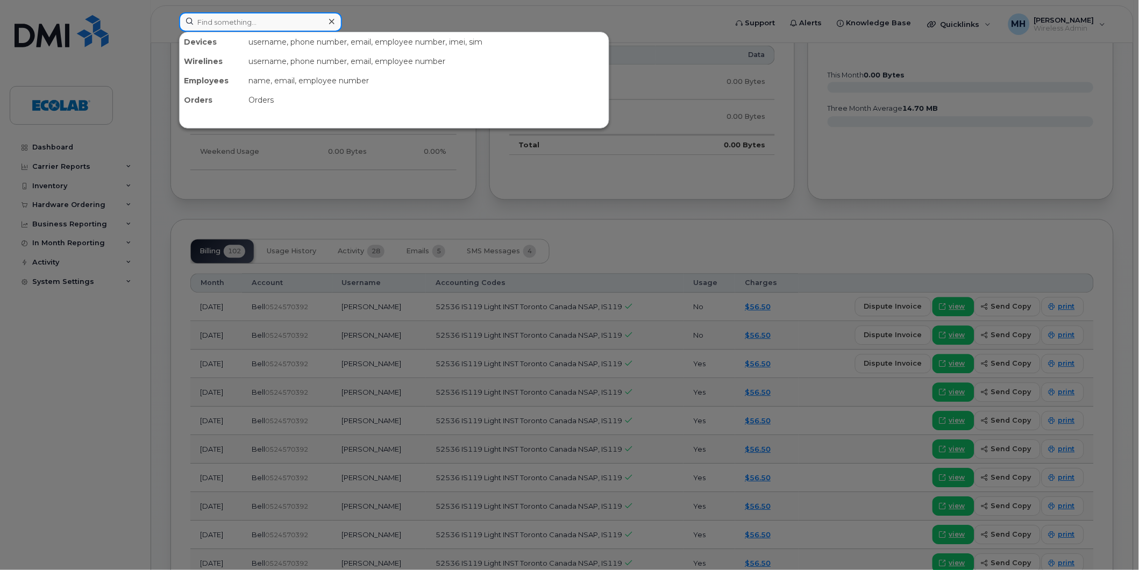
paste input "4384555682"
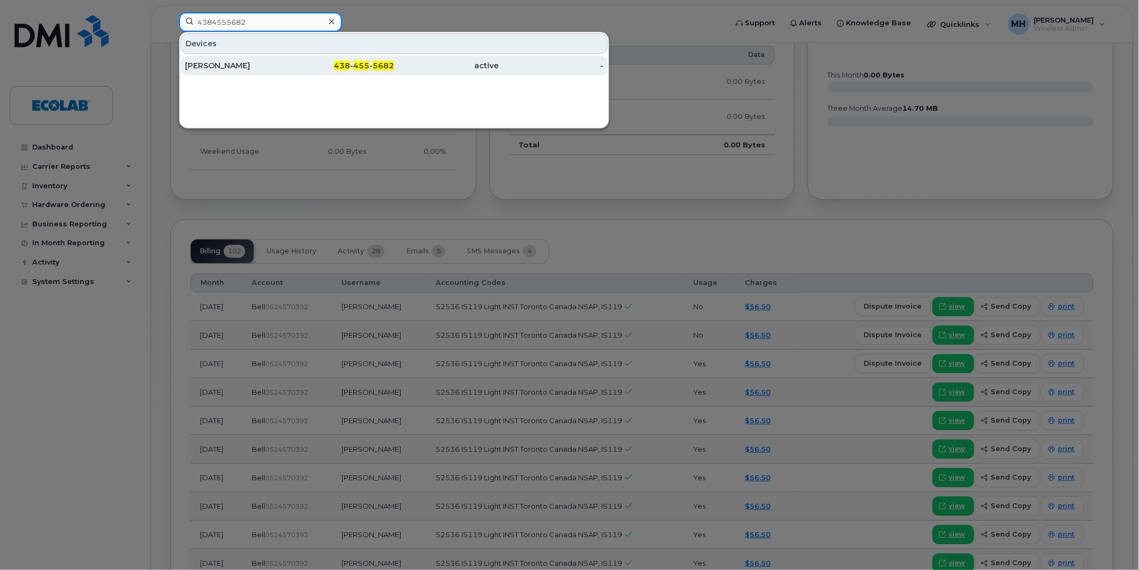
type input "4384555682"
click at [290, 60] on div "Maxime Boucher" at bounding box center [342, 65] width 105 height 19
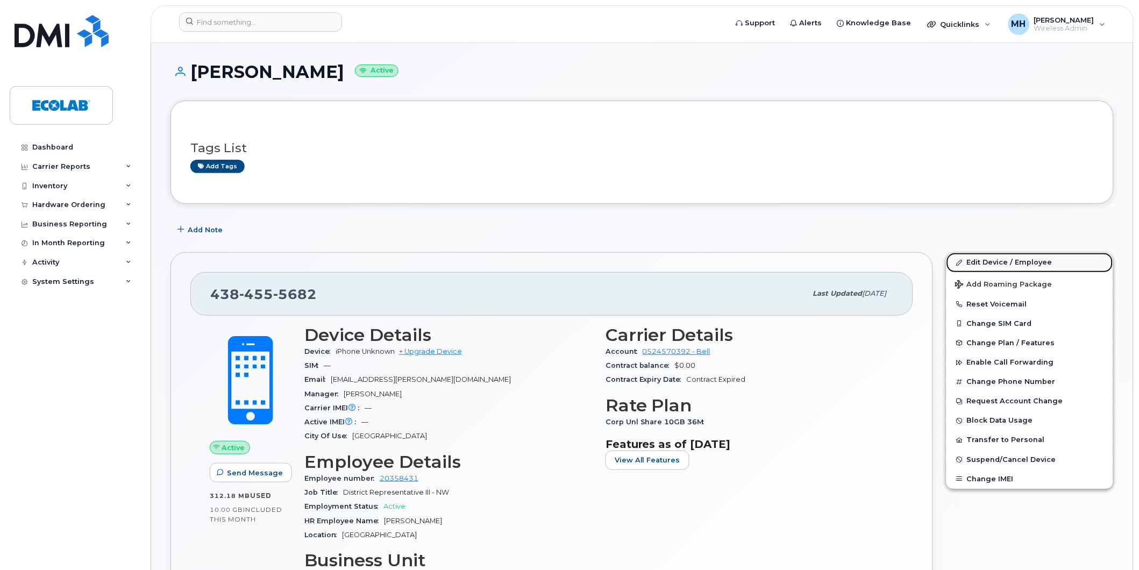
click at [1010, 259] on link "Edit Device / Employee" at bounding box center [1029, 262] width 167 height 19
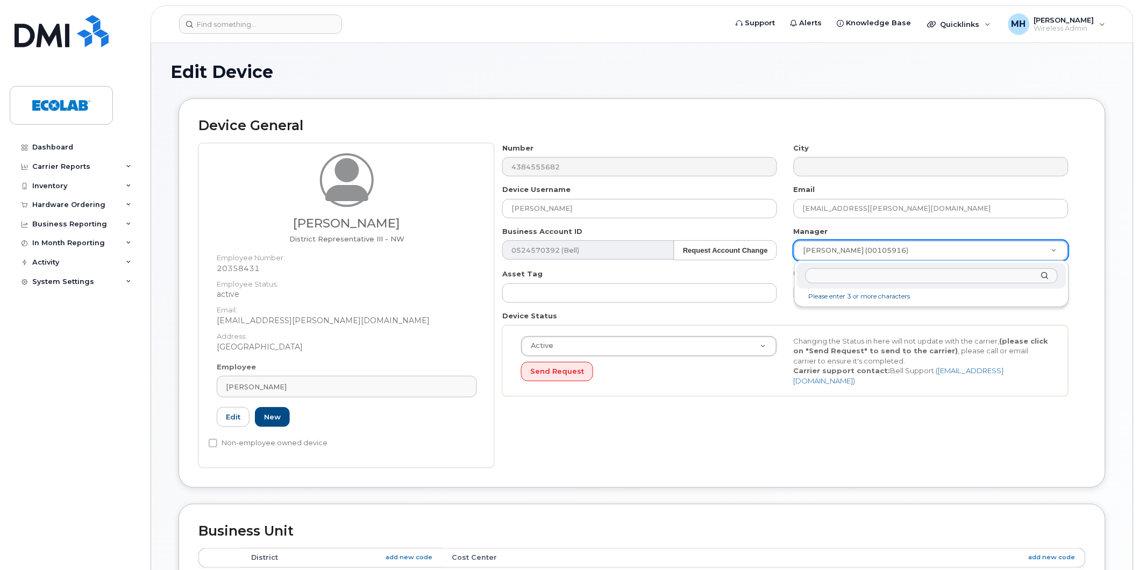
click at [849, 280] on input "text" at bounding box center [932, 276] width 252 height 16
type input "r"
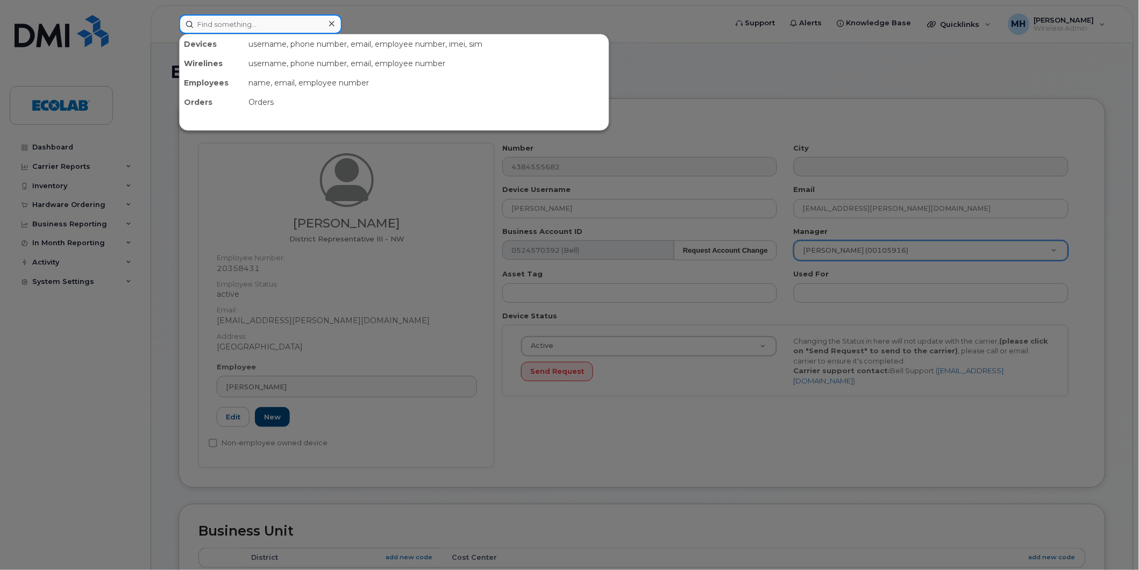
click at [255, 23] on input at bounding box center [260, 24] width 163 height 19
paste input "2362682581"
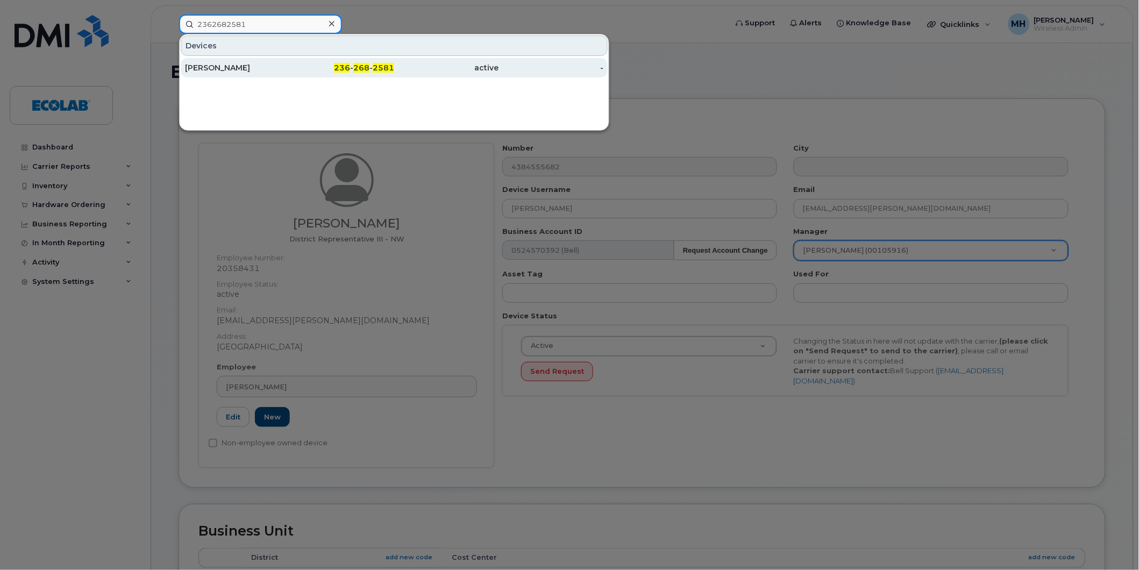
type input "2362682581"
click at [214, 67] on div "Juan Anes" at bounding box center [237, 67] width 105 height 11
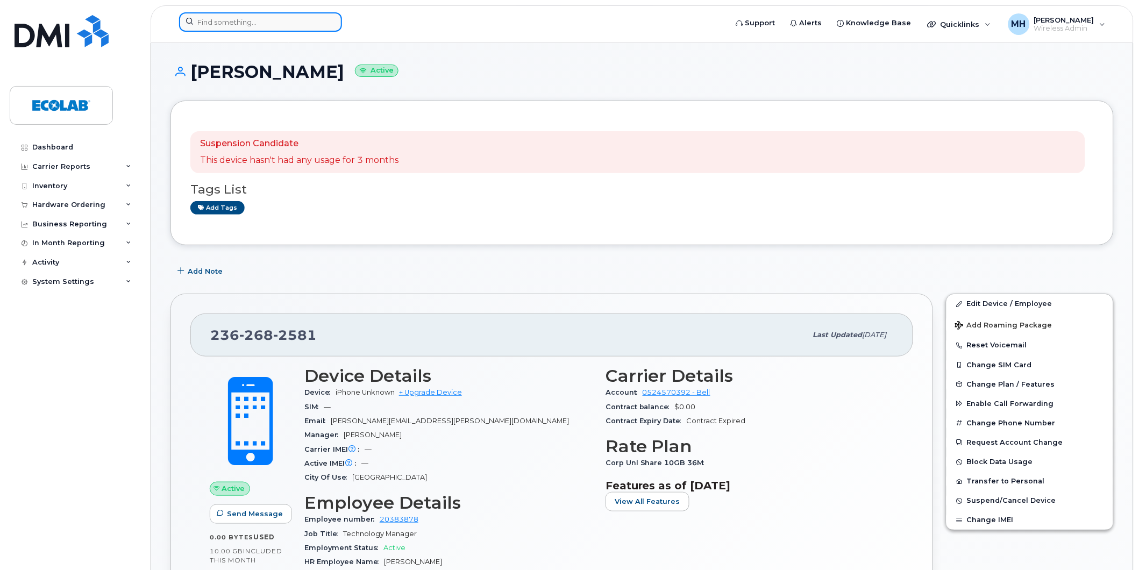
click at [244, 20] on input at bounding box center [260, 21] width 163 height 19
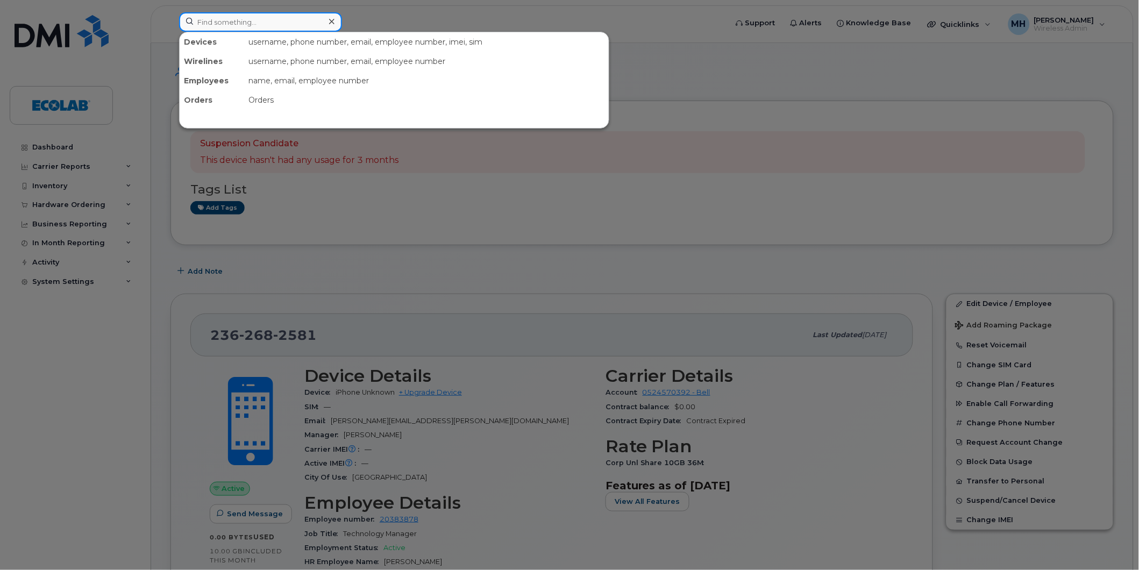
paste input "4034625782"
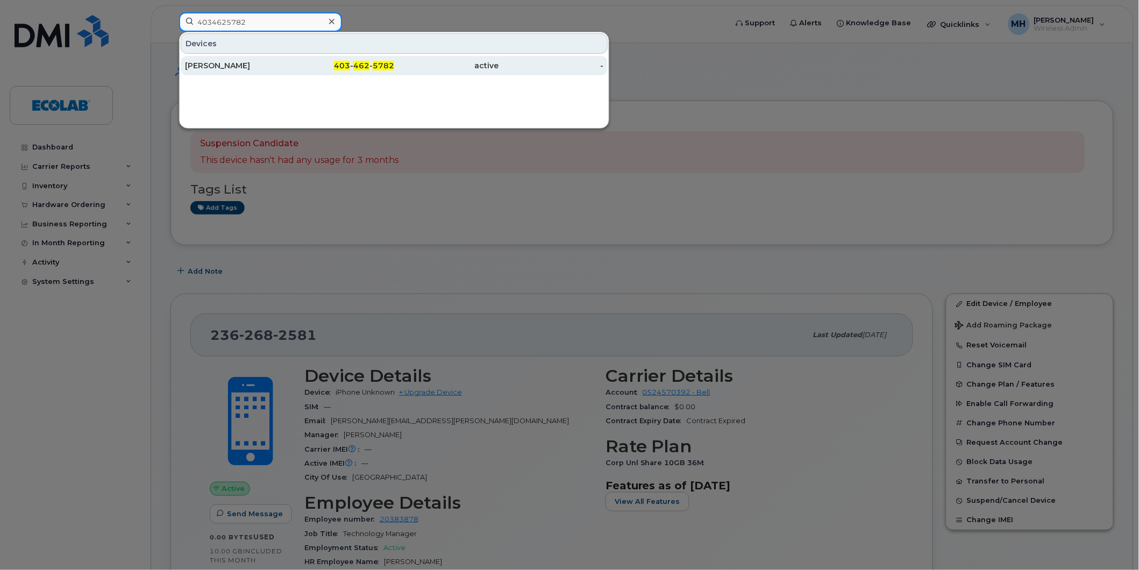
type input "4034625782"
click at [226, 62] on div "Stephenie Ho" at bounding box center [237, 65] width 105 height 11
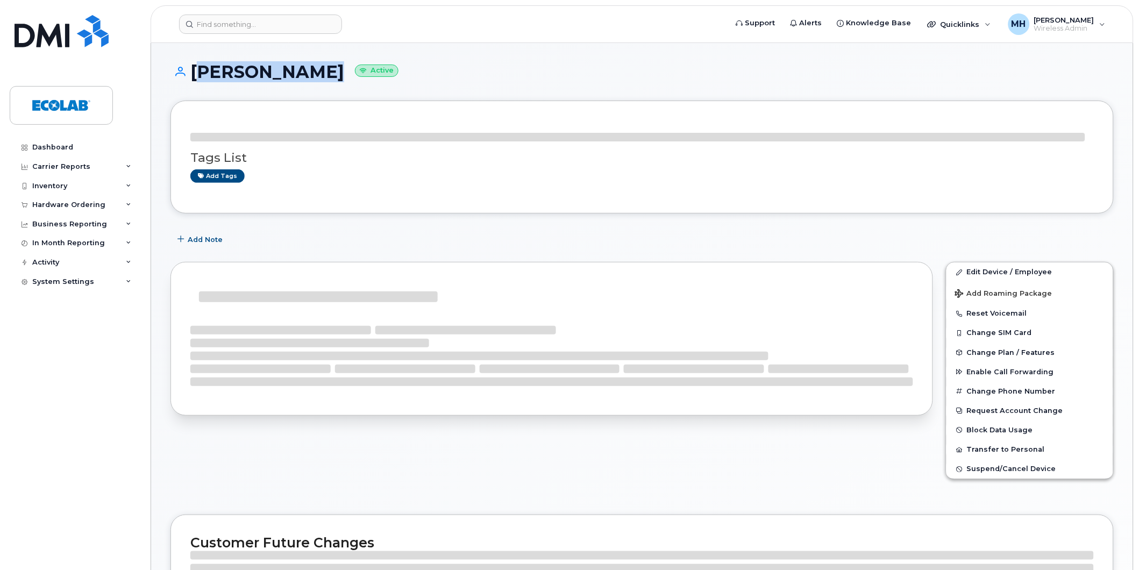
drag, startPoint x: 310, startPoint y: 71, endPoint x: 192, endPoint y: 68, distance: 117.8
click at [192, 68] on h1 "Stephenie Ho Active" at bounding box center [641, 71] width 943 height 19
copy h1 "[PERSON_NAME]"
click at [213, 25] on input at bounding box center [260, 24] width 163 height 19
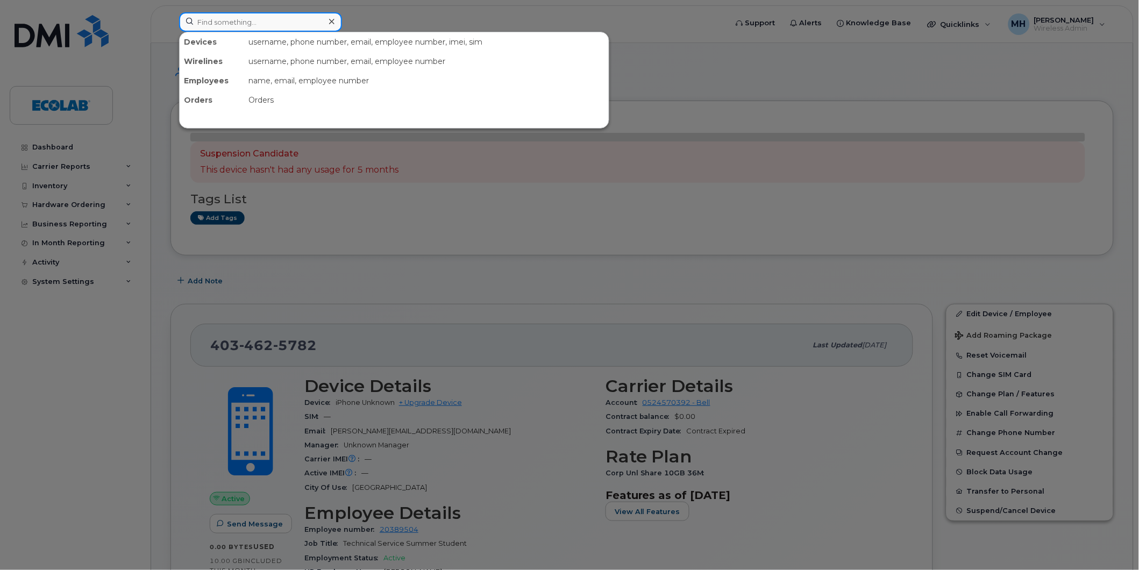
click at [238, 22] on input at bounding box center [260, 21] width 163 height 19
paste input "4034625782"
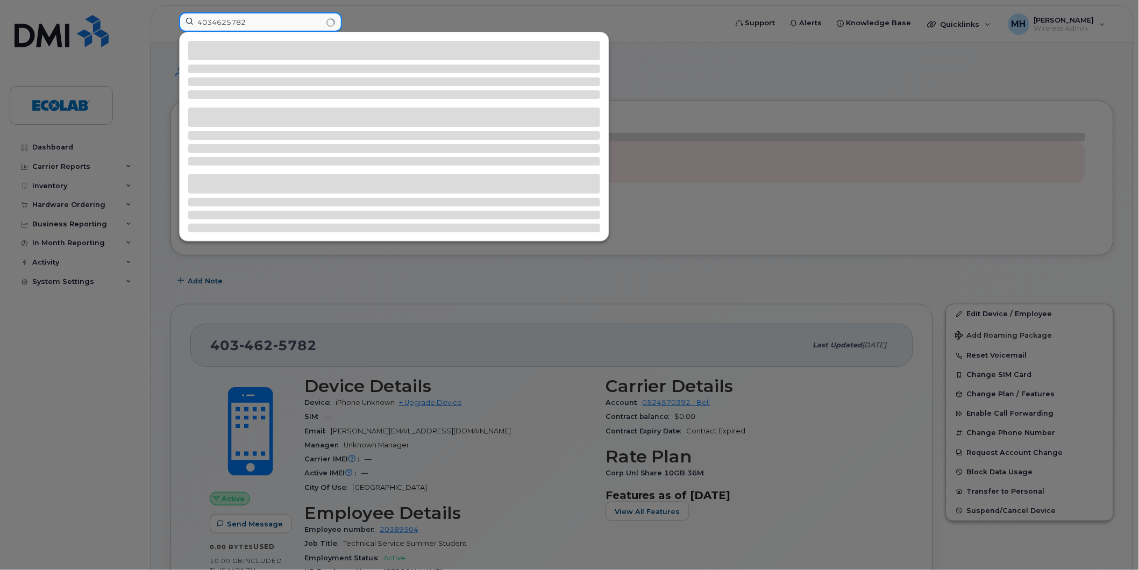
type input "4034625782"
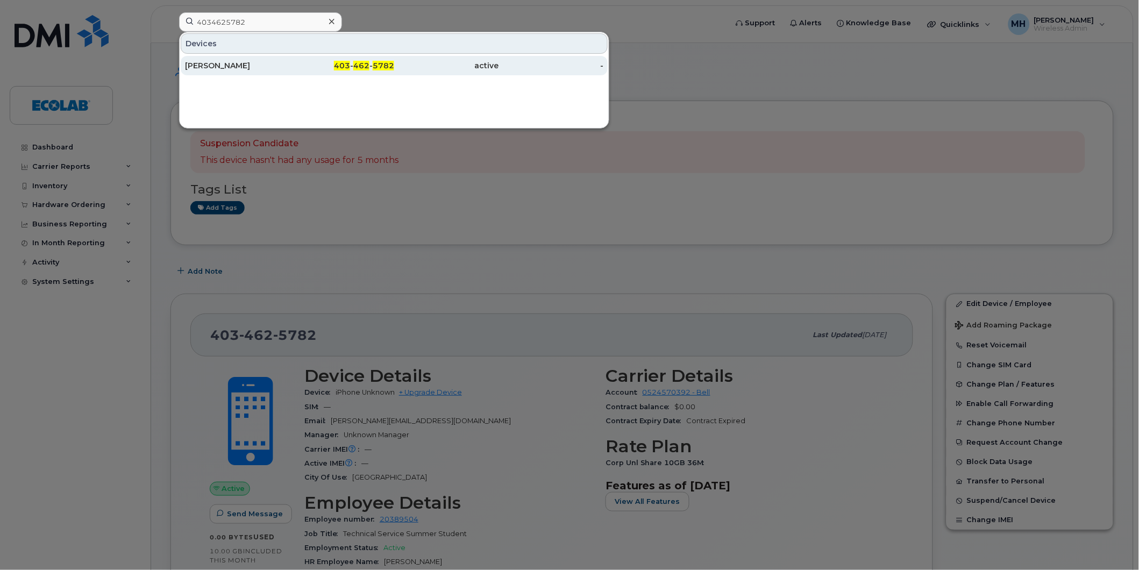
click at [224, 66] on div "[PERSON_NAME]" at bounding box center [237, 65] width 105 height 11
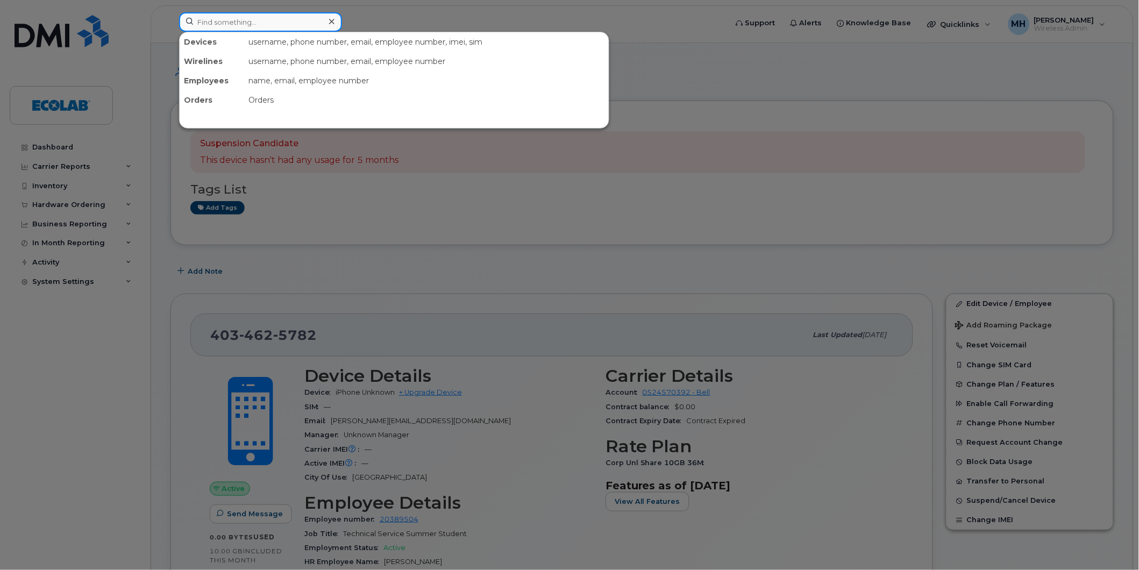
click at [244, 24] on input at bounding box center [260, 21] width 163 height 19
paste input "4038275216"
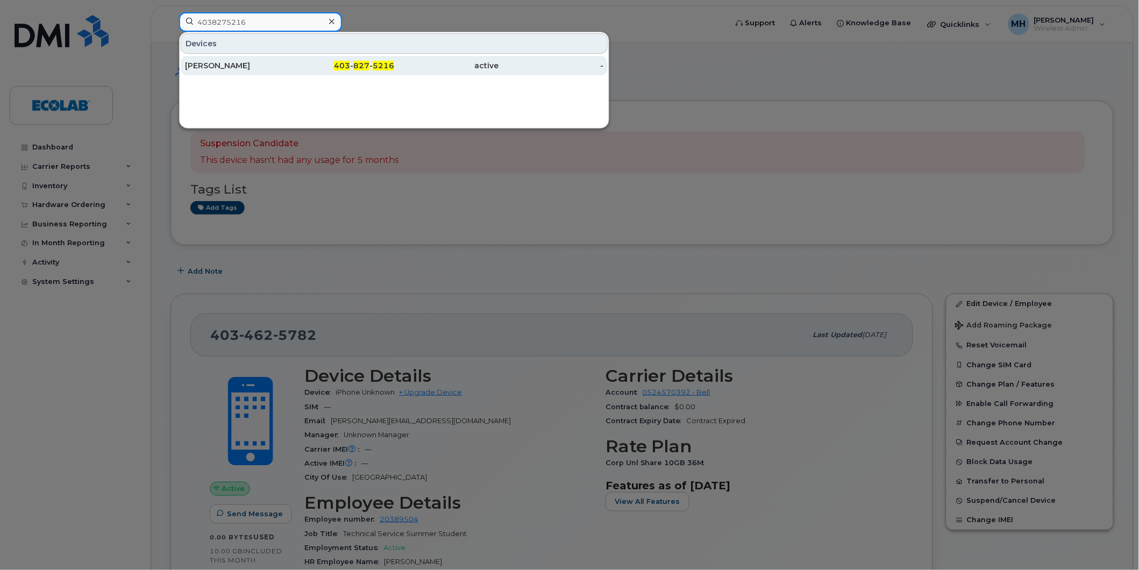
type input "4038275216"
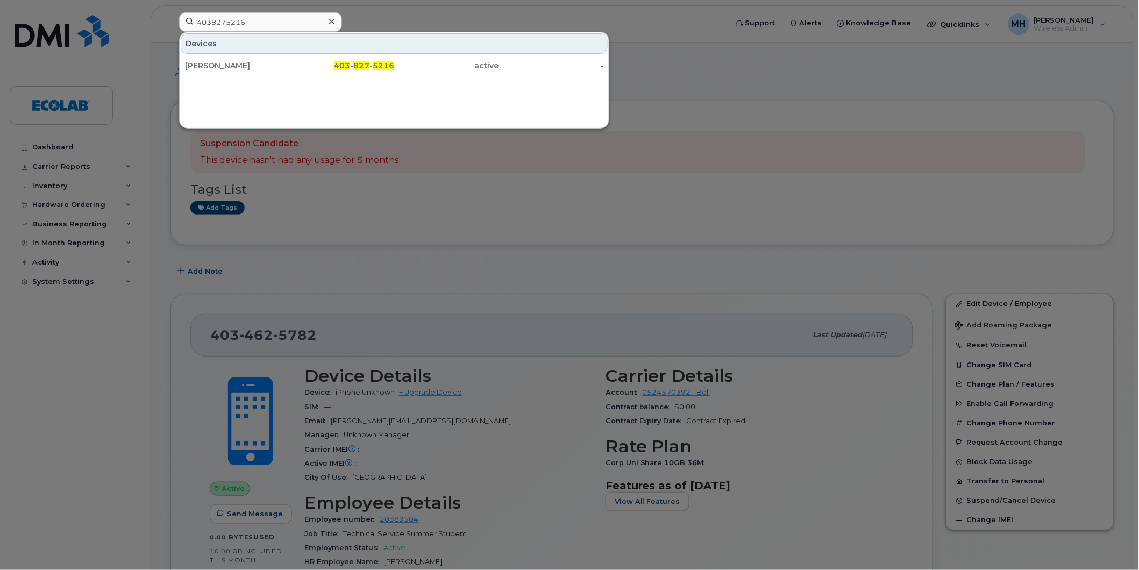
drag, startPoint x: 213, startPoint y: 62, endPoint x: 228, endPoint y: 110, distance: 50.0
click at [213, 62] on div "[PERSON_NAME]" at bounding box center [237, 65] width 105 height 11
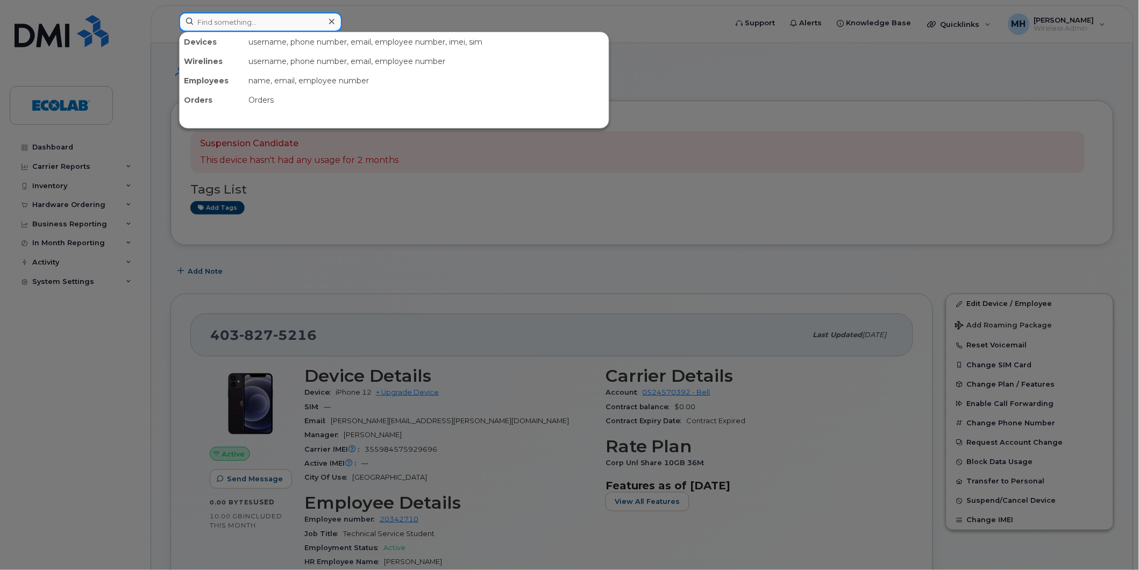
click at [243, 30] on input at bounding box center [260, 21] width 163 height 19
paste input "5873364389"
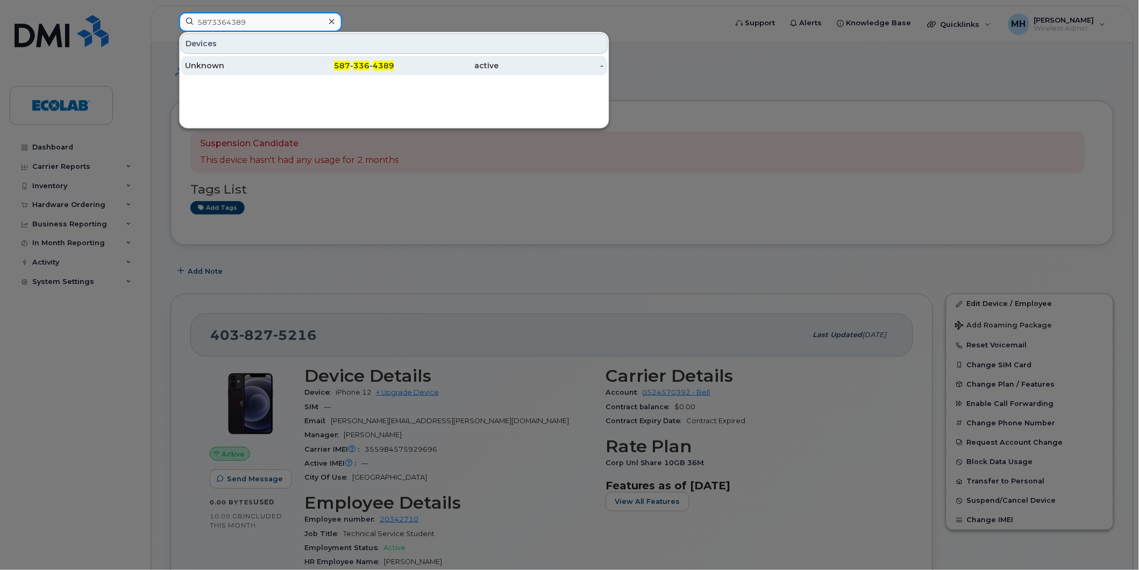
type input "5873364389"
click at [216, 62] on div "Unknown" at bounding box center [237, 65] width 105 height 11
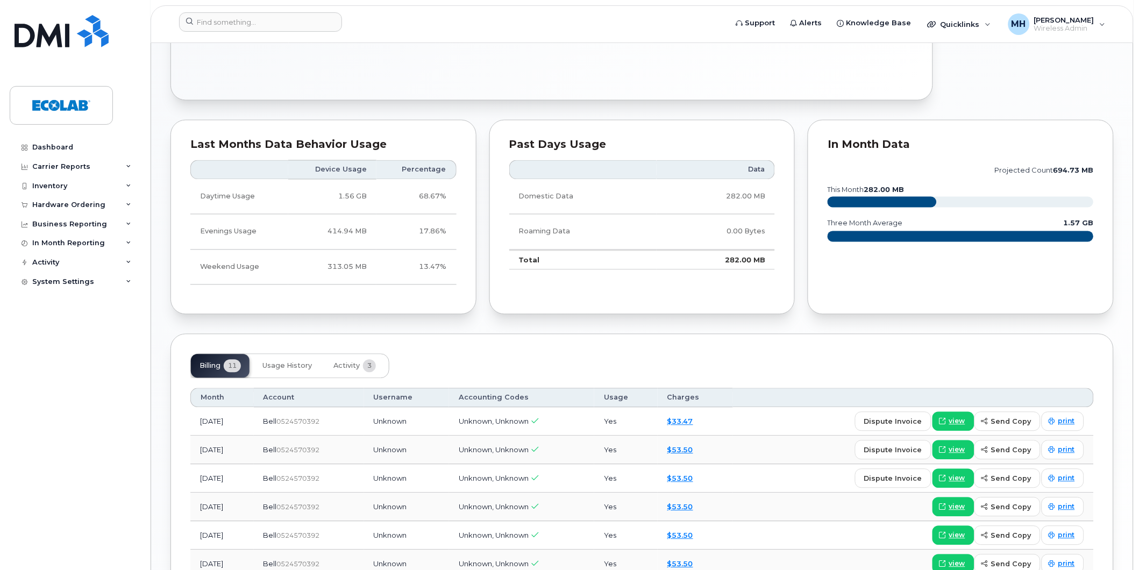
scroll to position [538, 0]
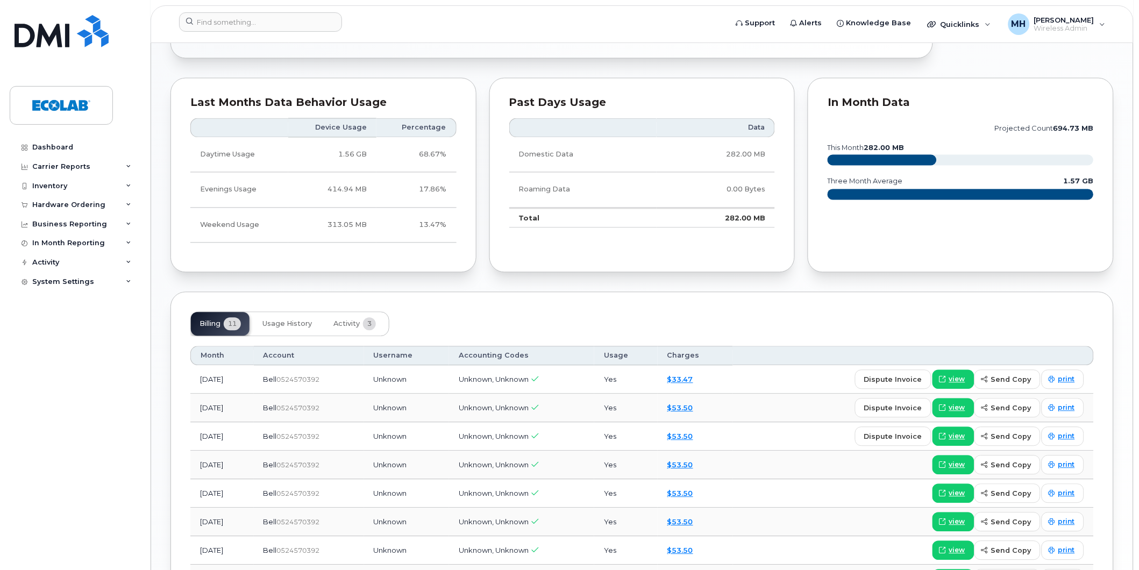
click at [40, 472] on div "Dashboard Carrier Reports Monthly Billing Data Daily Data Pooling Data Behavior…" at bounding box center [76, 346] width 133 height 416
